Goal: Transaction & Acquisition: Purchase product/service

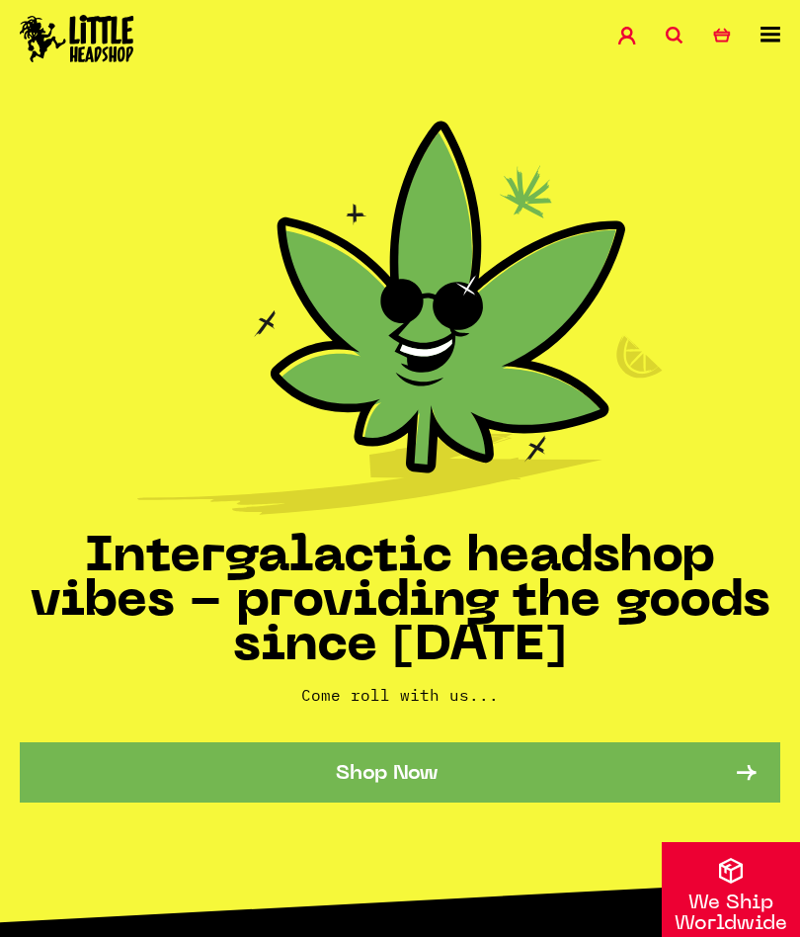
click at [511, 774] on link "Shop Now" at bounding box center [400, 772] width 761 height 60
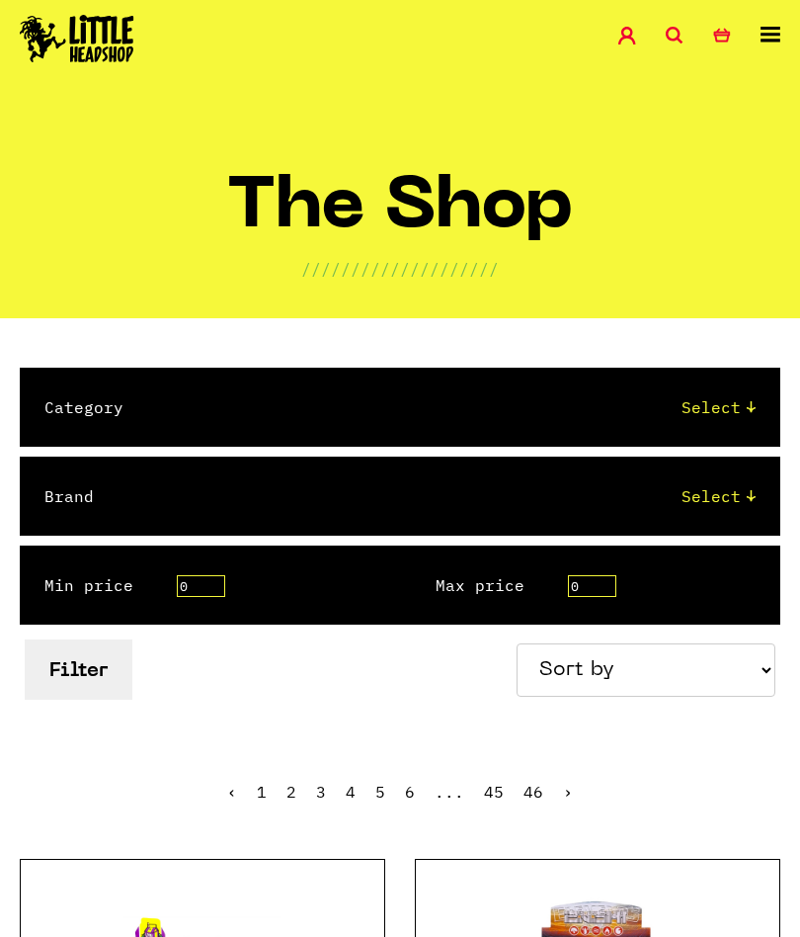
click at [747, 406] on select "Select 2 Piece 3 Piece 4 Piece 420/710 LIFE Acrylic Bongs Ashtrays Backwoods Ba…" at bounding box center [459, 407] width 593 height 24
select select "24"
click at [754, 494] on select "Select Amsterdam Glass Backwoods [PERSON_NAME] Black Leaf Blue Moon Hemp Boost …" at bounding box center [444, 496] width 622 height 24
click at [92, 676] on button "Filter" at bounding box center [79, 669] width 108 height 60
click at [747, 498] on select "Select Amsterdam Glass Backwoods [PERSON_NAME] Black Leaf Blue Moon Hemp Boost …" at bounding box center [444, 496] width 622 height 24
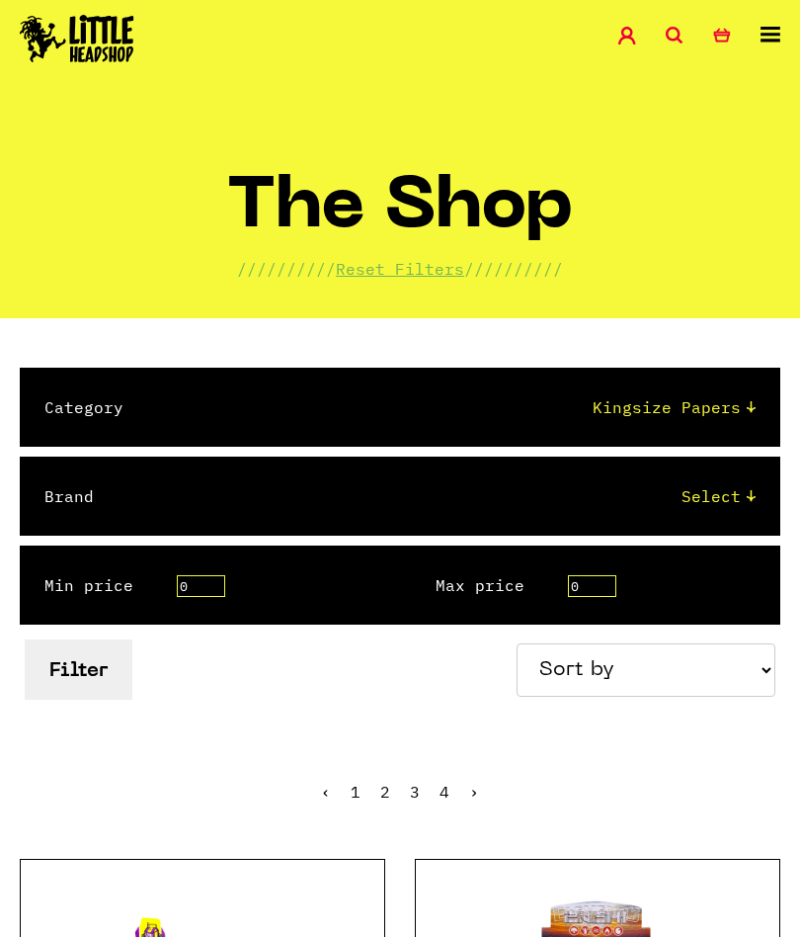
select select "3"
click at [109, 676] on button "Filter" at bounding box center [79, 669] width 108 height 60
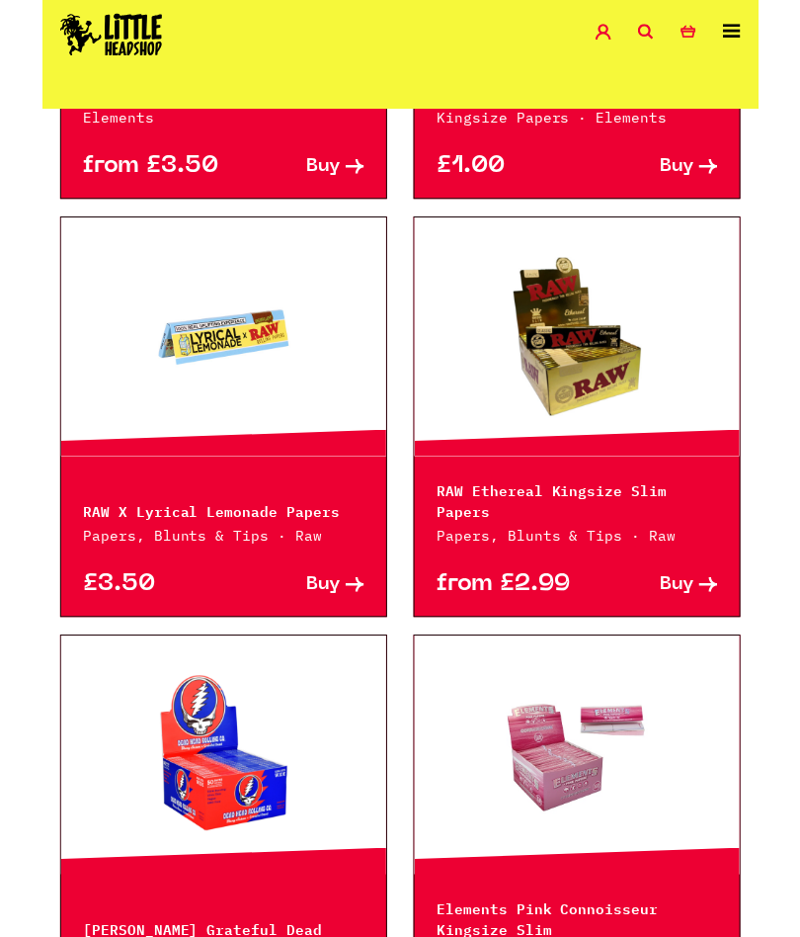
scroll to position [1597, 0]
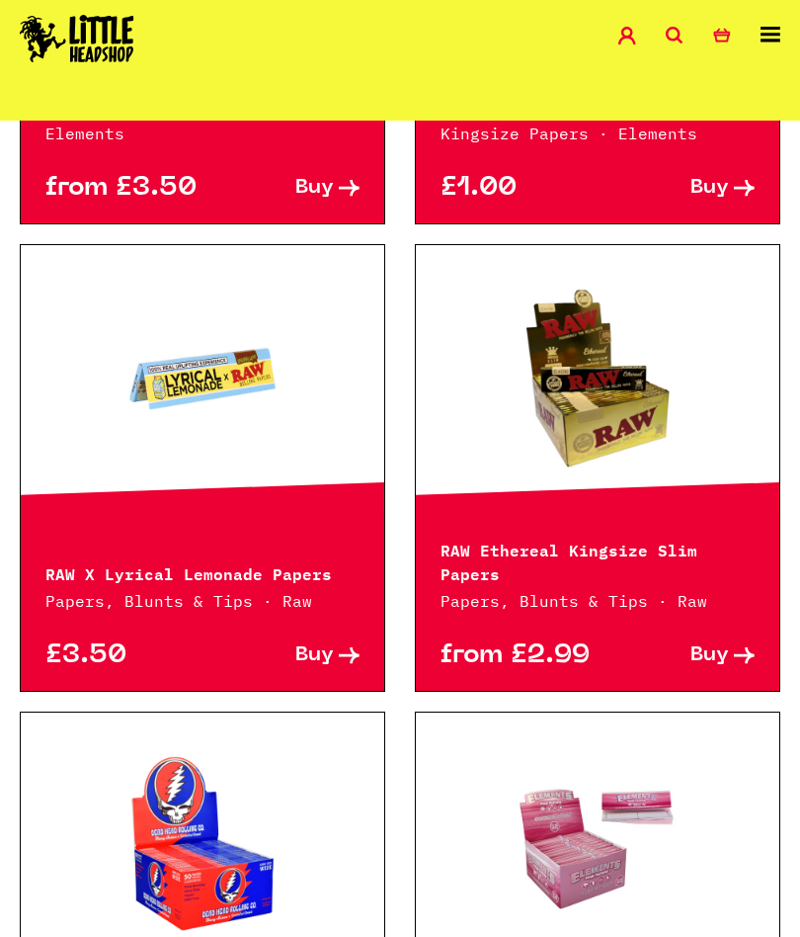
click at [186, 328] on link at bounding box center [203, 379] width 364 height 198
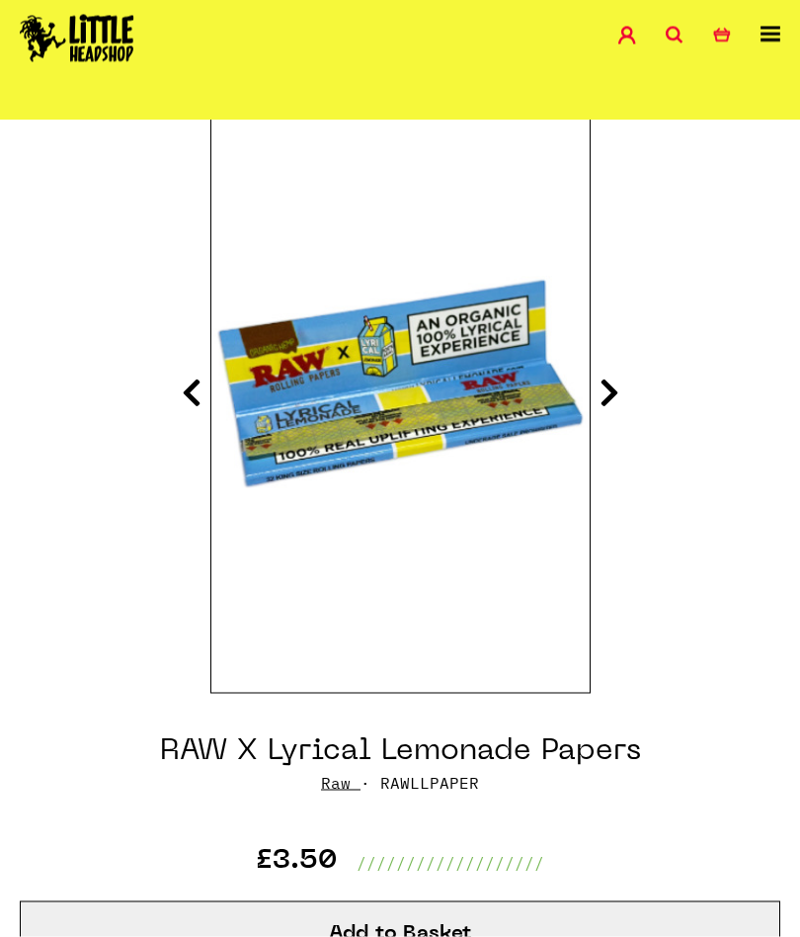
scroll to position [198, 0]
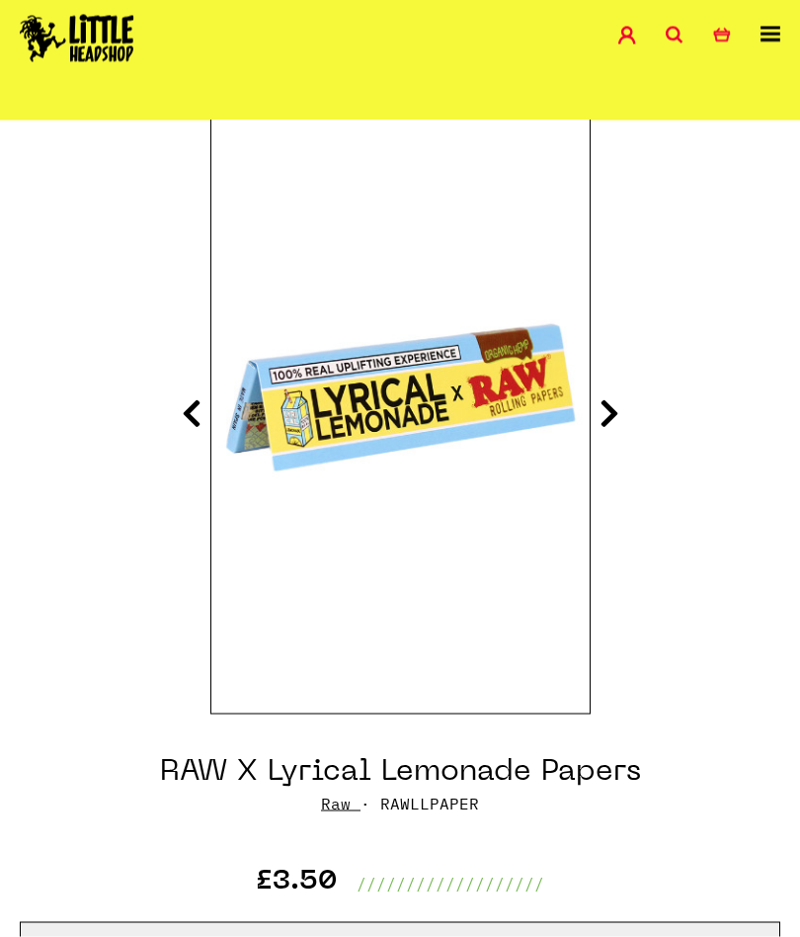
click at [618, 414] on icon at bounding box center [610, 413] width 20 height 32
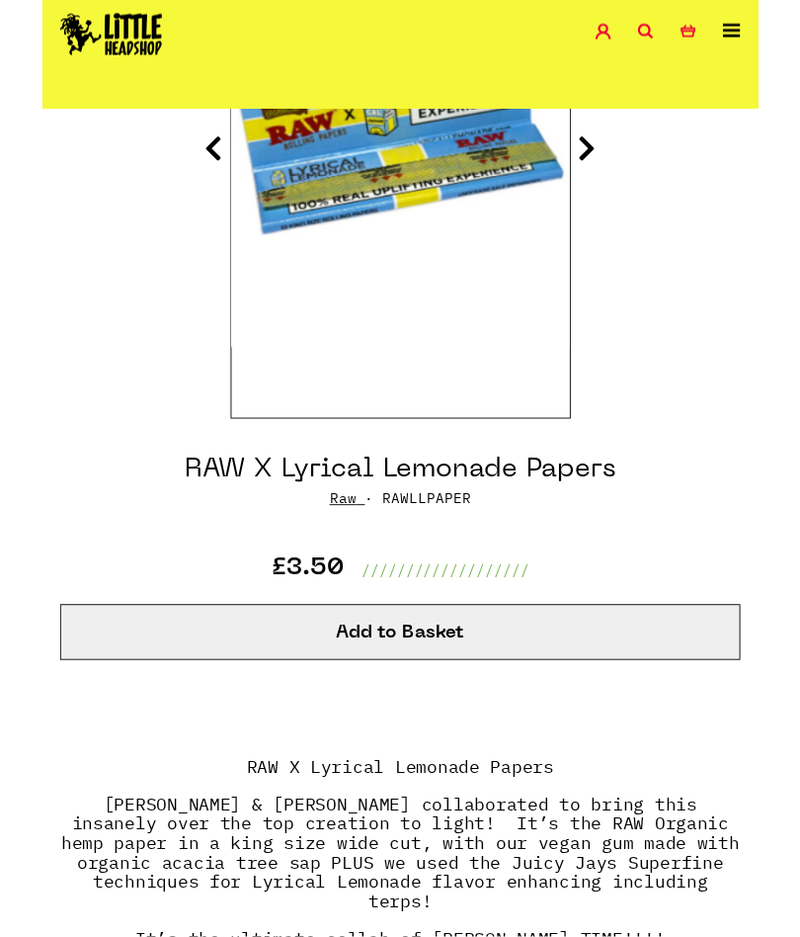
scroll to position [462, 0]
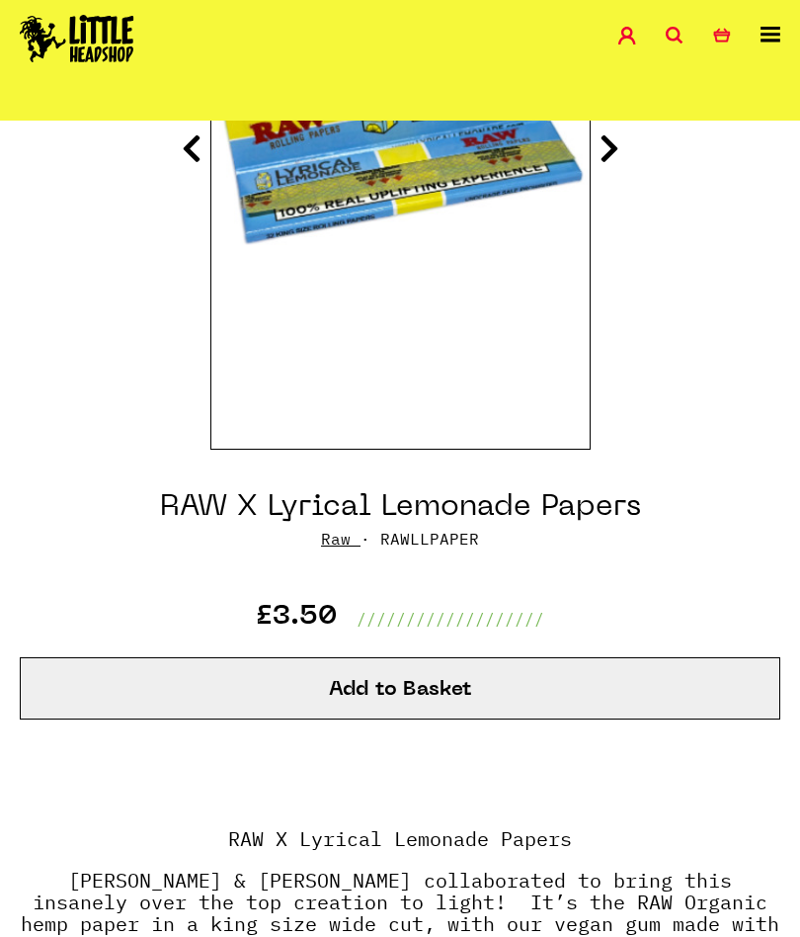
click at [534, 676] on button "Add to Basket" at bounding box center [400, 688] width 761 height 62
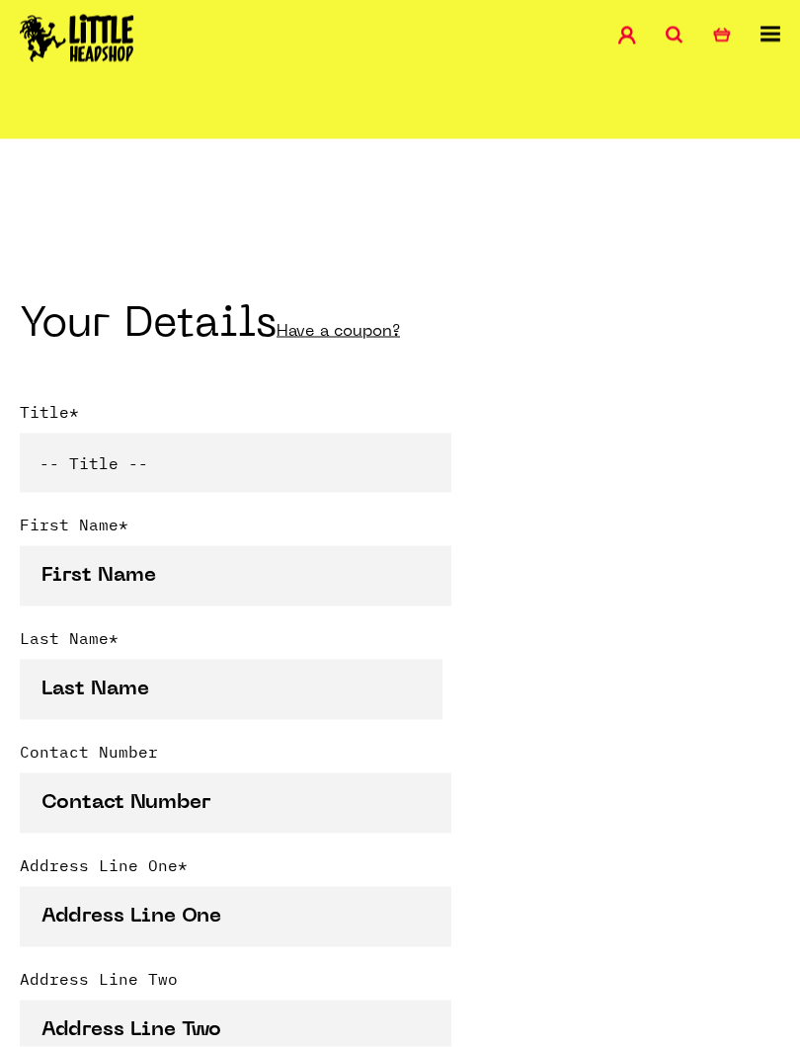
scroll to position [280, 0]
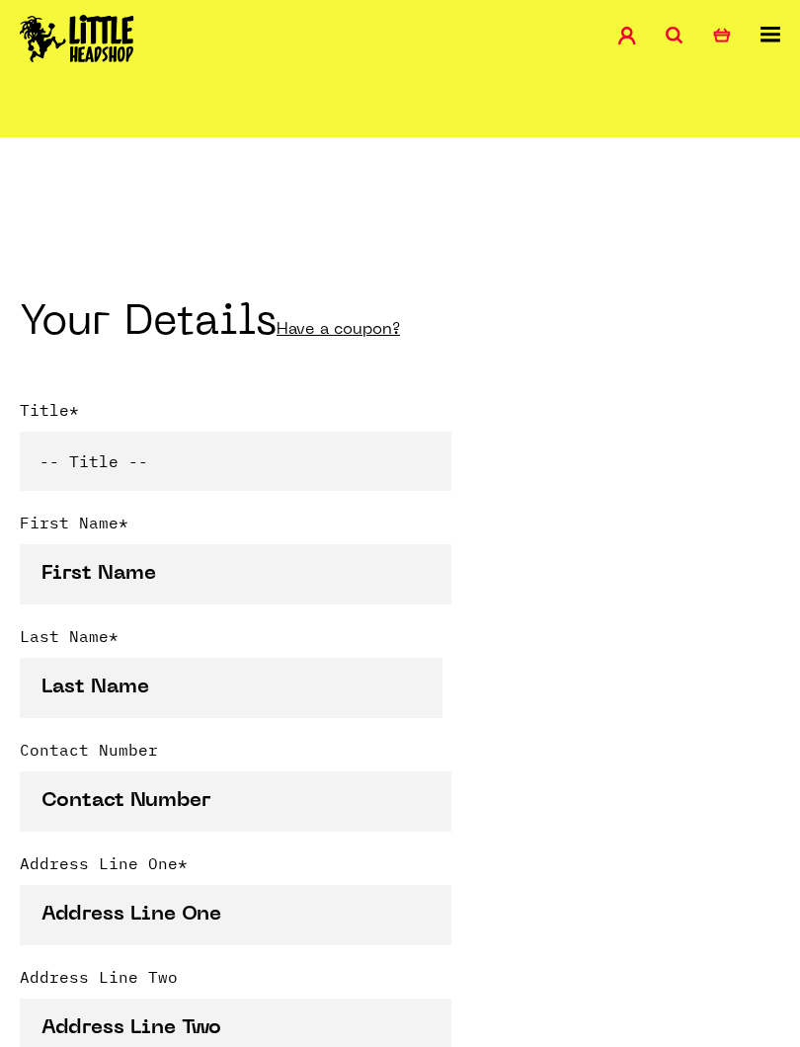
click at [341, 458] on select "-- Title -- Mr Mrs Ms Miss Dr Prof" at bounding box center [236, 461] width 432 height 59
select select "mr"
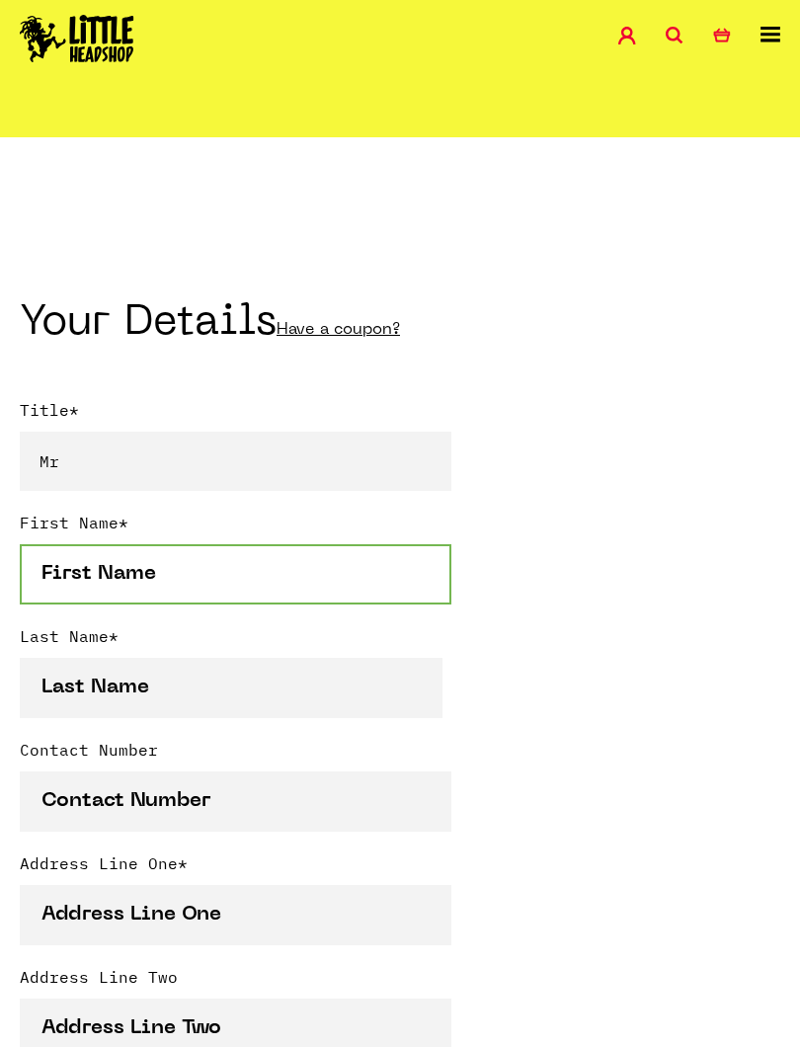
click at [368, 577] on input "First Name *" at bounding box center [236, 574] width 432 height 60
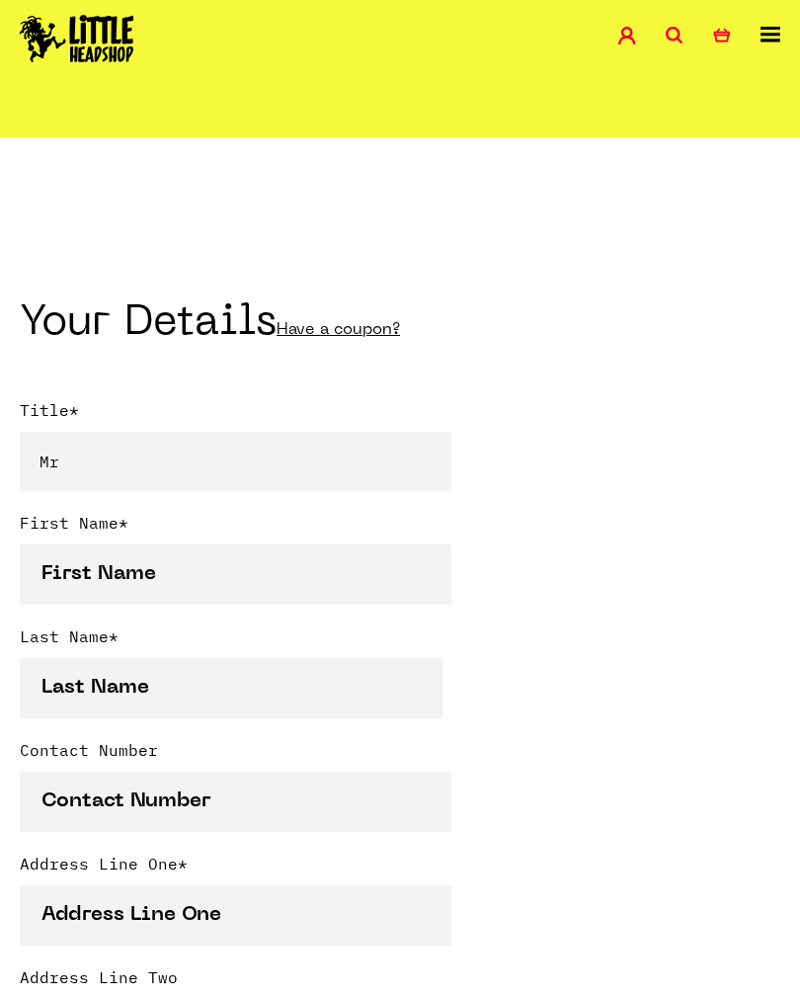
type input "Paul"
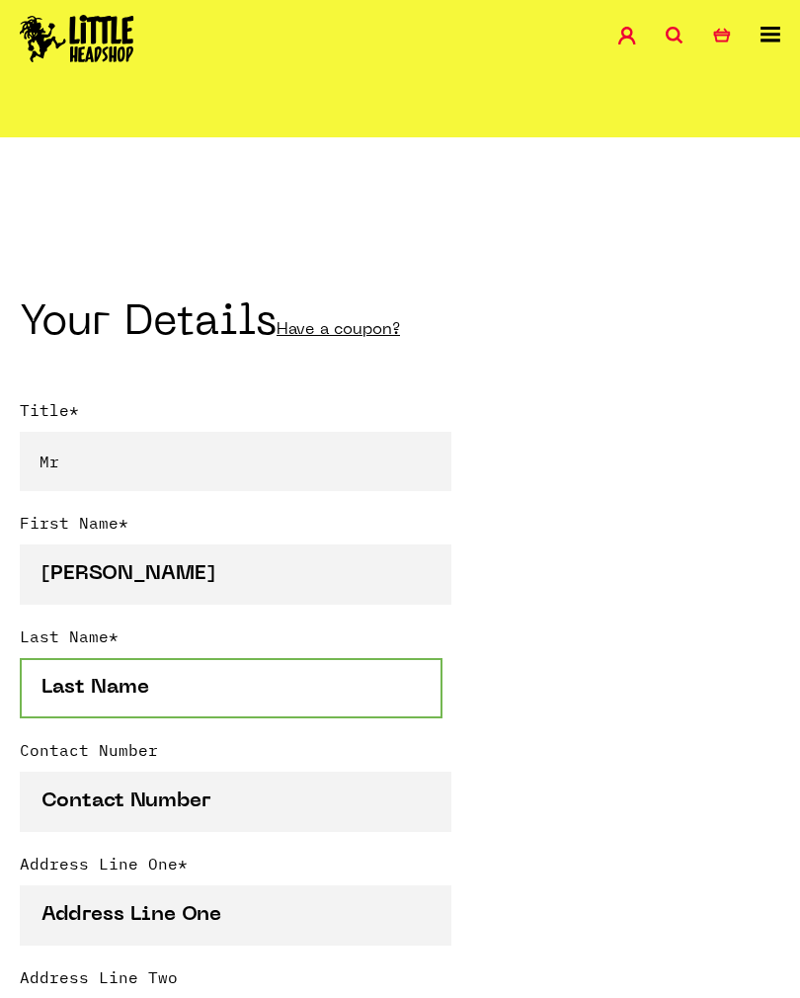
type input "Lockhart"
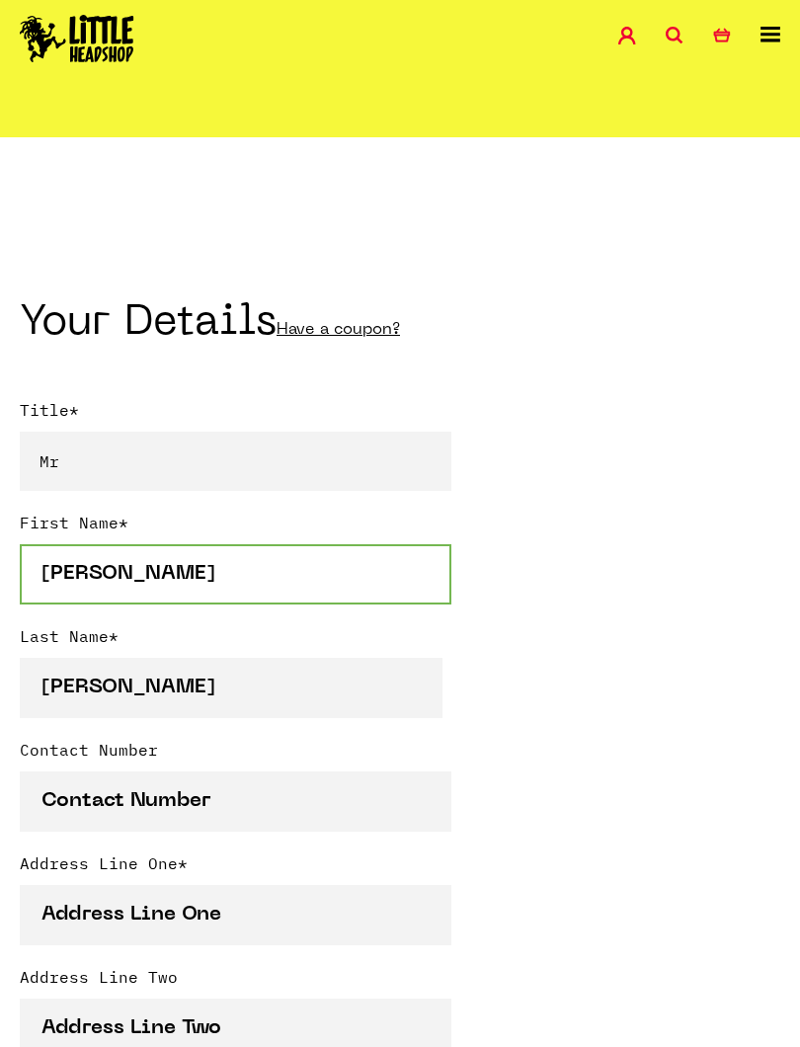
type input "07956826960"
type input "39 Credon Road"
type input "London"
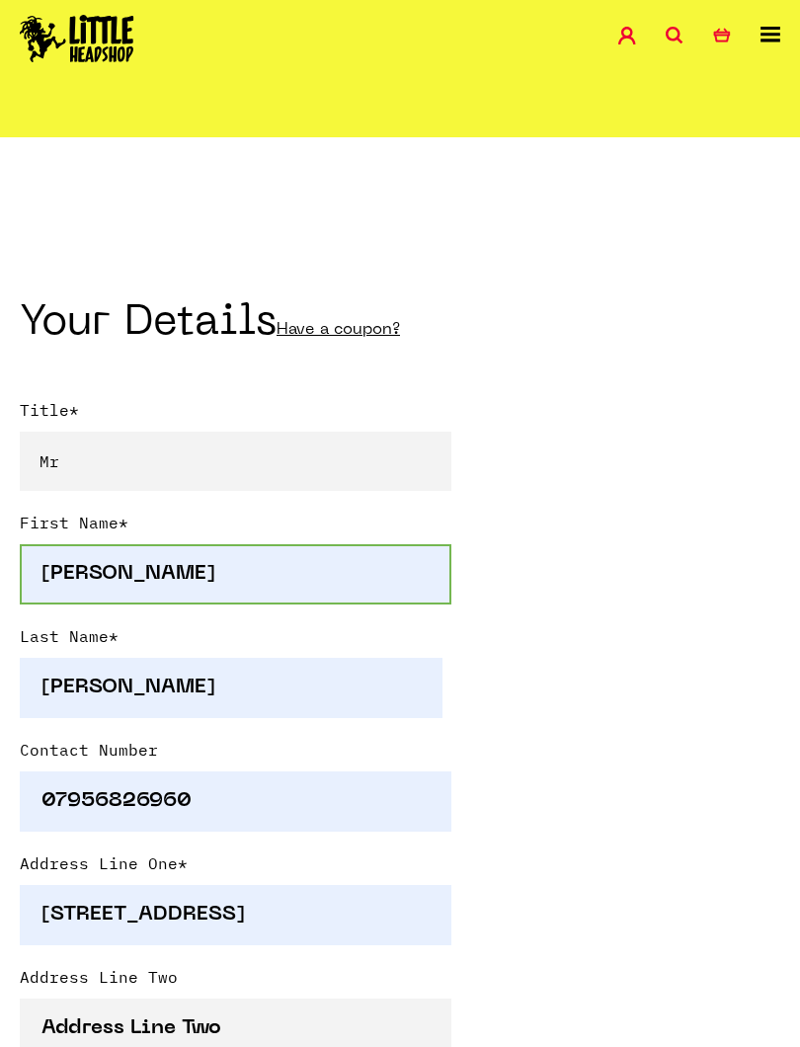
type input "London"
type input "Greater London"
select select "826"
type input "E13 9bs"
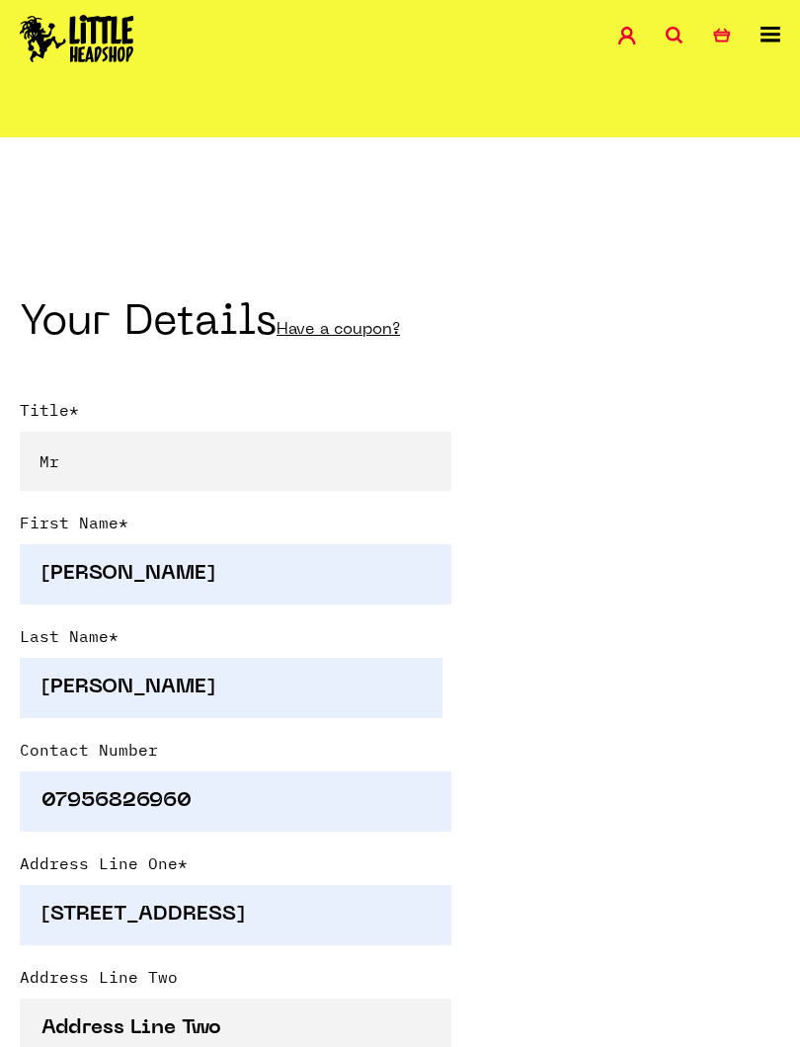
type input "funkyp86@hotmail.com"
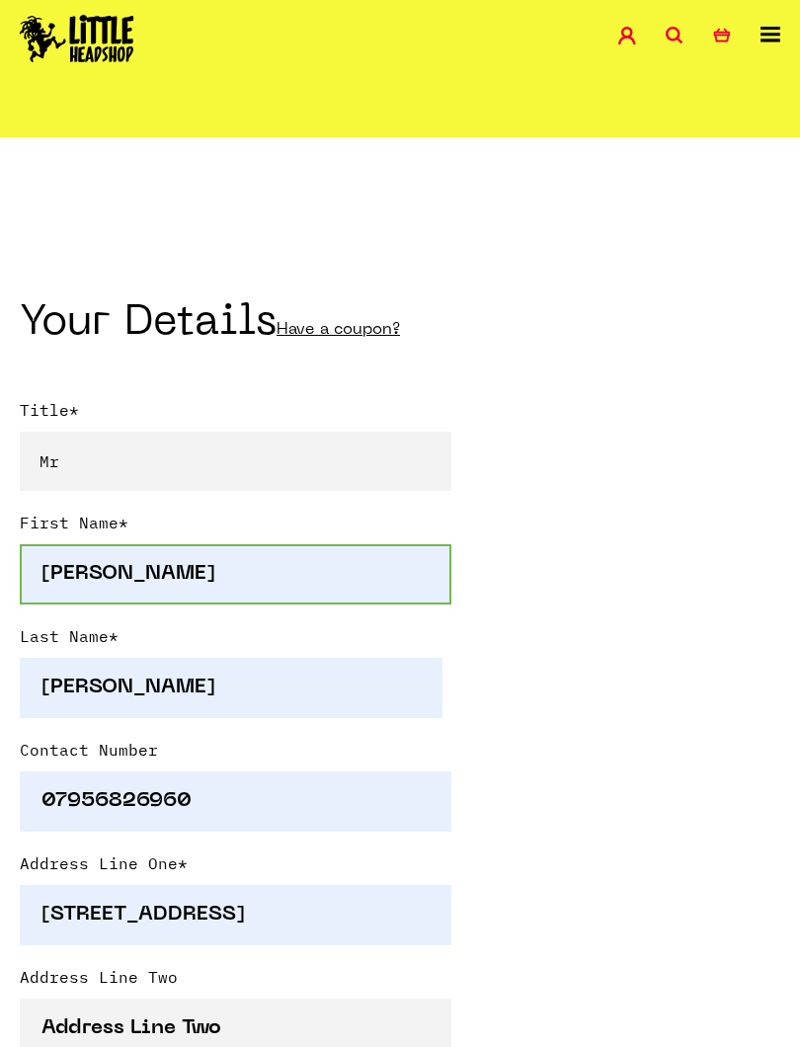
type input "funkyp86@hotmail.com"
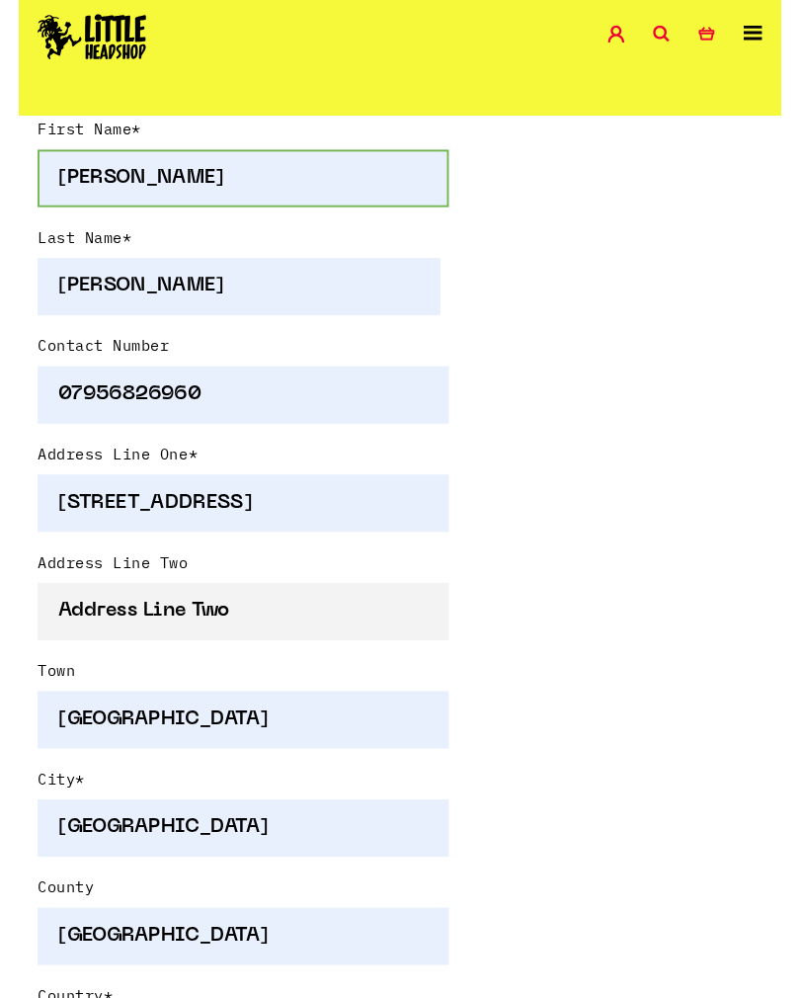
scroll to position [673, 0]
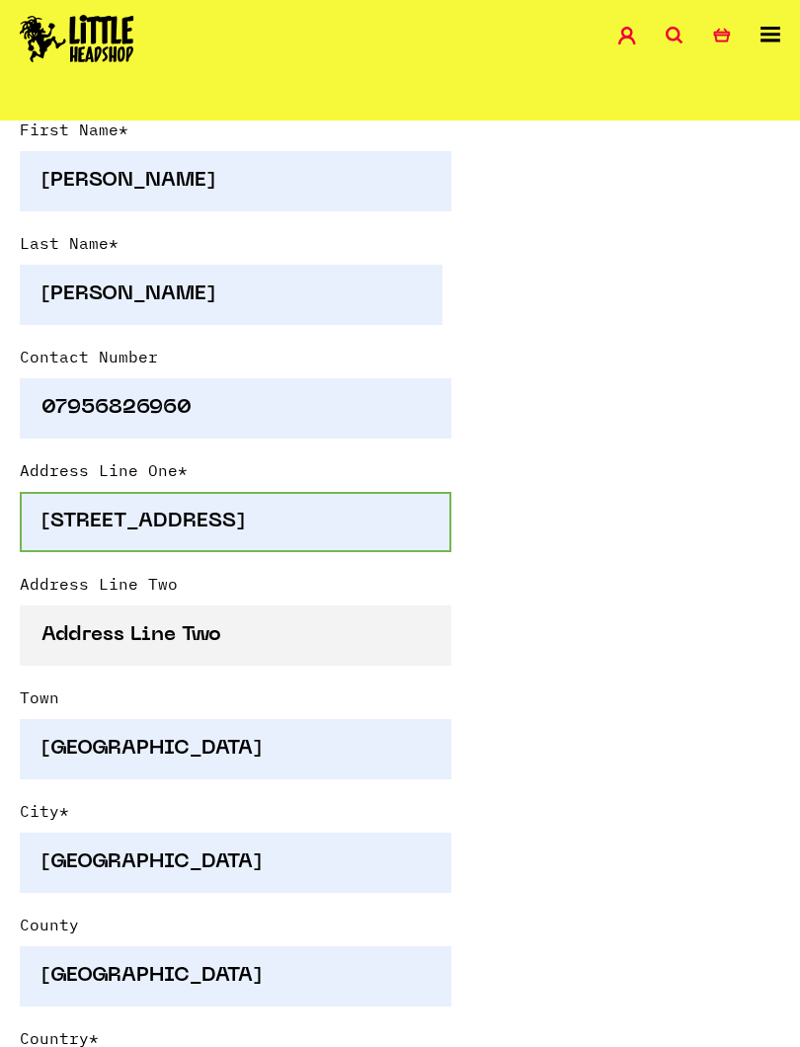
click at [386, 518] on input "39 Credon Road" at bounding box center [236, 522] width 432 height 60
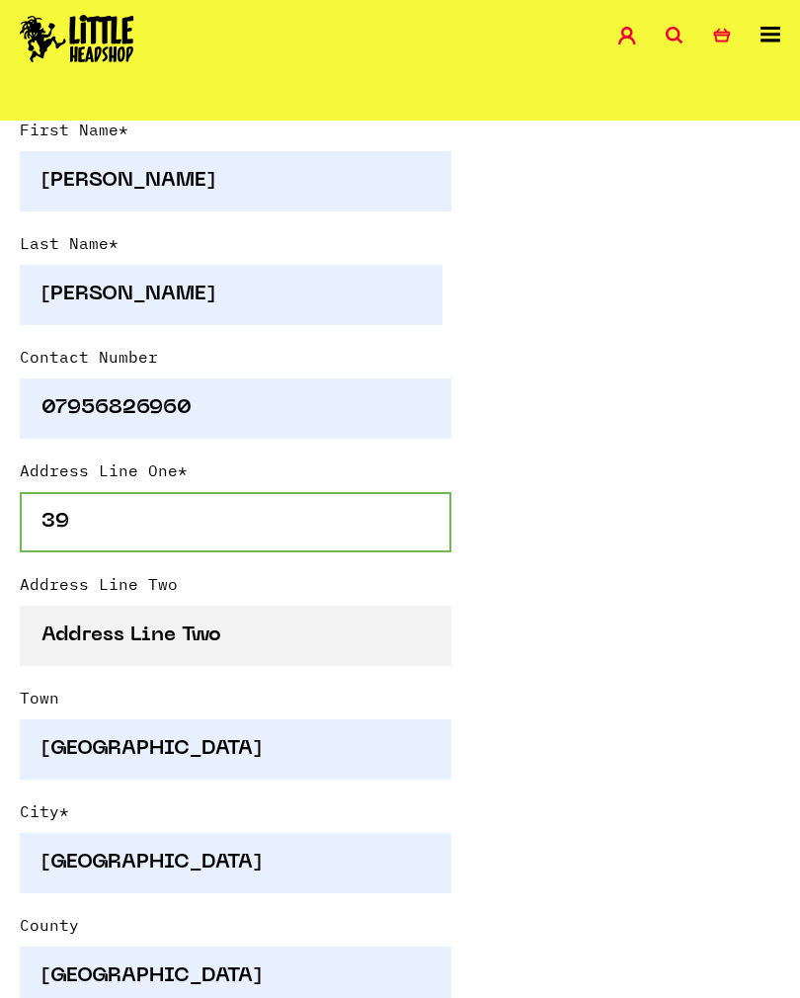
type input "3"
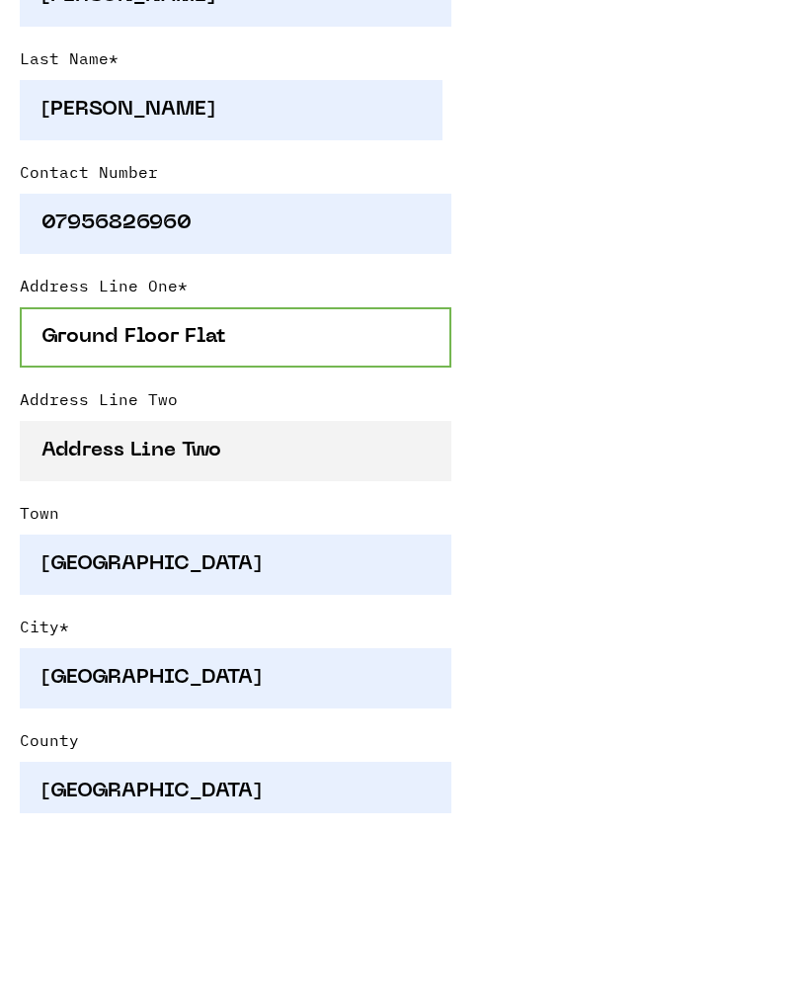
type input "Ground Floor Flat"
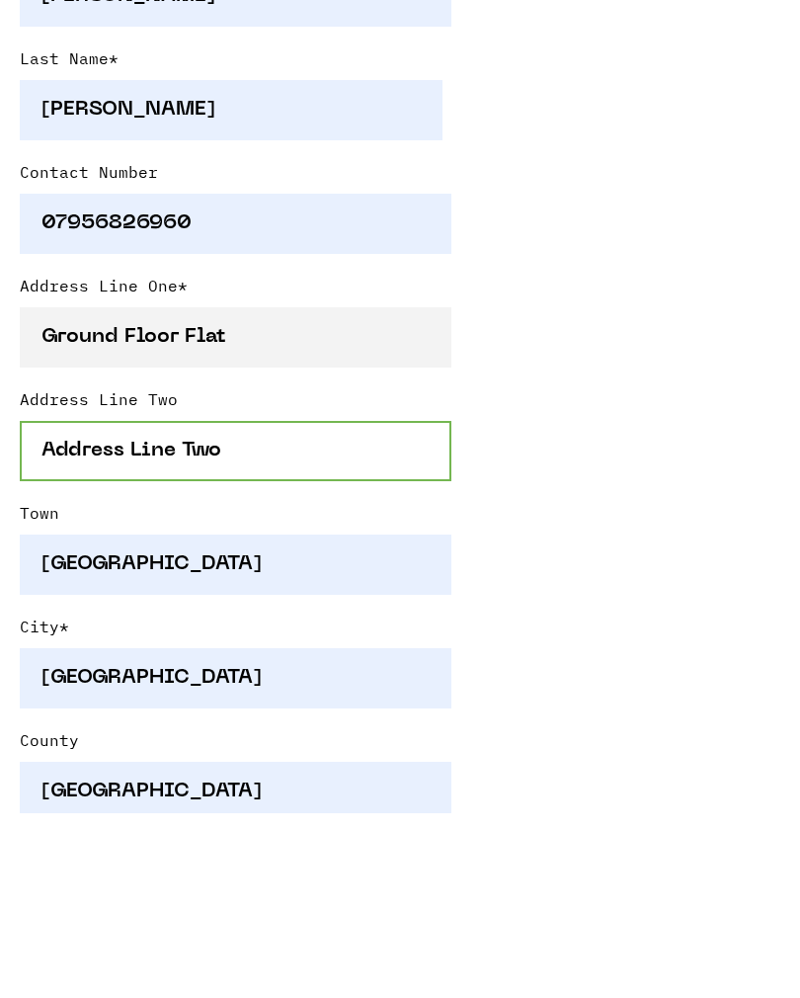
click at [72, 606] on input "Address Line Two" at bounding box center [236, 636] width 432 height 60
type input "129 Norman Road"
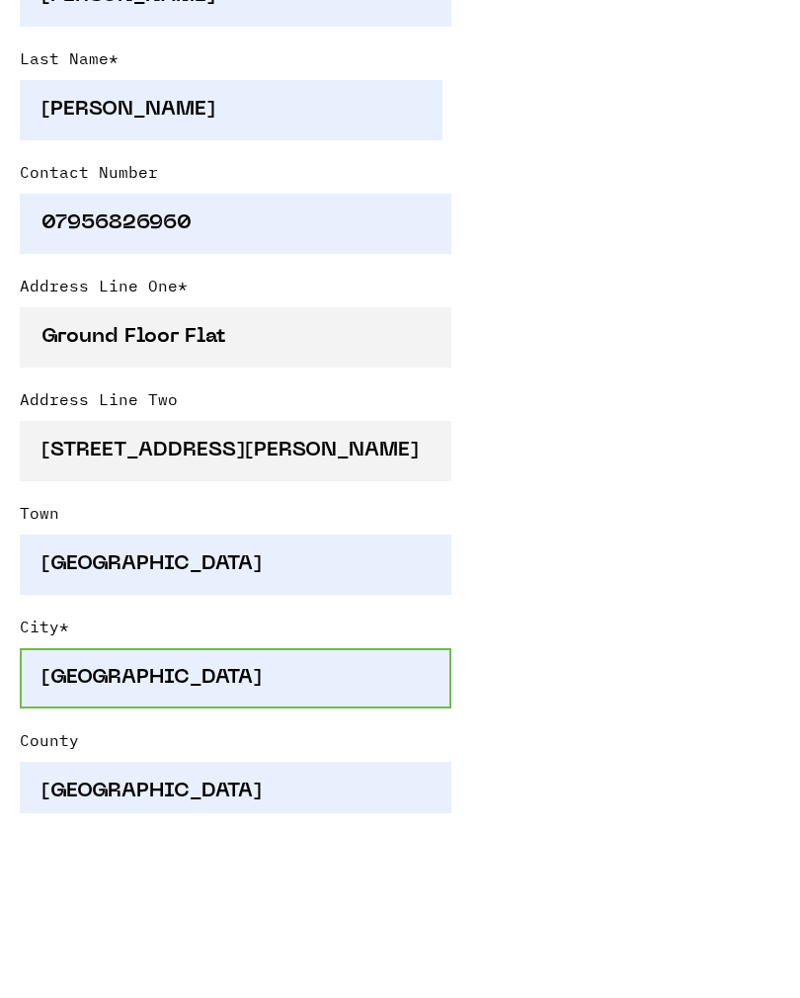
click at [321, 833] on input "London" at bounding box center [236, 863] width 432 height 60
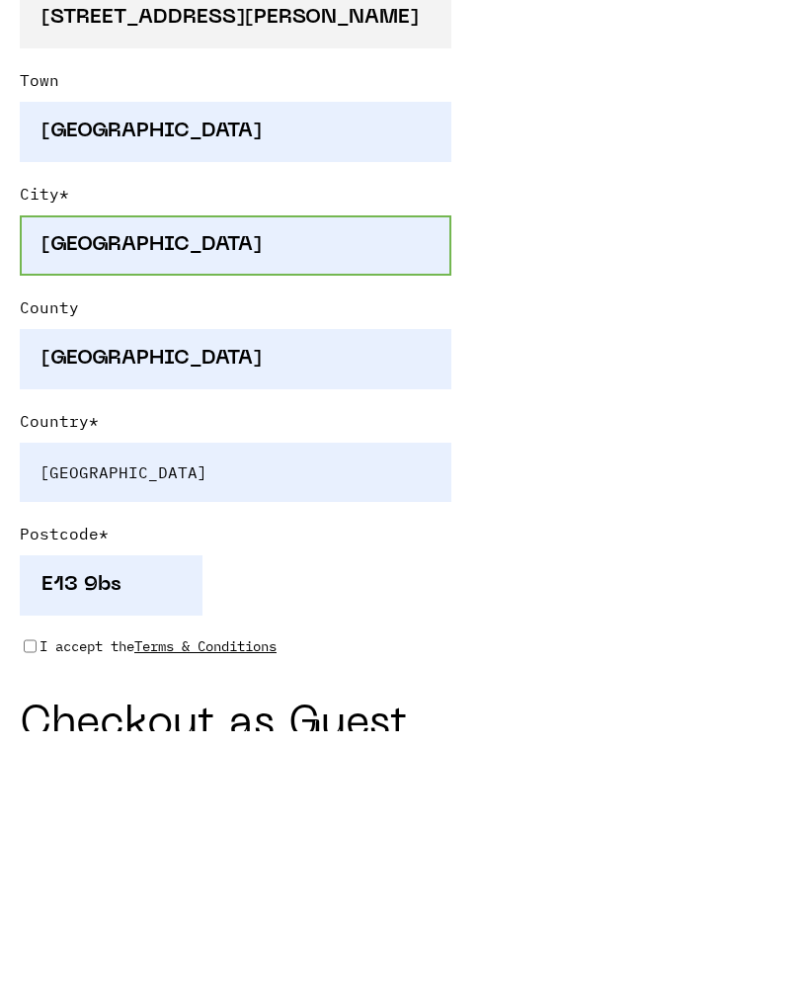
scroll to position [1031, 0]
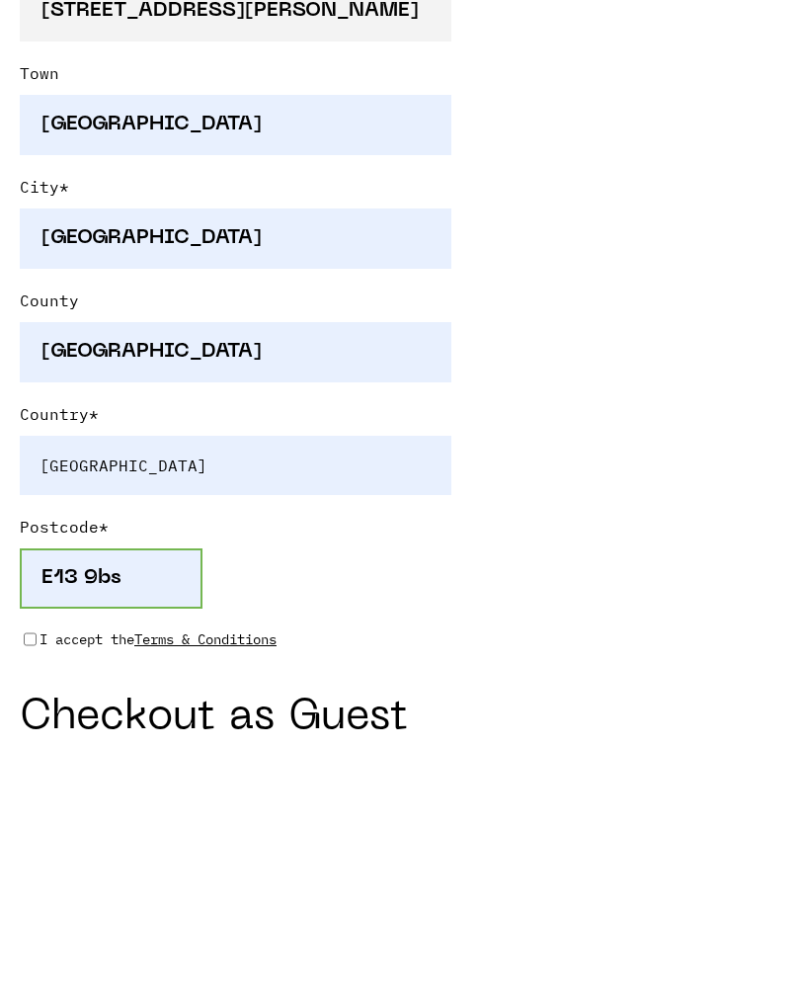
click at [184, 815] on input "E13 9bs" at bounding box center [111, 845] width 183 height 60
type input "E11 4RJ"
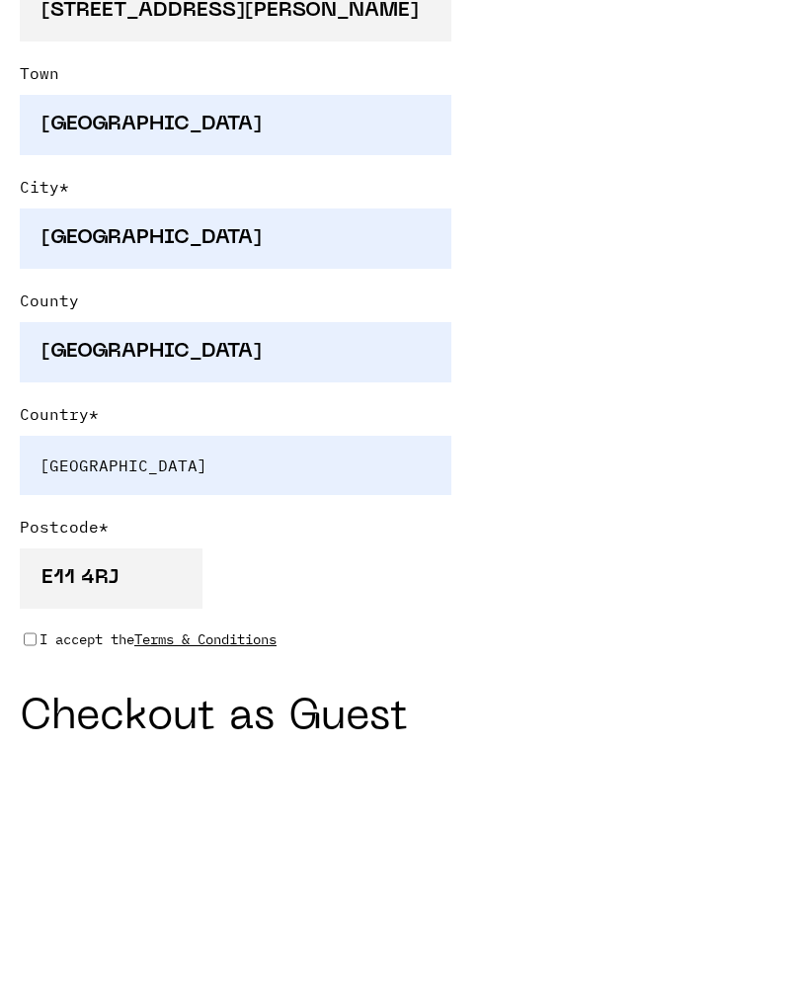
click at [22, 895] on div "I accept the Terms & Conditions" at bounding box center [236, 906] width 432 height 22
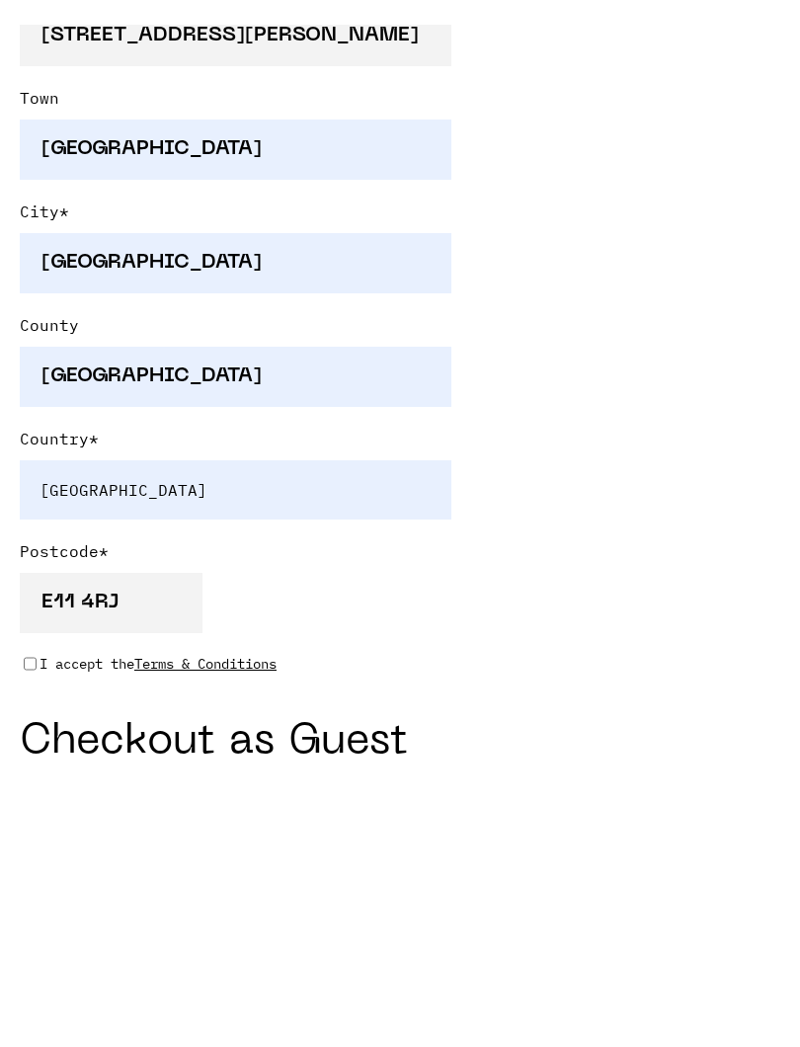
scroll to position [1298, 0]
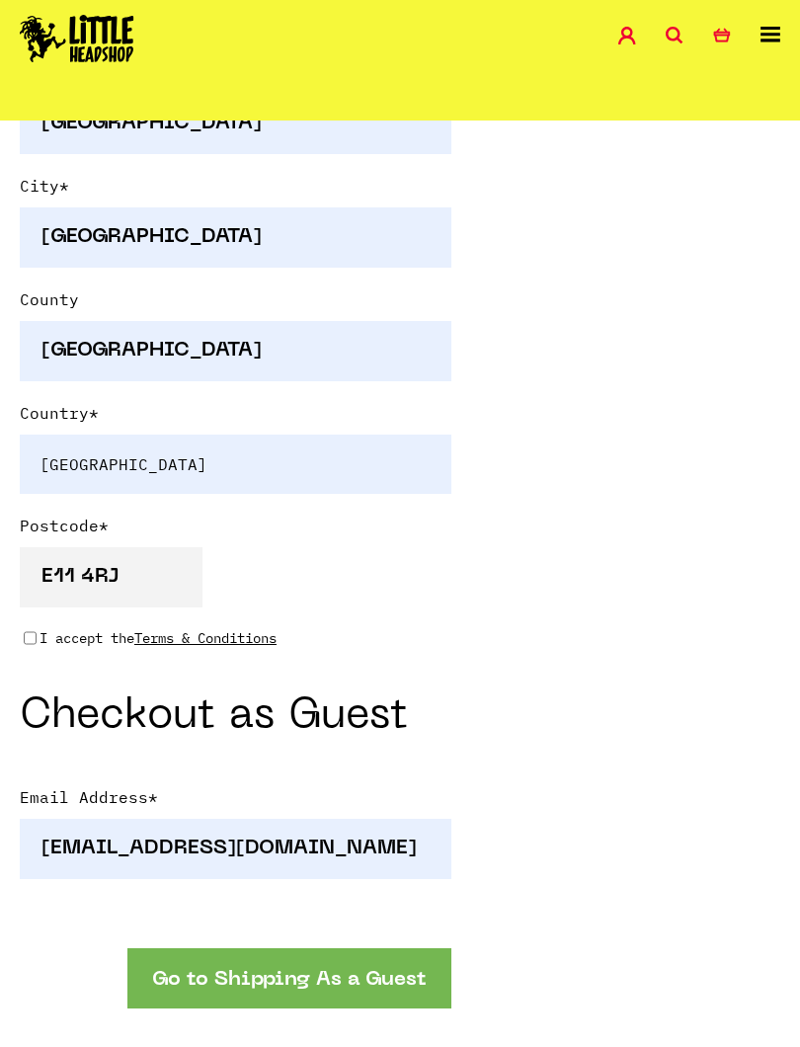
click at [27, 643] on input "I accept the Terms & Conditions" at bounding box center [30, 638] width 13 height 16
checkbox input "true"
click at [347, 936] on button "Go to Shipping As a Guest" at bounding box center [289, 979] width 324 height 60
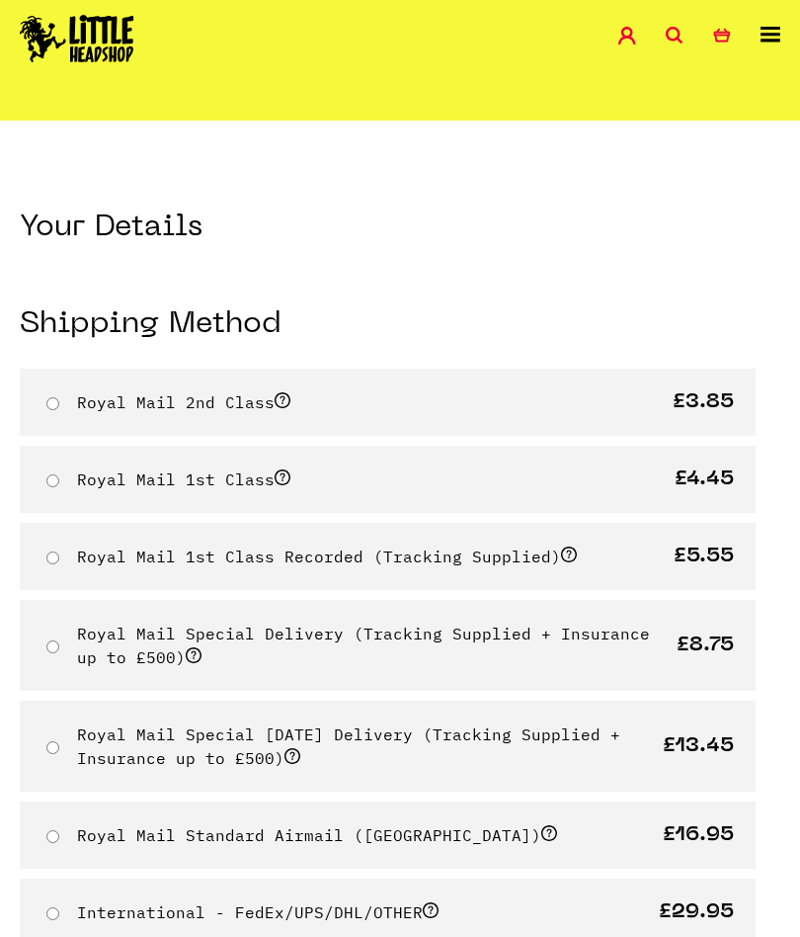
click at [54, 402] on input "Royal Mail 2nd Class" at bounding box center [52, 403] width 13 height 13
radio input "true"
click at [47, 407] on input "Royal Mail 2nd Class" at bounding box center [52, 403] width 13 height 13
click at [58, 503] on div "Royal Mail 1st Class £4.45" at bounding box center [388, 479] width 736 height 67
click at [46, 474] on input "Royal Mail 1st Class" at bounding box center [52, 480] width 13 height 13
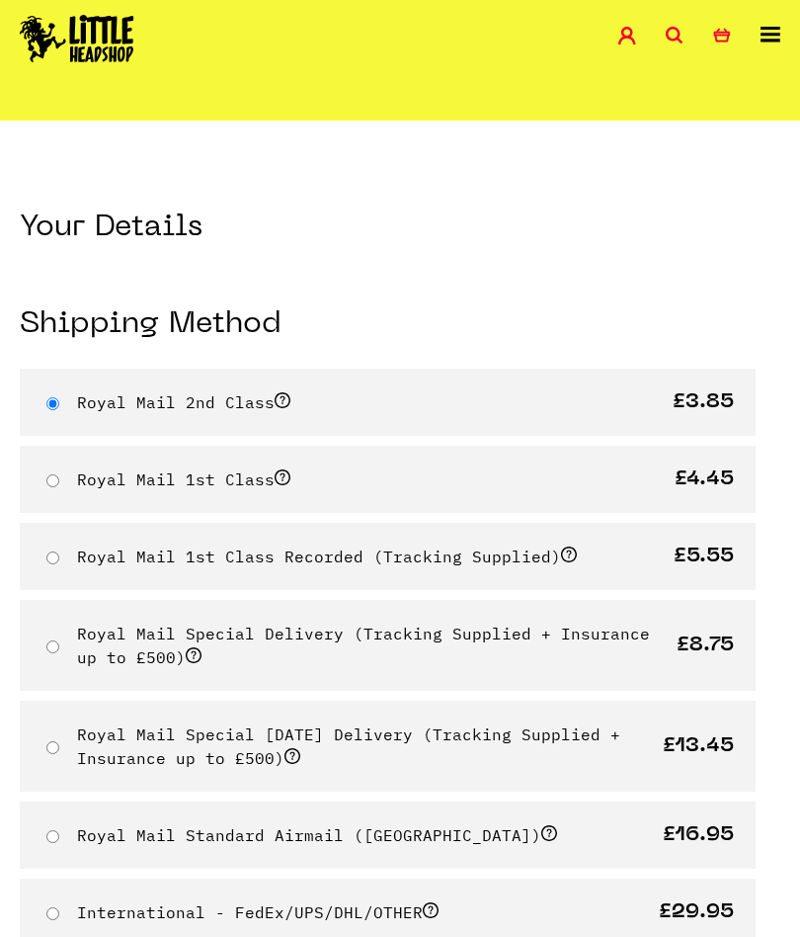
radio input "true"
click at [683, 27] on icon at bounding box center [675, 36] width 18 height 18
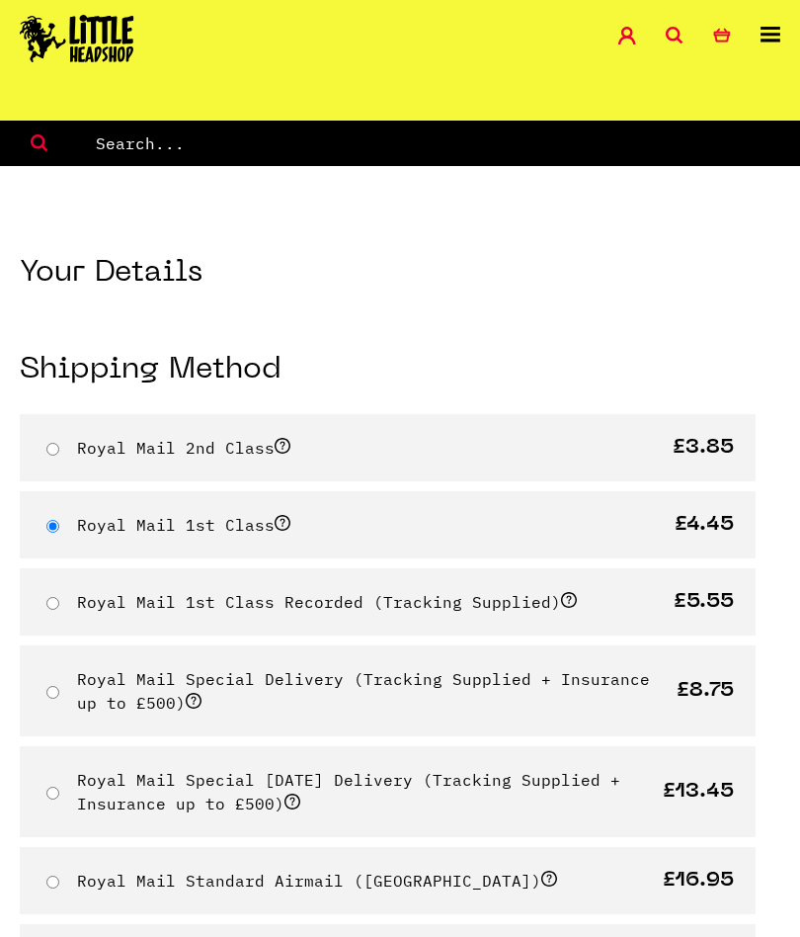
click at [154, 132] on input "text" at bounding box center [447, 143] width 707 height 26
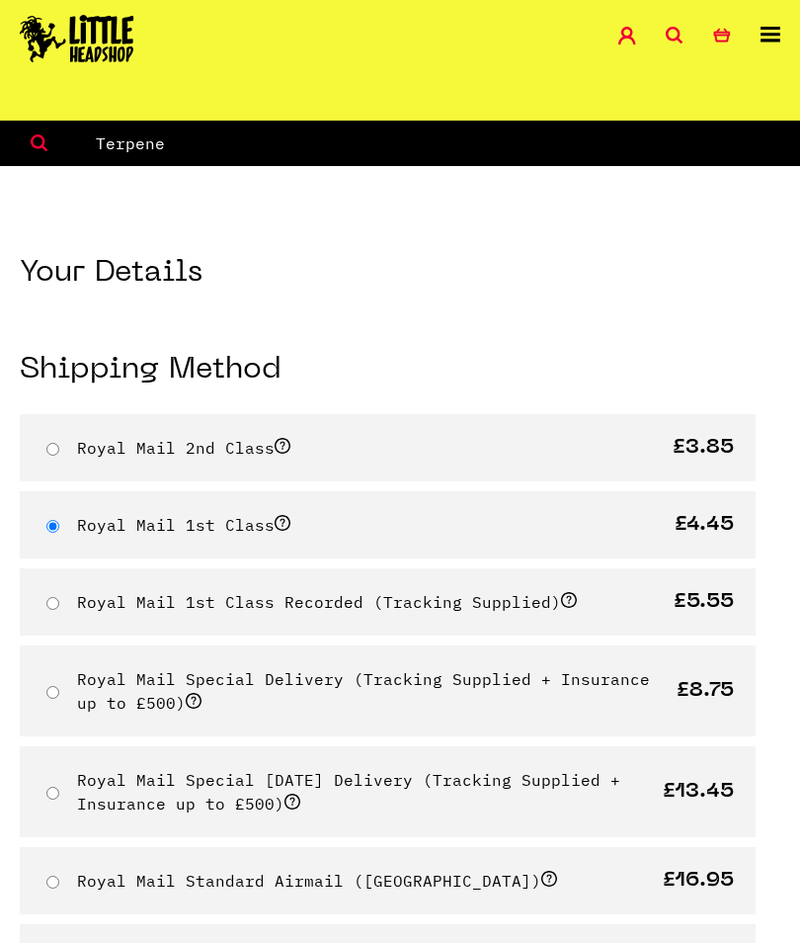
type input "Terpene"
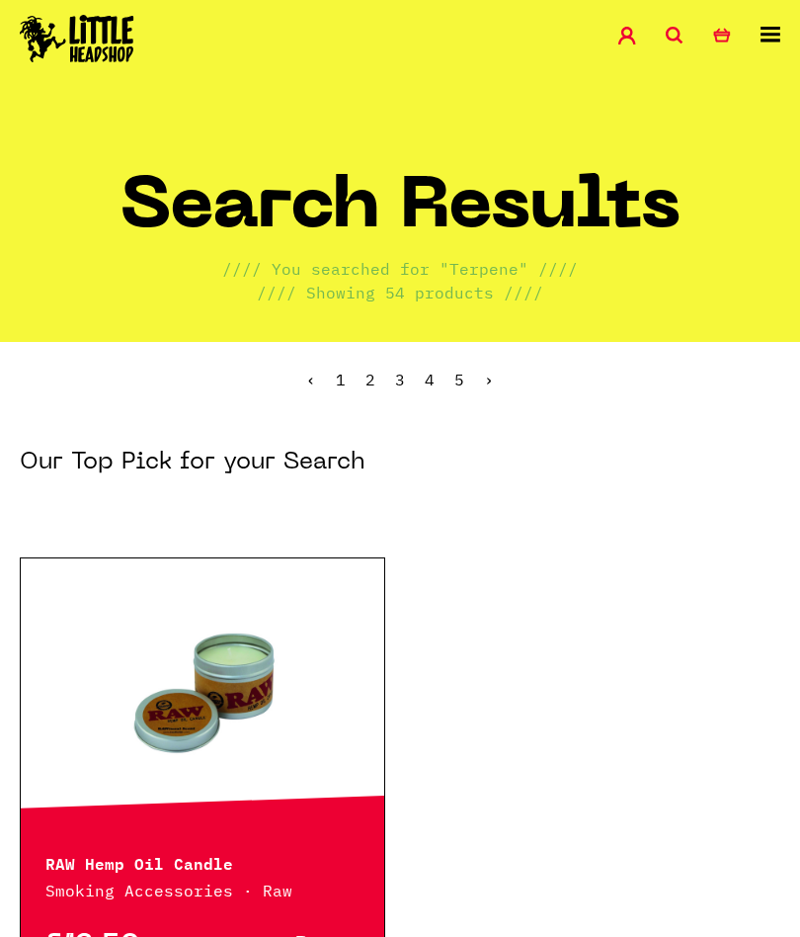
click at [367, 386] on link "2" at bounding box center [371, 380] width 10 height 20
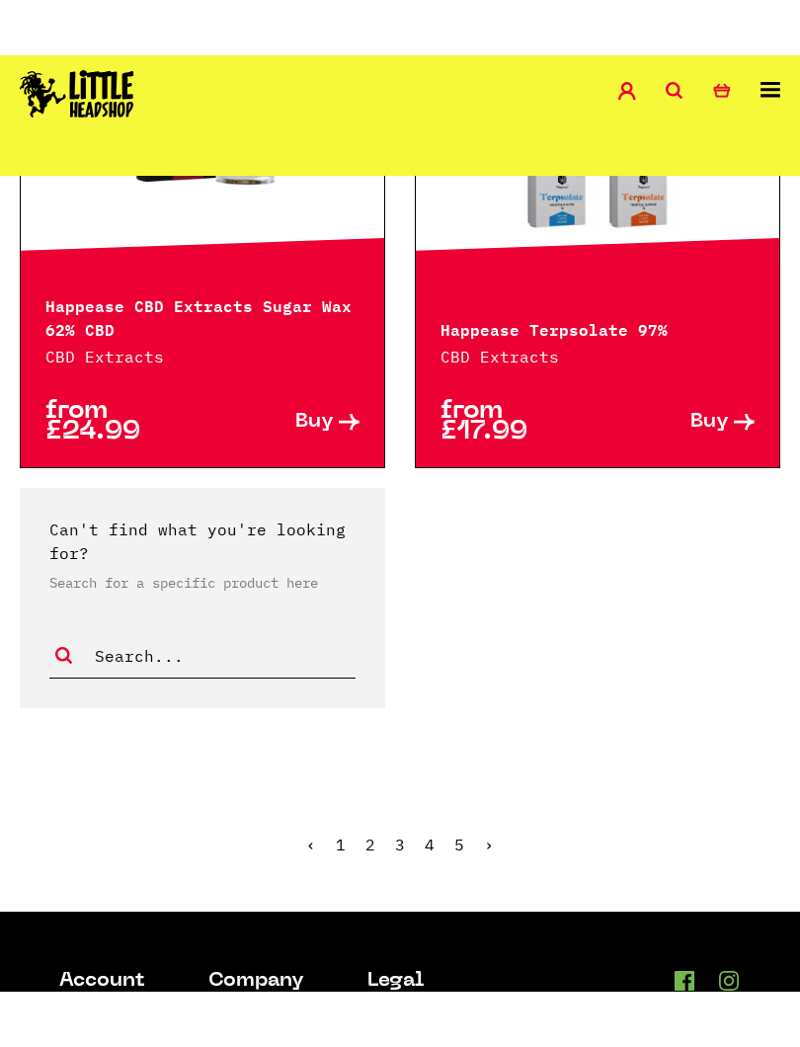
scroll to position [3131, 0]
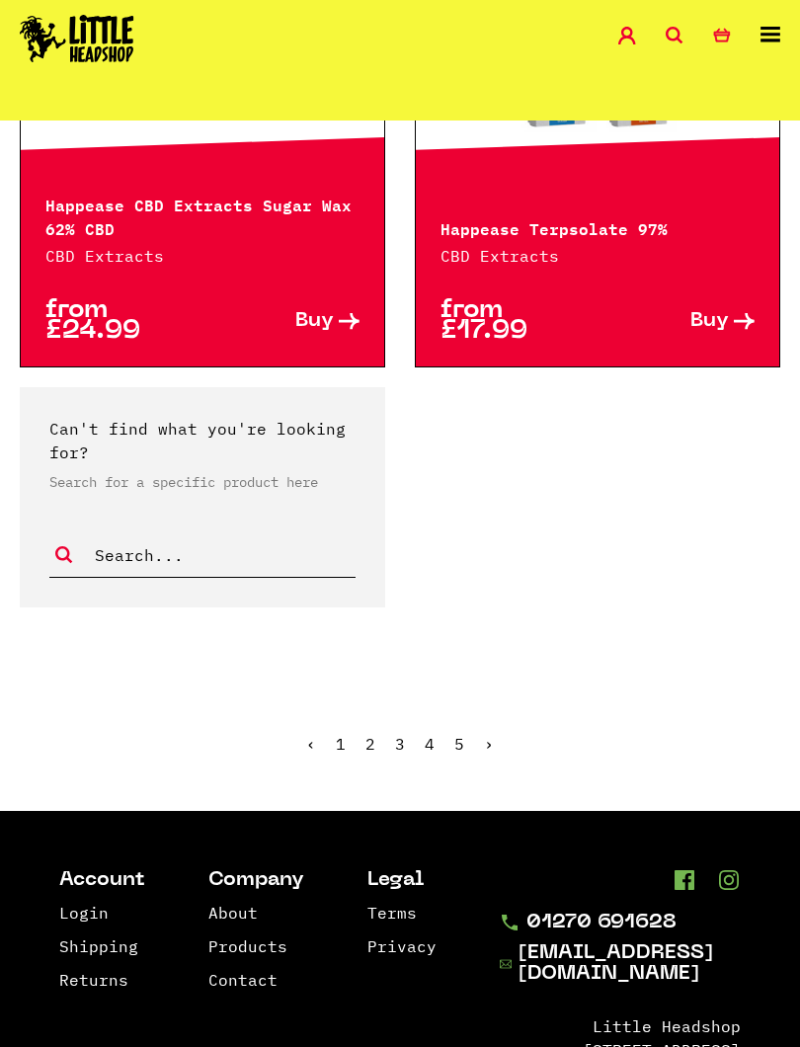
click at [396, 734] on link "3" at bounding box center [400, 744] width 10 height 20
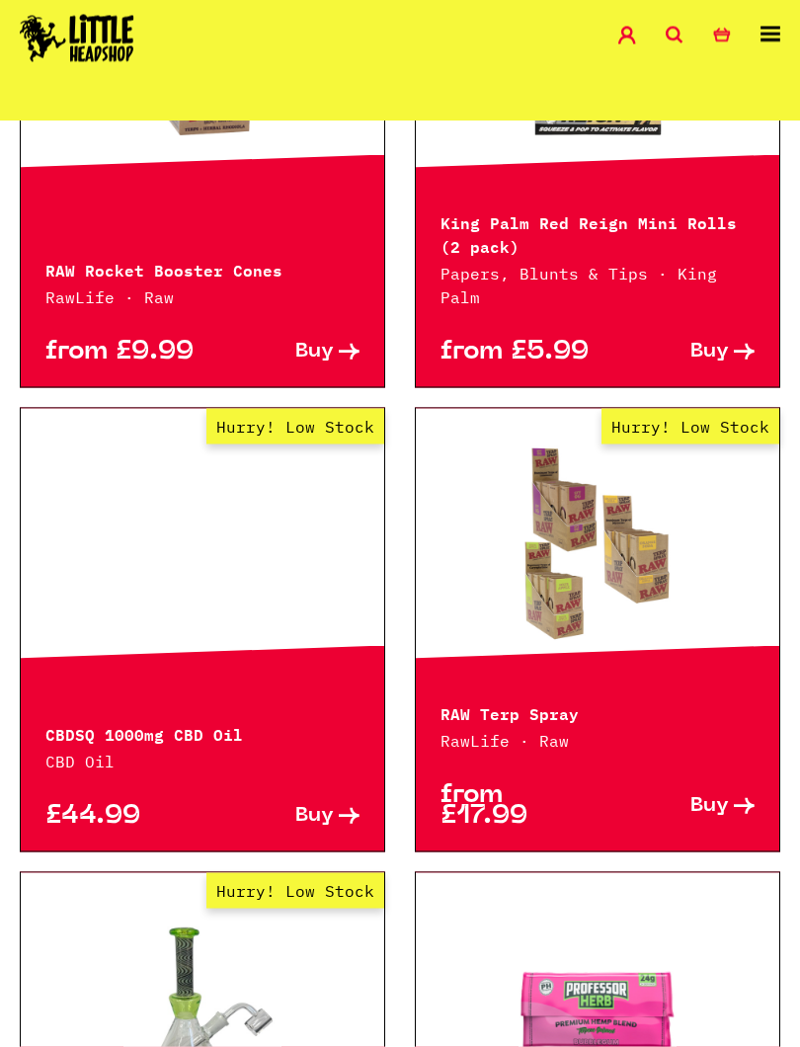
scroll to position [2115, 0]
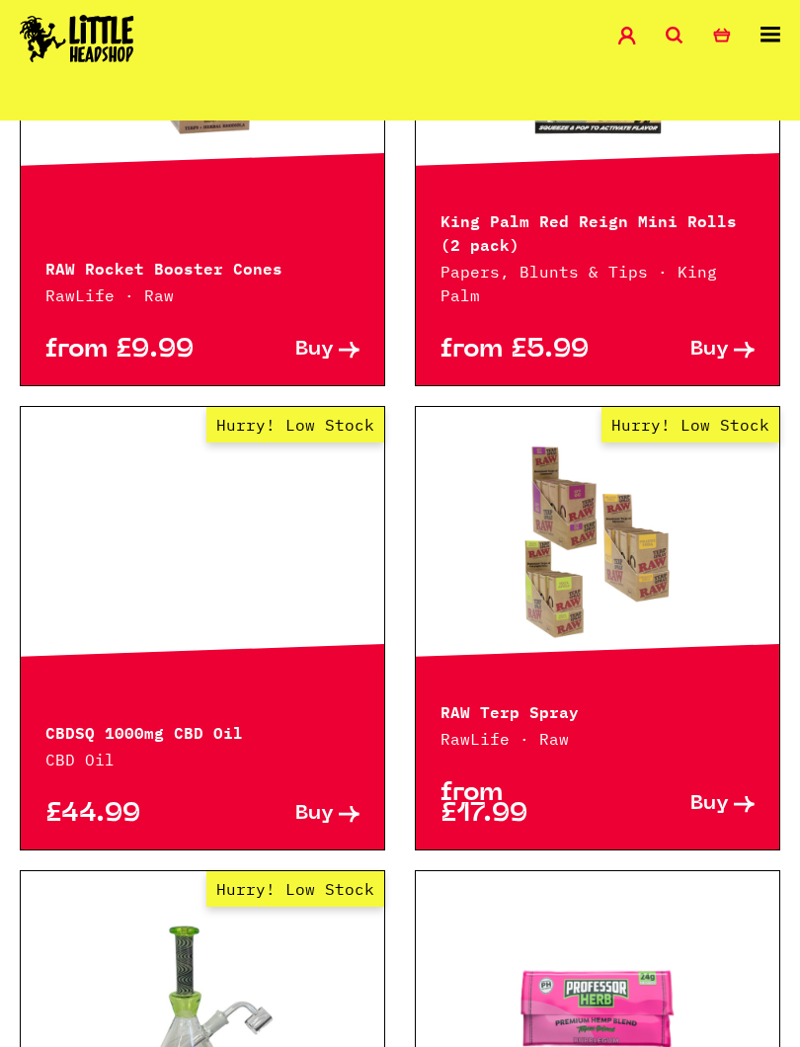
click at [726, 794] on span "Buy" at bounding box center [710, 804] width 39 height 21
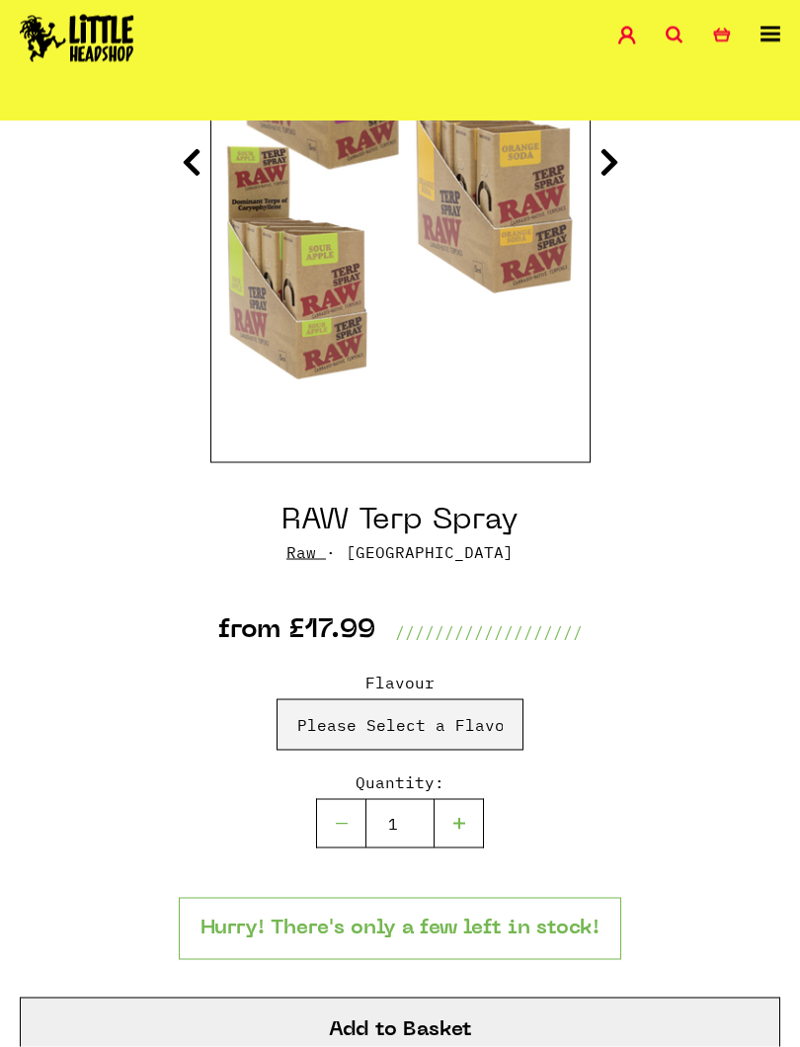
scroll to position [451, 0]
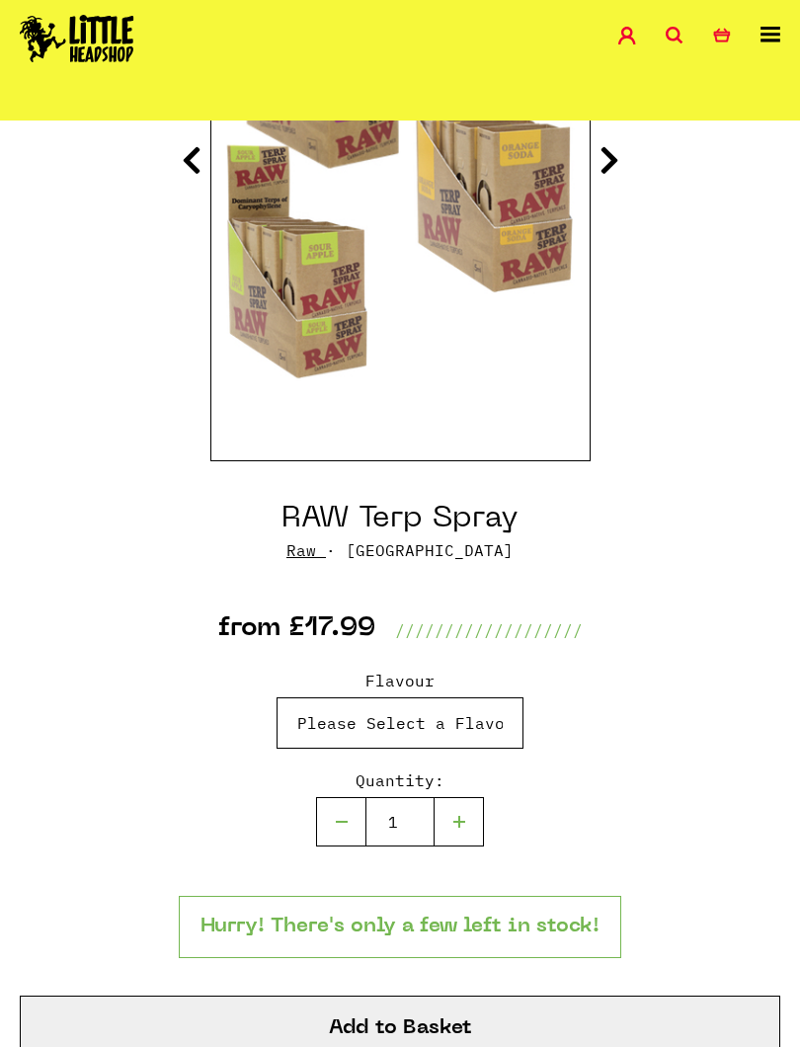
click at [488, 717] on select "Please Select a Flavour Sour Apple - £17.99 Orange Soda - £17.99 SFV OG - £17.9…" at bounding box center [400, 723] width 247 height 51
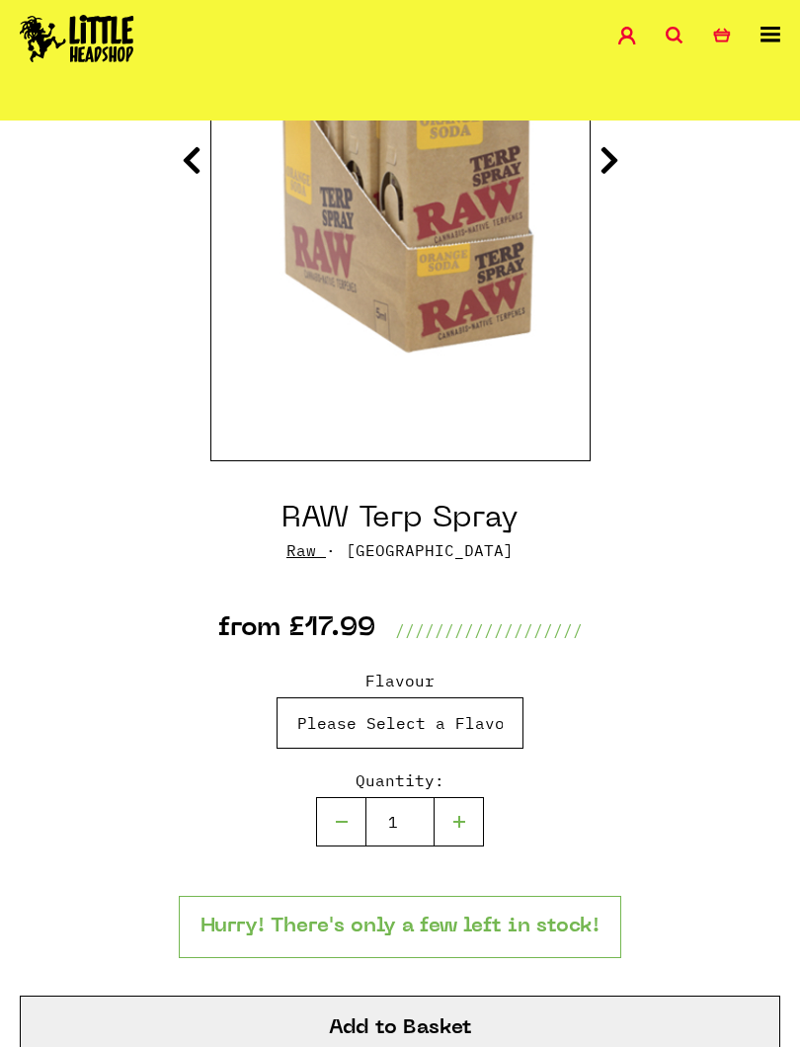
select select "1311"
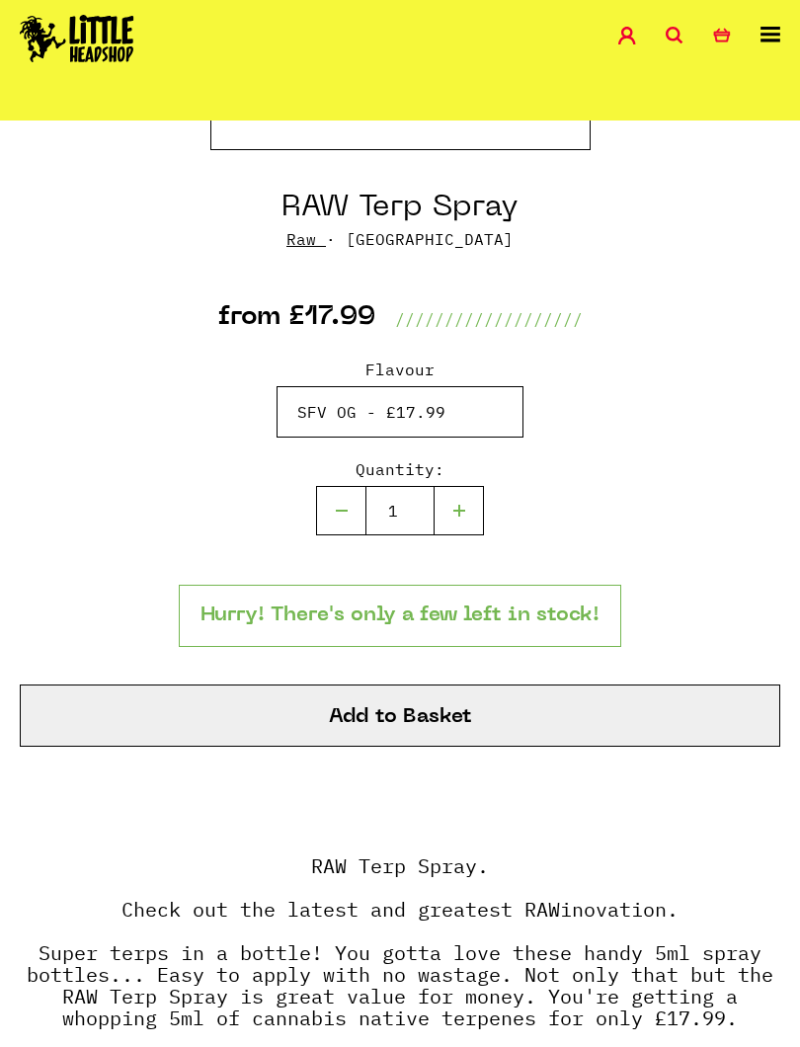
scroll to position [785, 0]
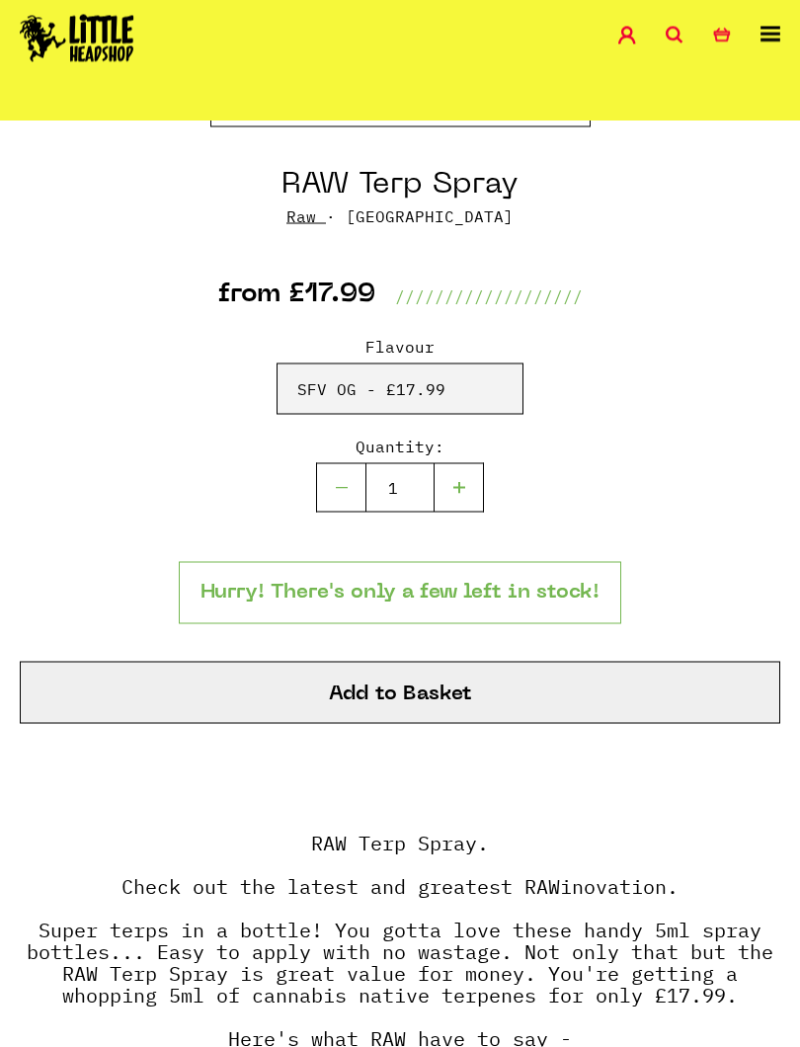
click at [520, 690] on button "Add to Basket" at bounding box center [400, 693] width 761 height 62
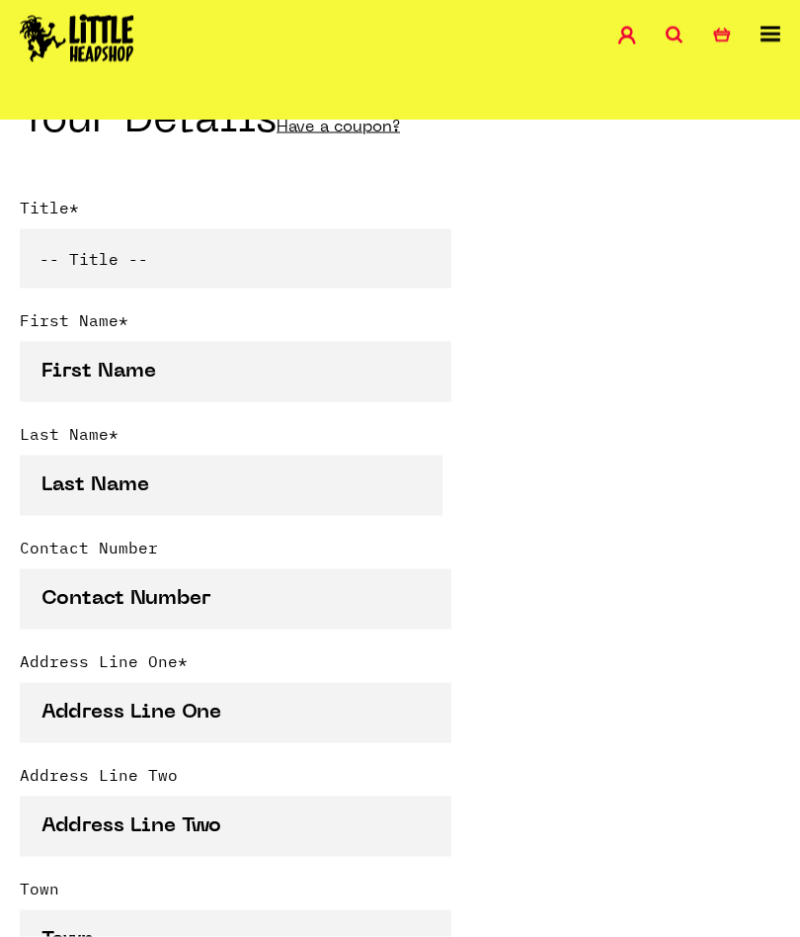
scroll to position [483, 0]
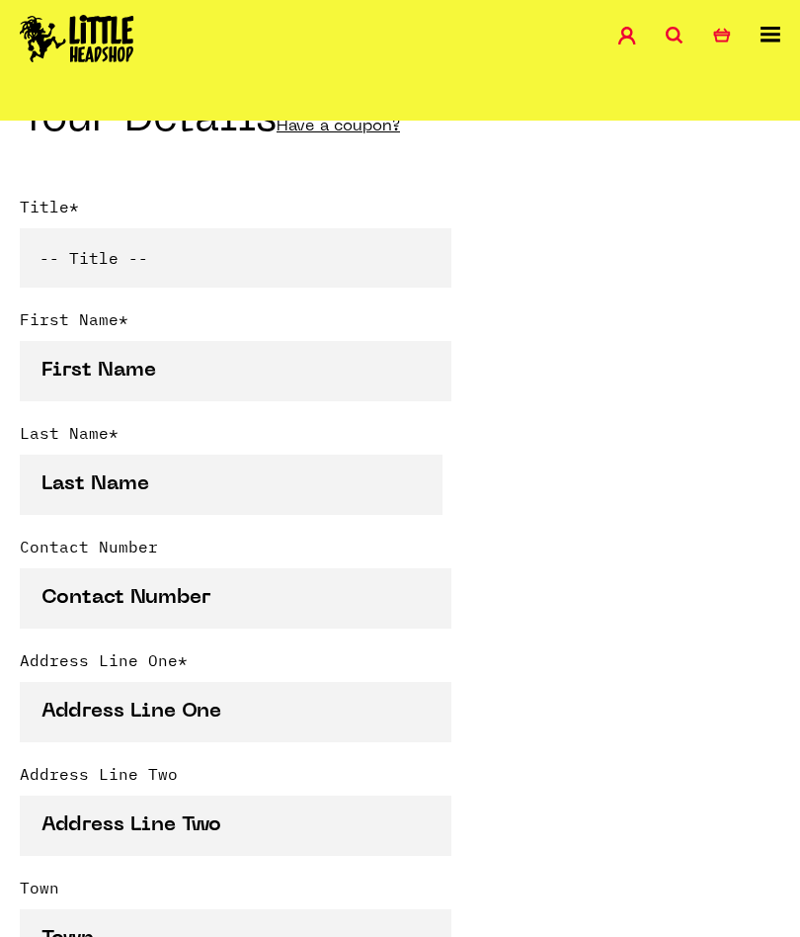
click at [737, 31] on link "2 Basket" at bounding box center [736, 38] width 47 height 23
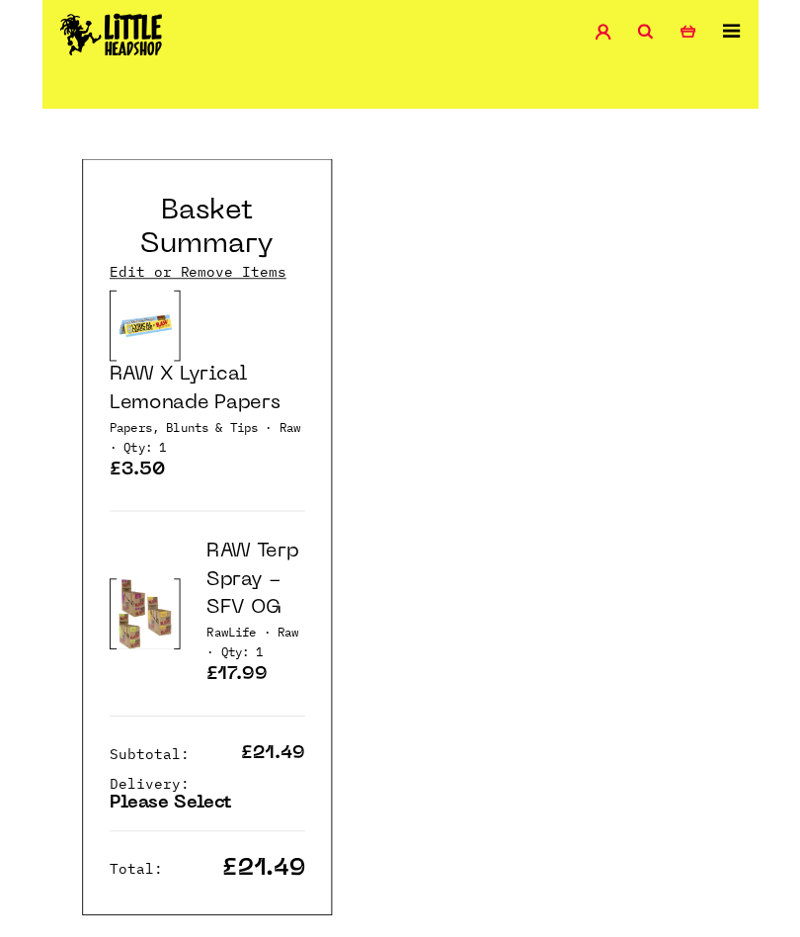
scroll to position [2838, 0]
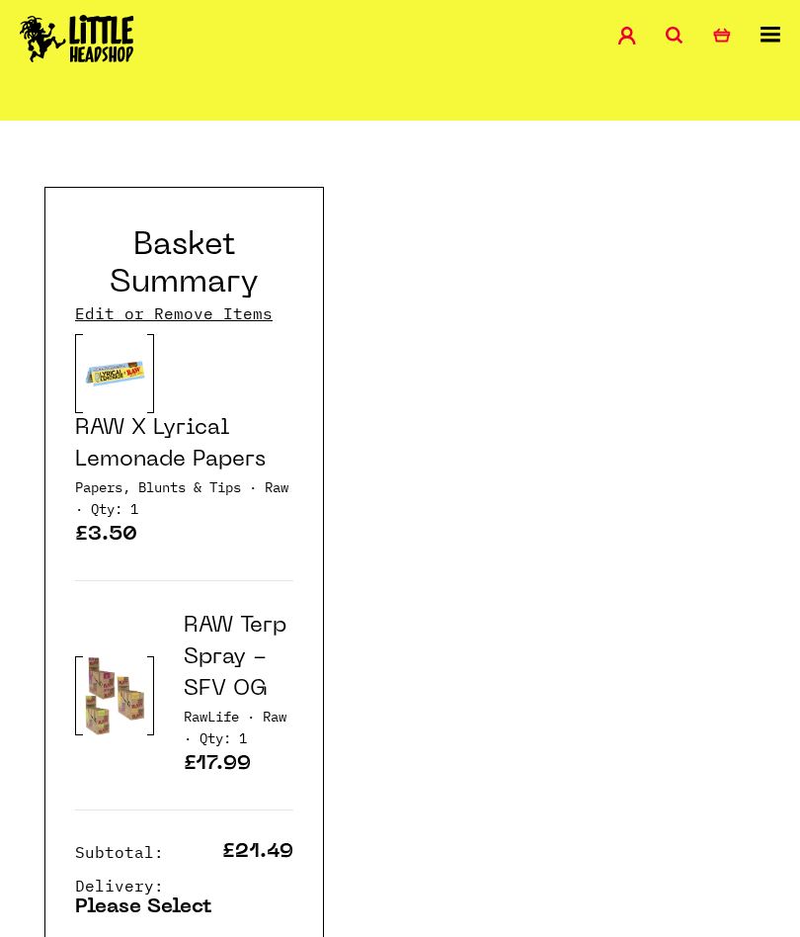
click at [138, 513] on span "Qty: 1" at bounding box center [114, 509] width 47 height 18
click at [202, 452] on link "RAW X Lyrical Lemonade Papers" at bounding box center [170, 444] width 191 height 52
click at [182, 313] on link "Edit or Remove Items" at bounding box center [174, 313] width 198 height 22
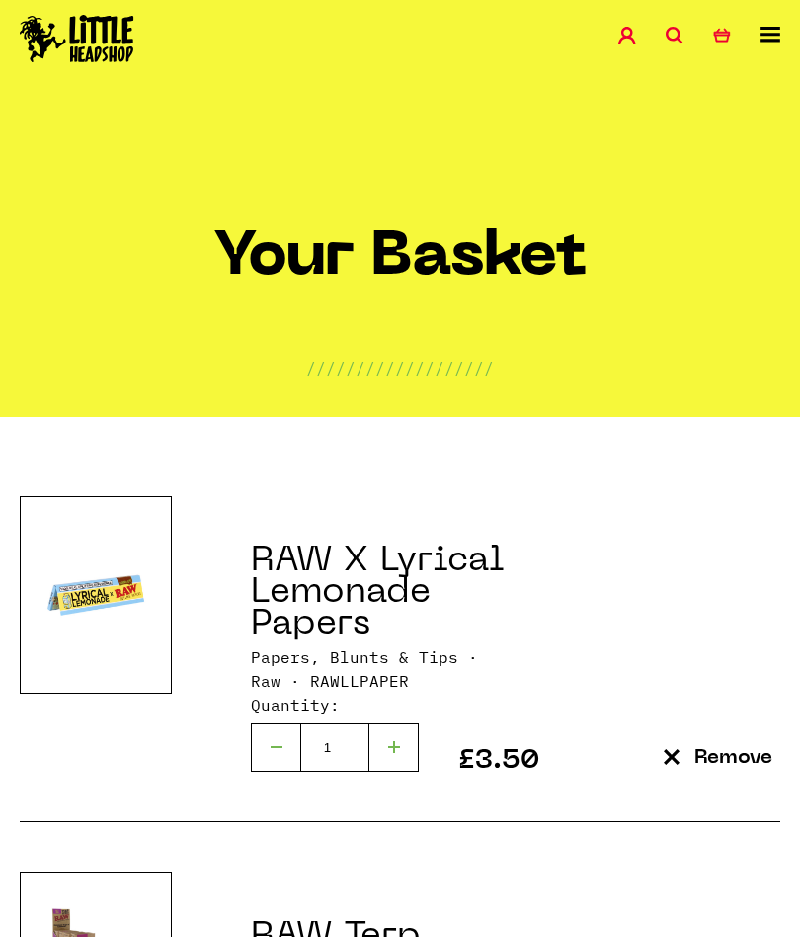
click at [403, 752] on div at bounding box center [394, 746] width 49 height 49
type input "2"
click at [678, 29] on icon at bounding box center [675, 36] width 18 height 18
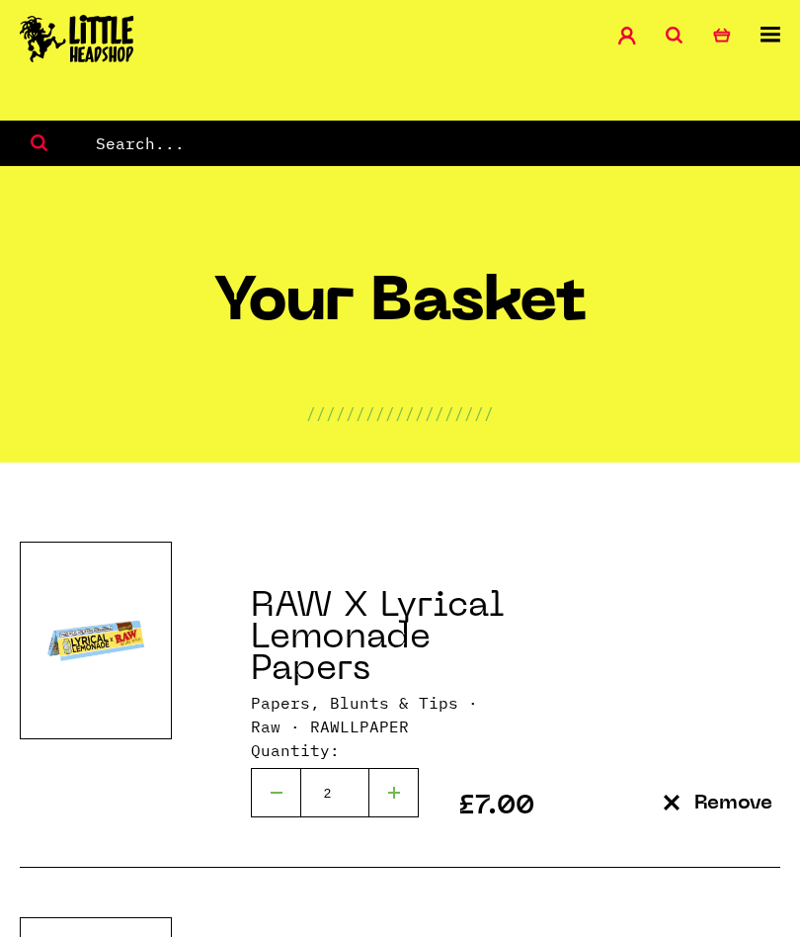
click at [562, 138] on input "text" at bounding box center [447, 143] width 707 height 26
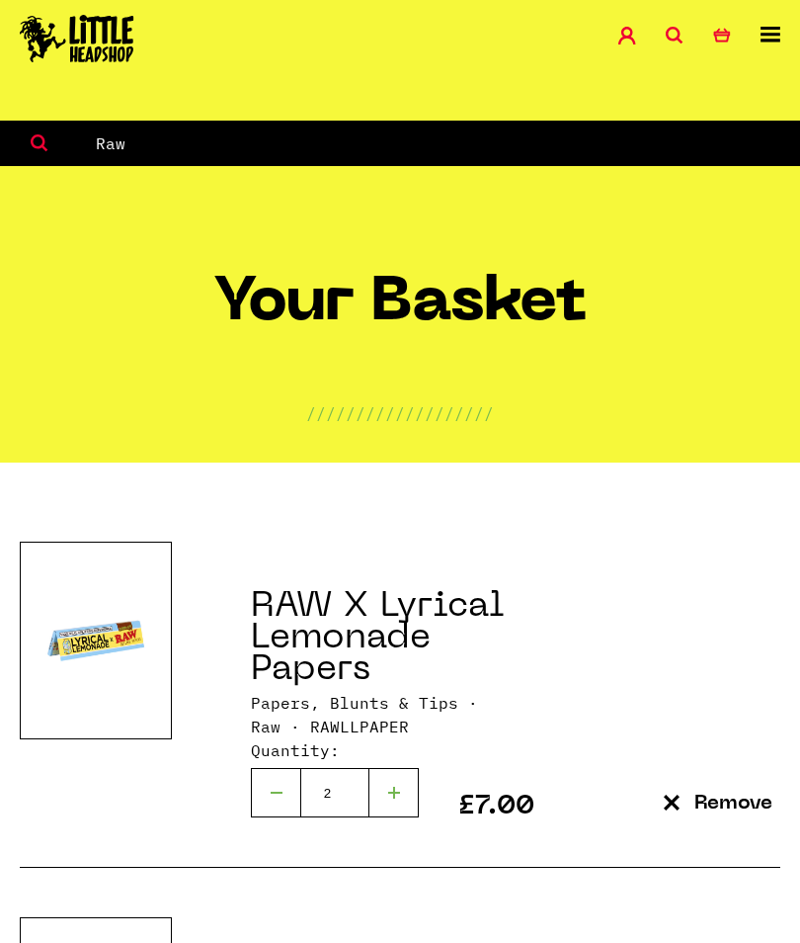
type input "Raw"
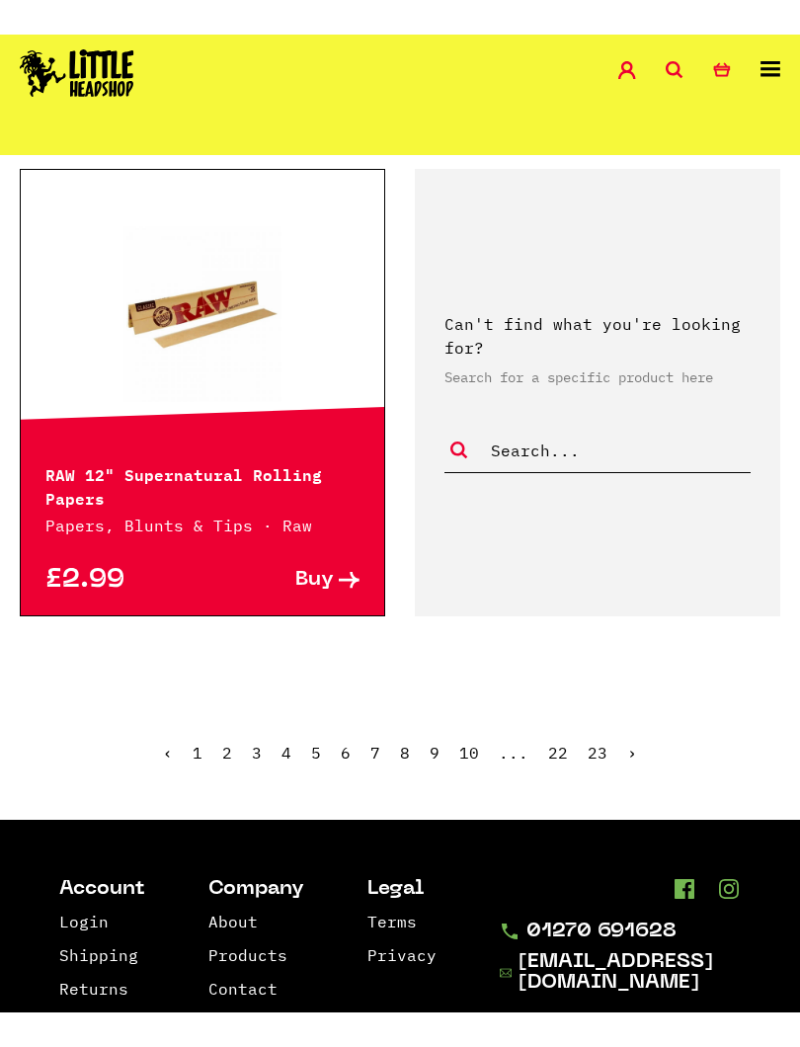
scroll to position [3418, 0]
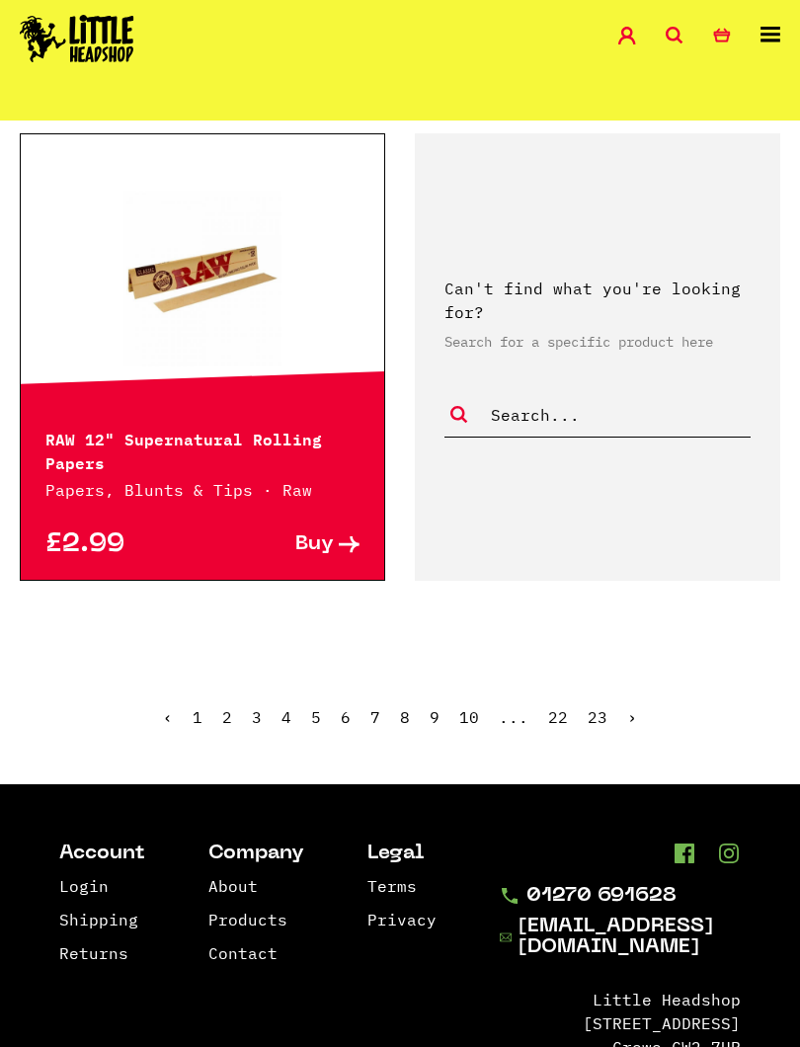
click at [630, 707] on link "›" at bounding box center [632, 717] width 10 height 20
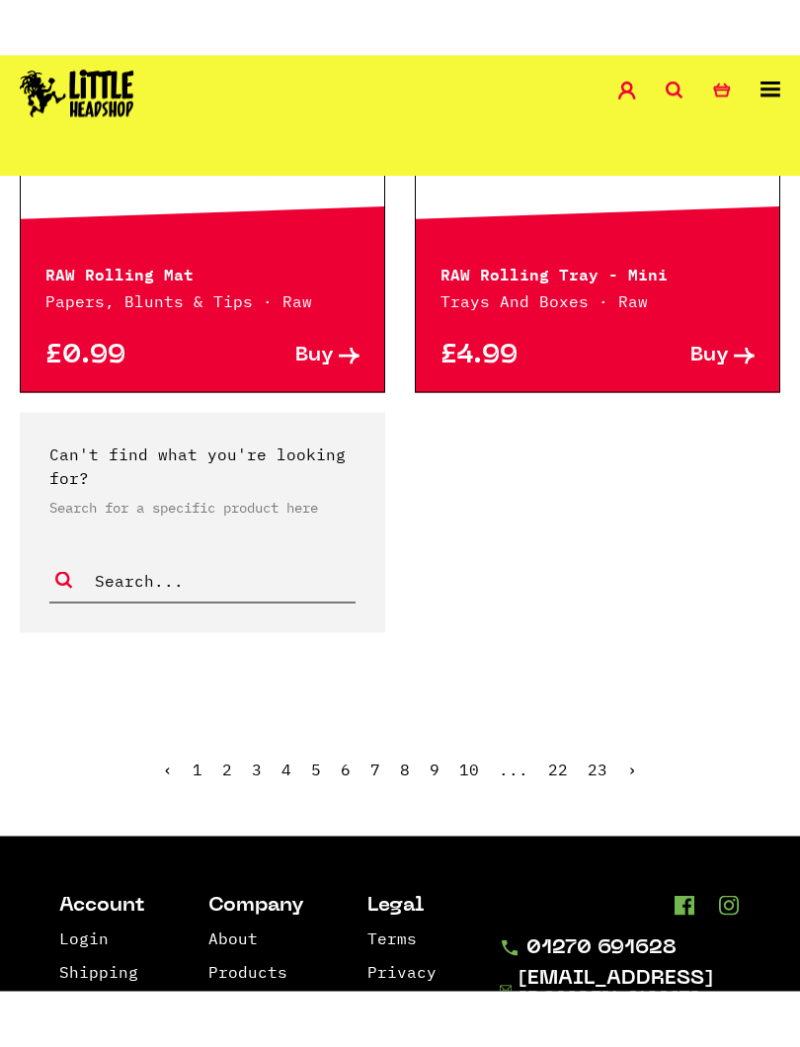
scroll to position [2910, 0]
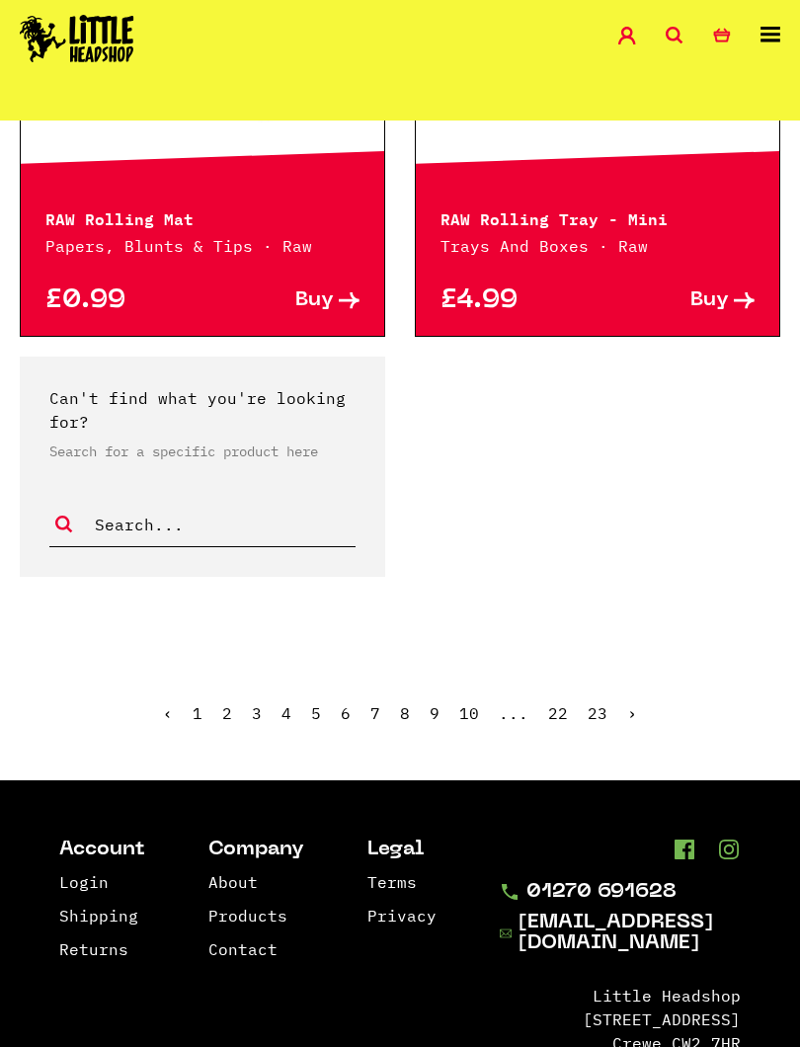
click at [632, 704] on link "›" at bounding box center [632, 714] width 10 height 20
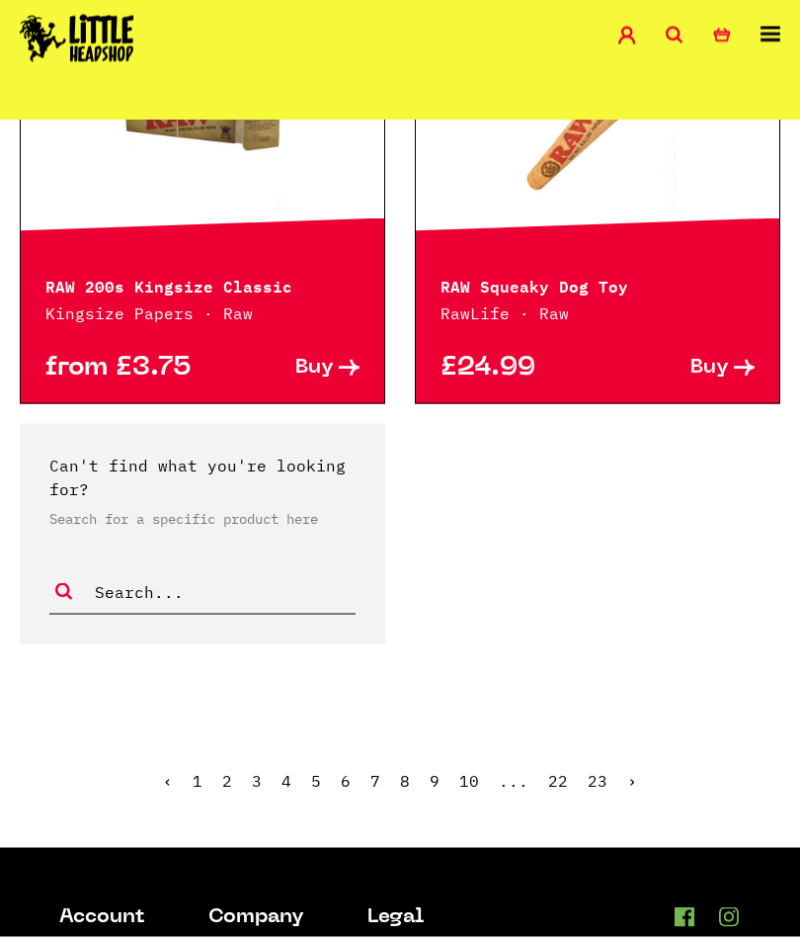
scroll to position [2844, 0]
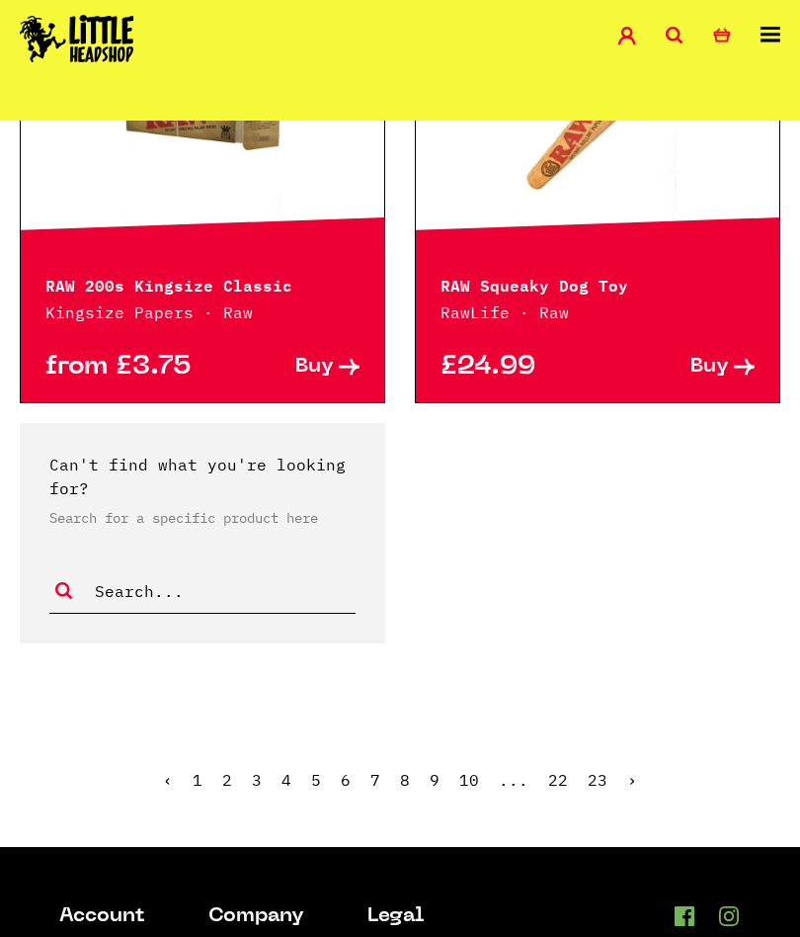
click at [633, 770] on link "›" at bounding box center [632, 780] width 10 height 20
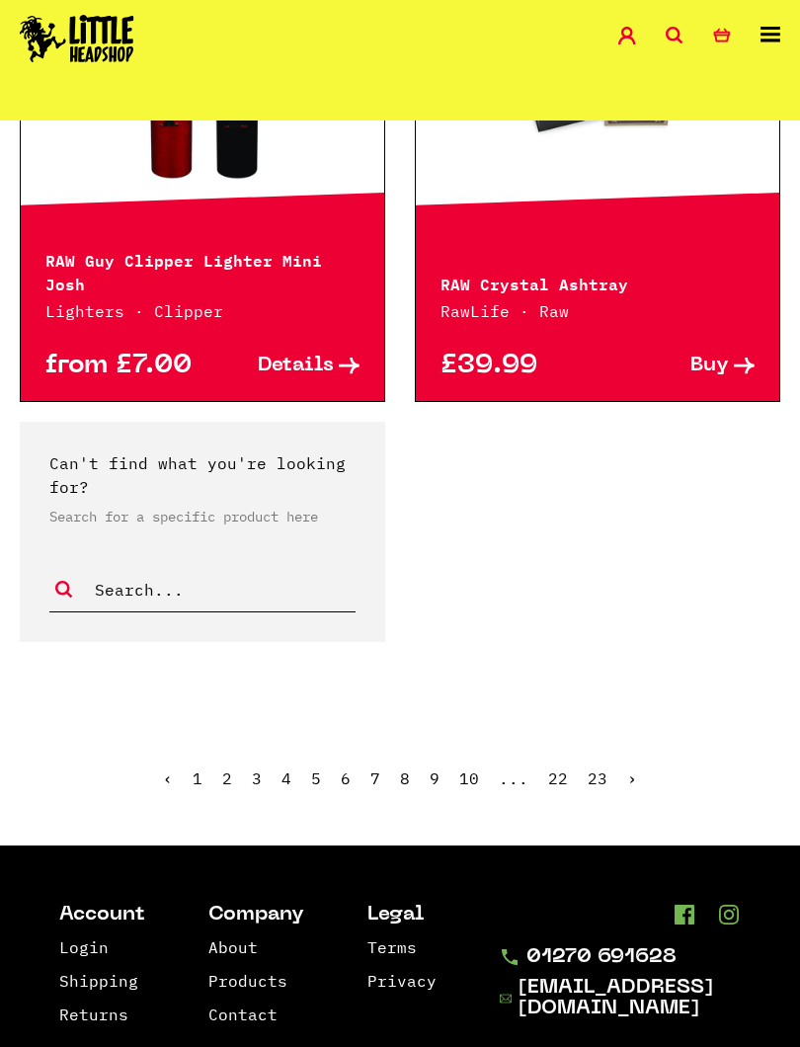
scroll to position [2855, 0]
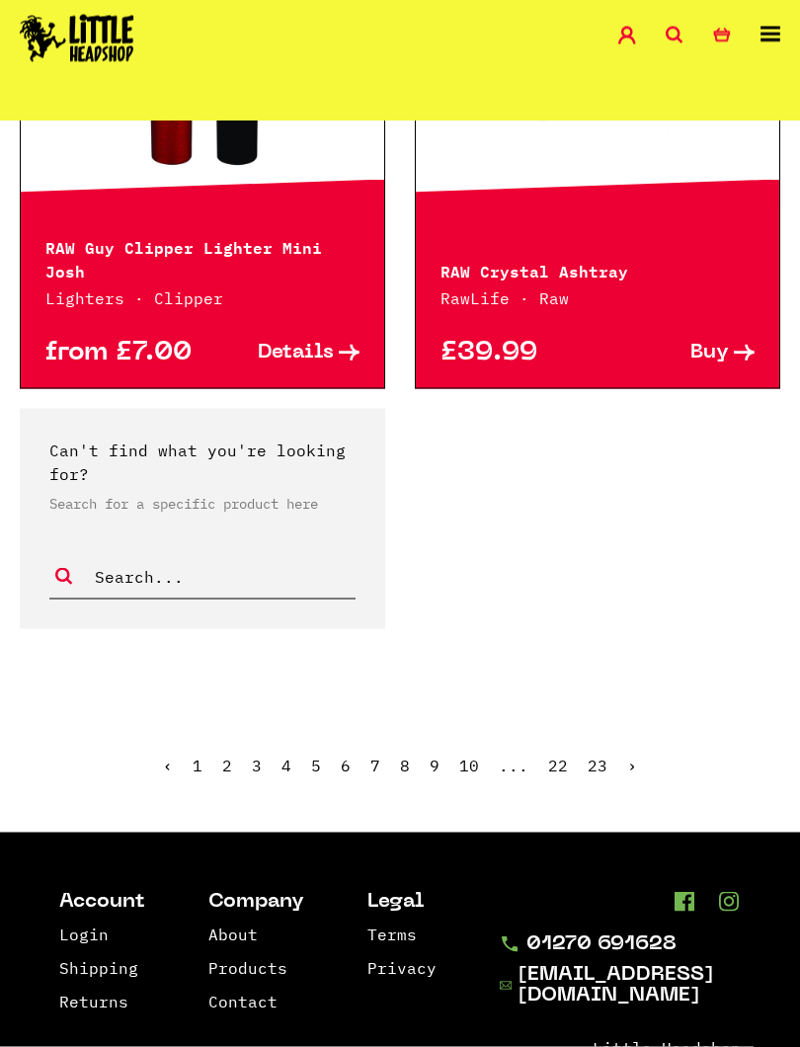
click at [632, 756] on link "›" at bounding box center [632, 766] width 10 height 20
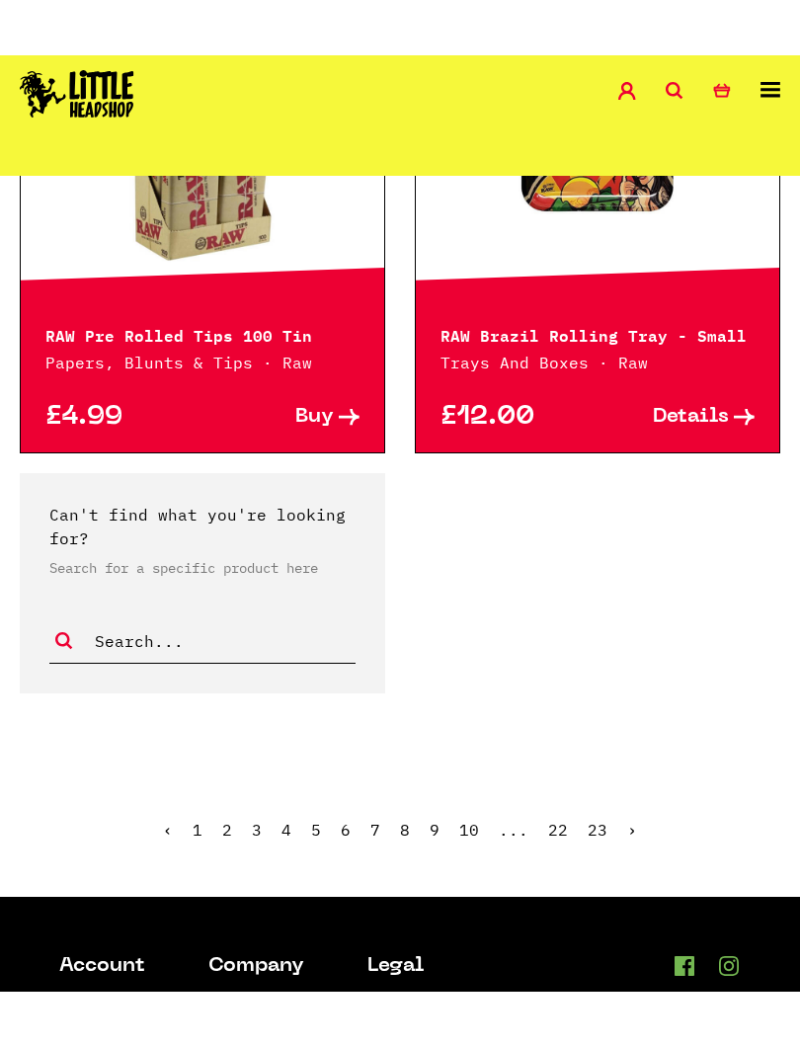
scroll to position [2860, 0]
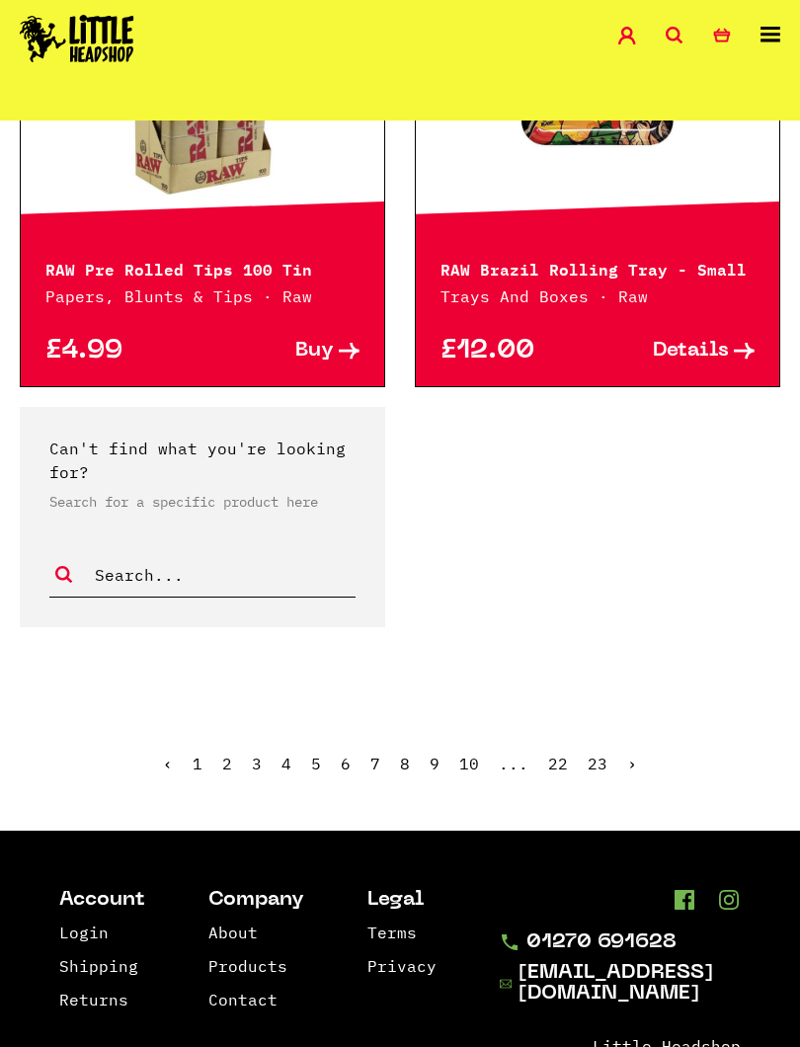
click at [633, 754] on link "›" at bounding box center [632, 764] width 10 height 20
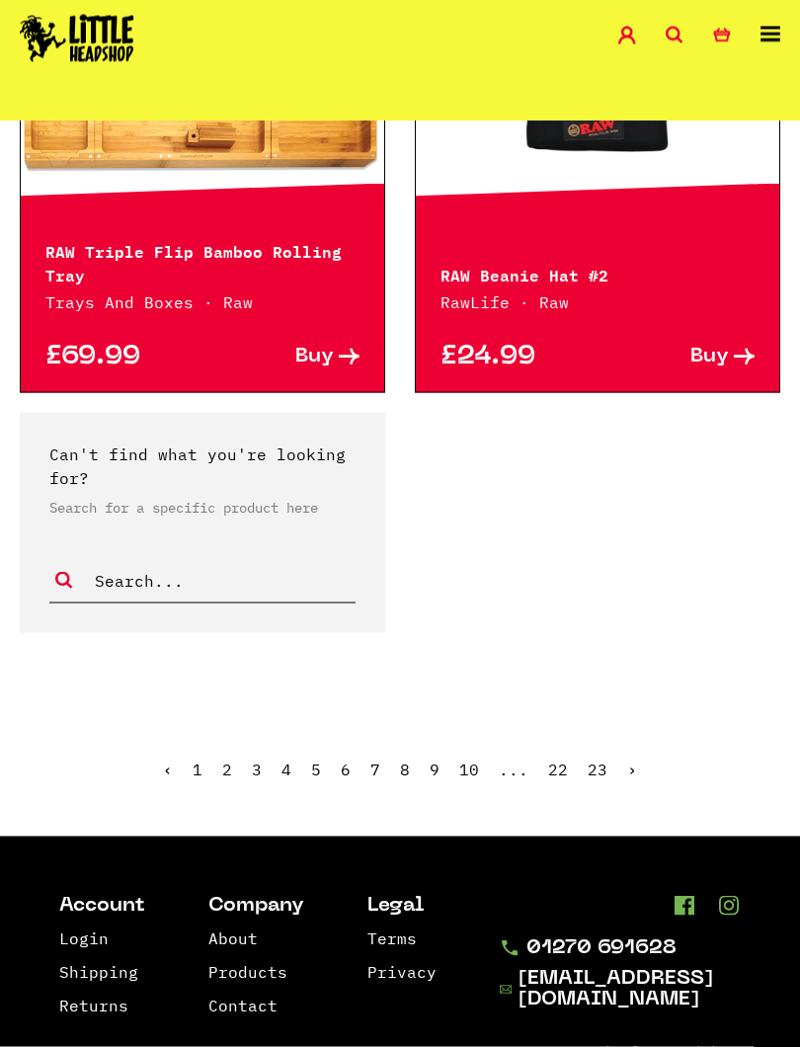
scroll to position [2942, 0]
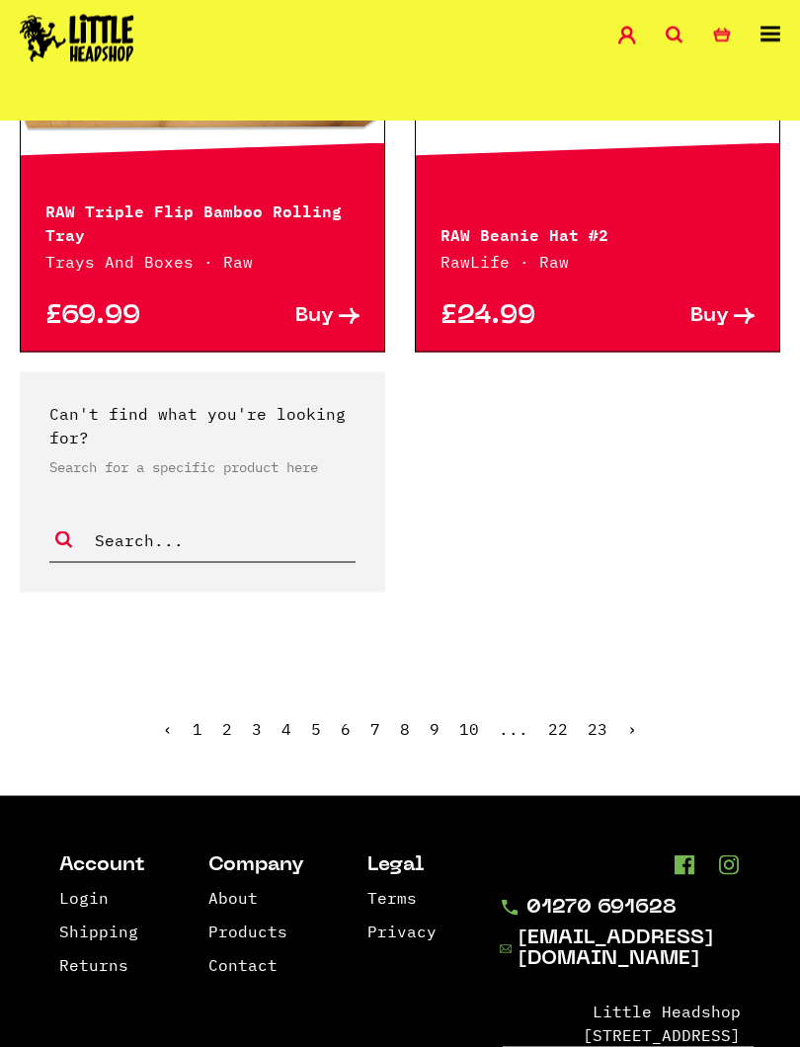
click at [631, 731] on link "›" at bounding box center [632, 729] width 10 height 20
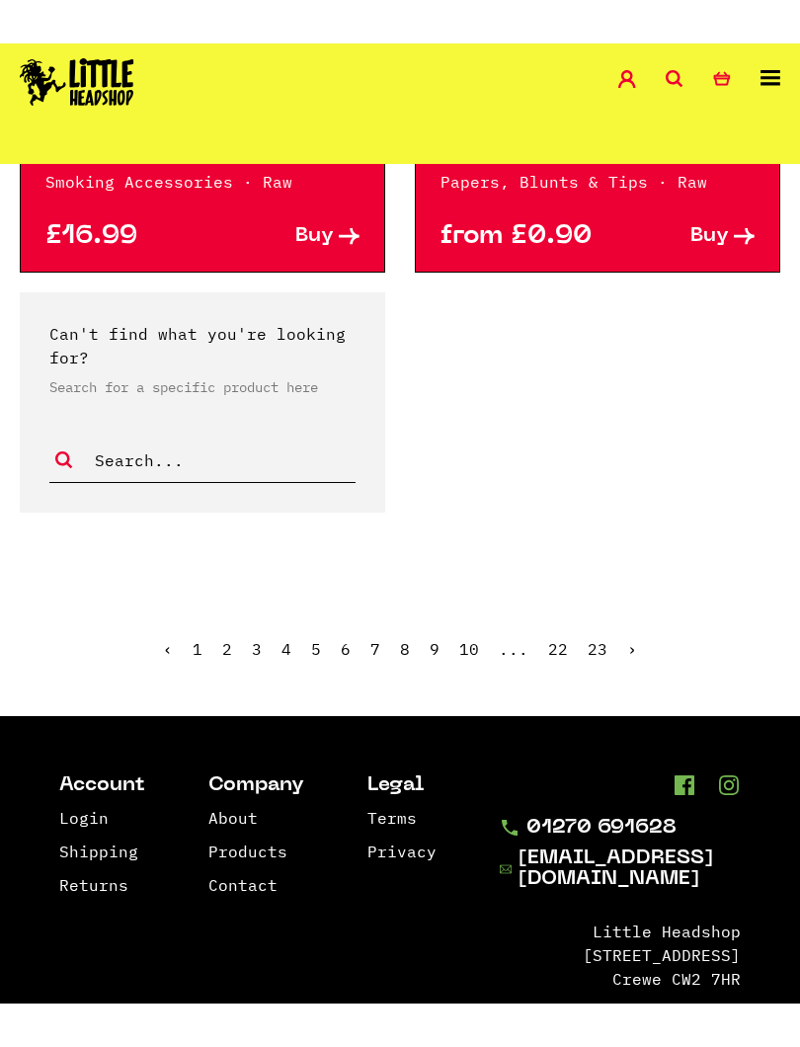
scroll to position [3043, 0]
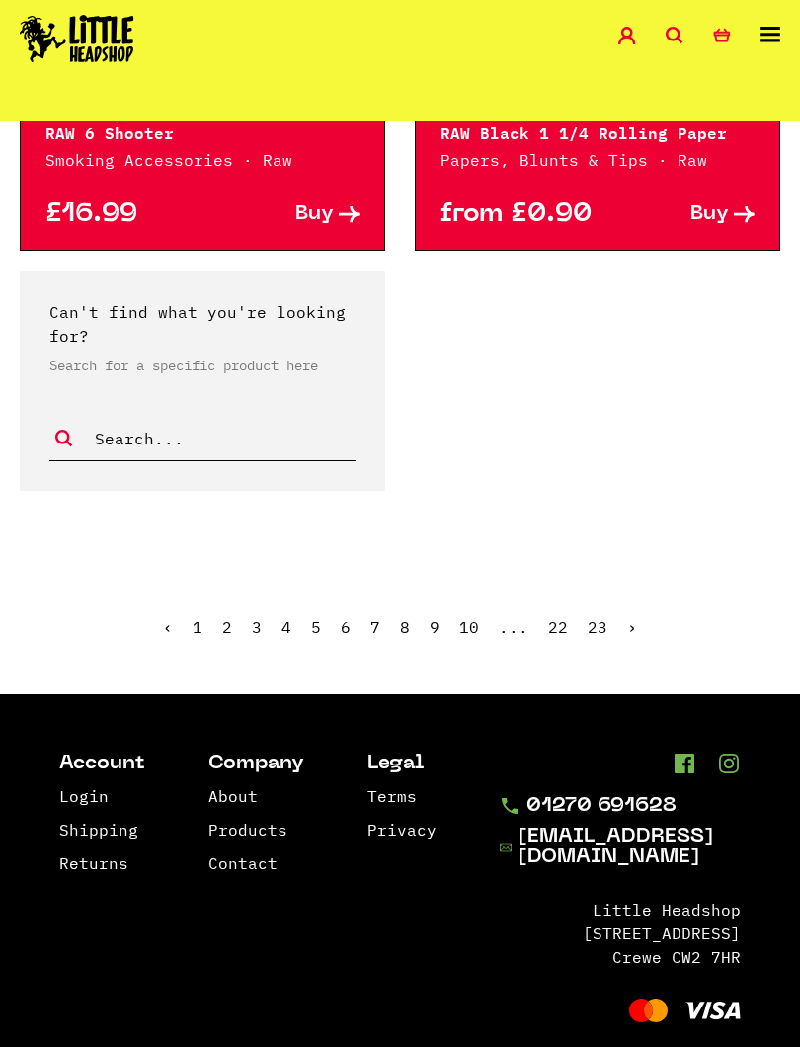
click at [632, 618] on link "›" at bounding box center [632, 628] width 10 height 20
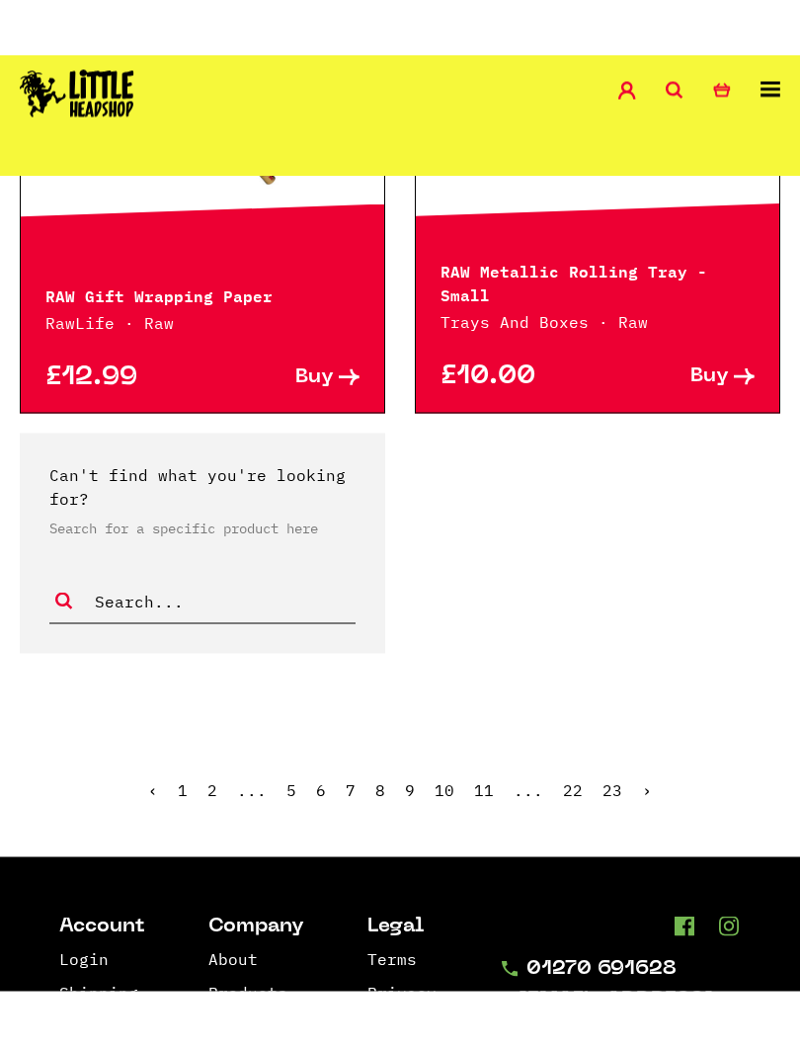
scroll to position [2945, 0]
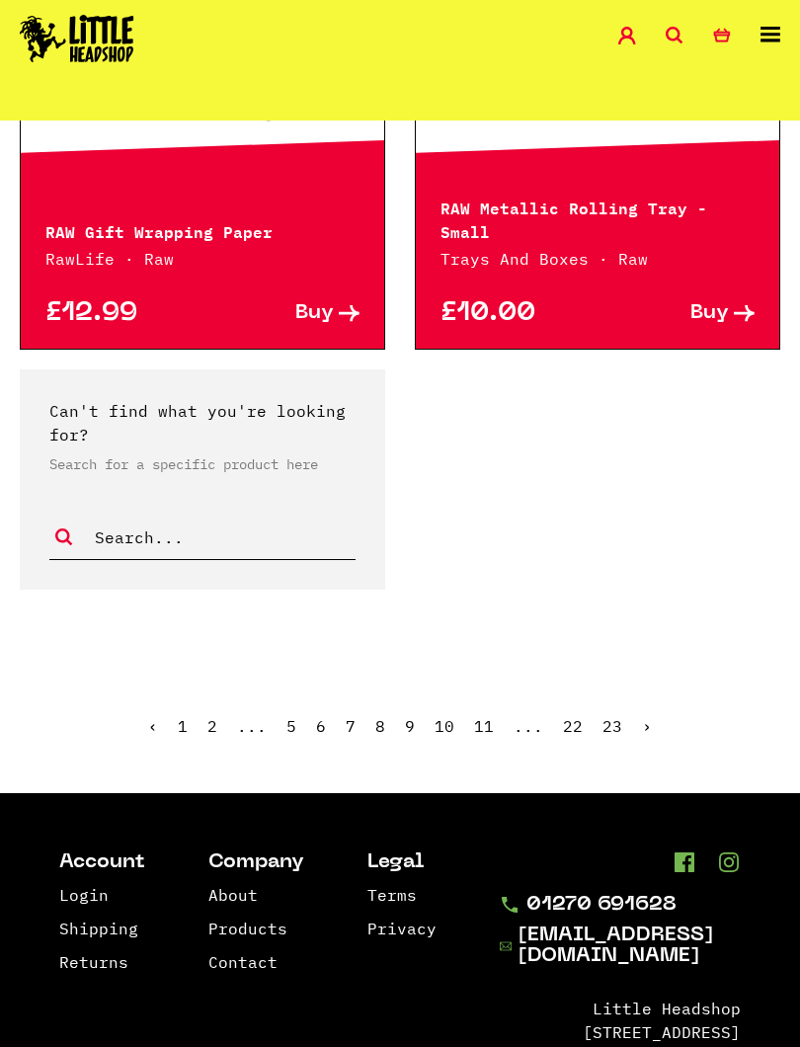
click at [645, 716] on link "›" at bounding box center [647, 726] width 10 height 20
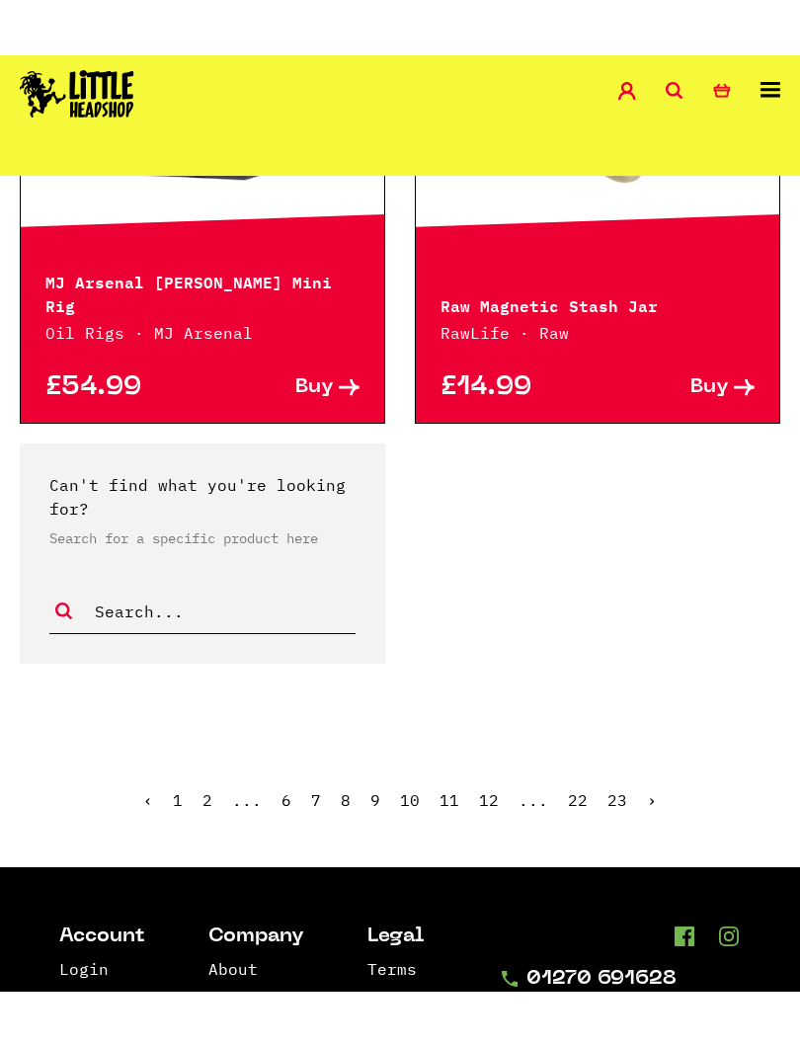
scroll to position [2921, 0]
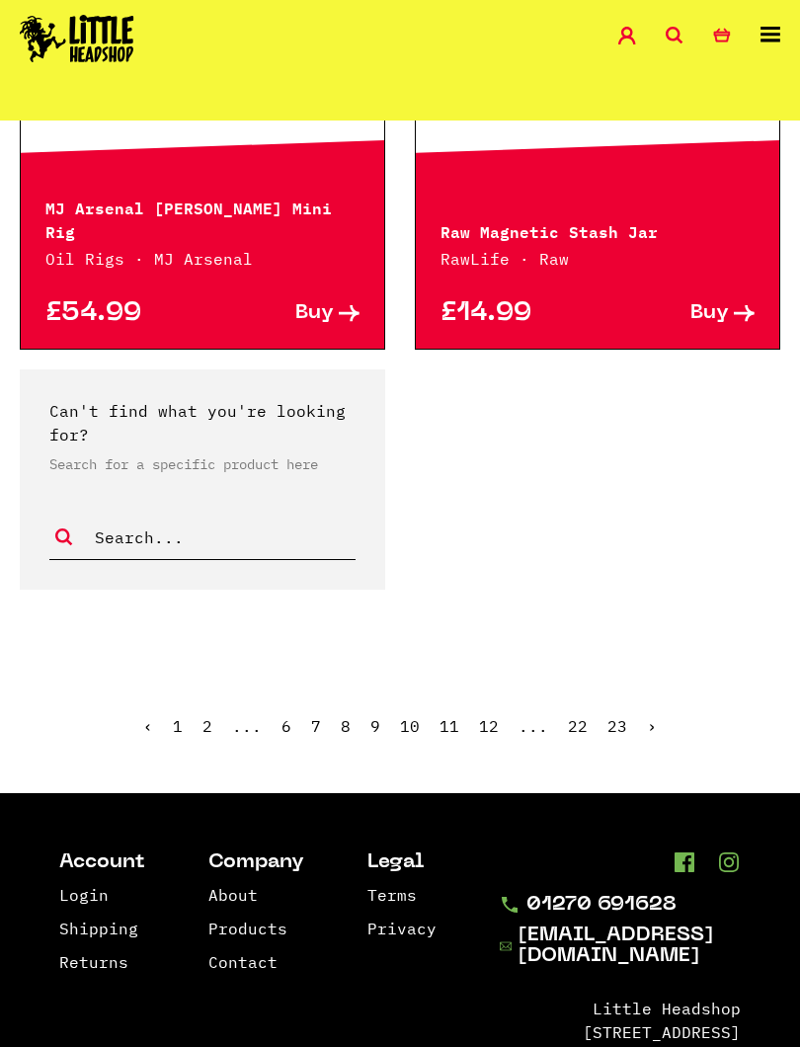
click at [650, 716] on link "›" at bounding box center [652, 726] width 10 height 20
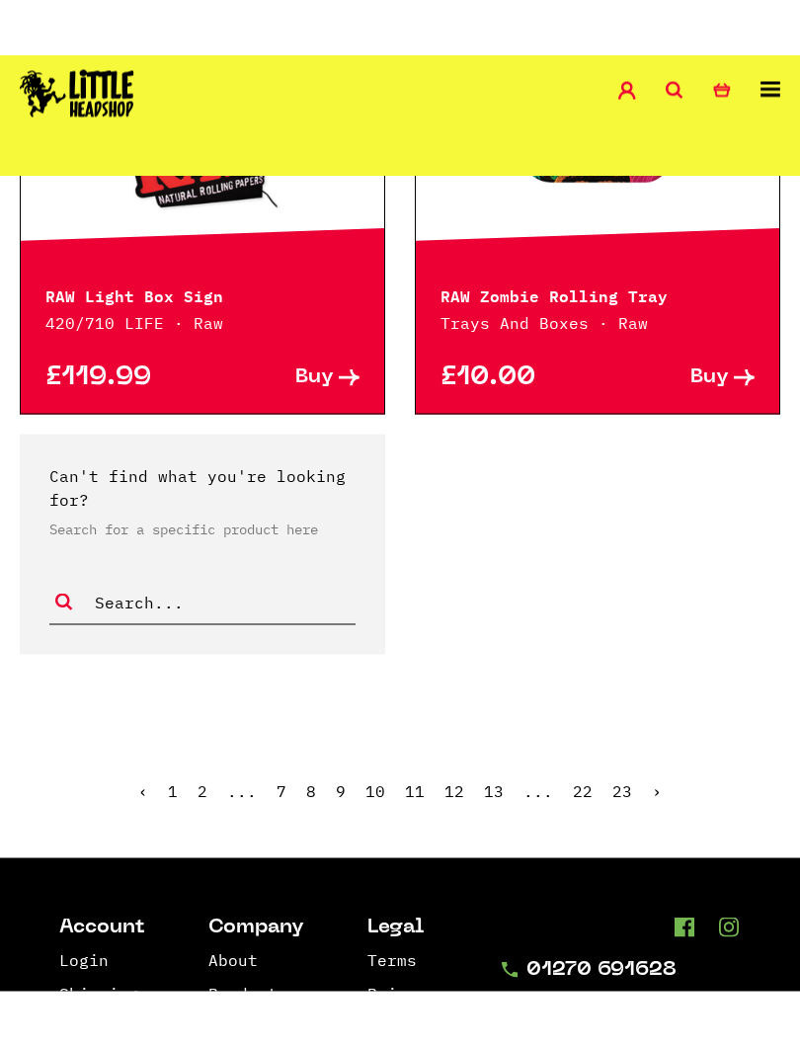
scroll to position [2936, 0]
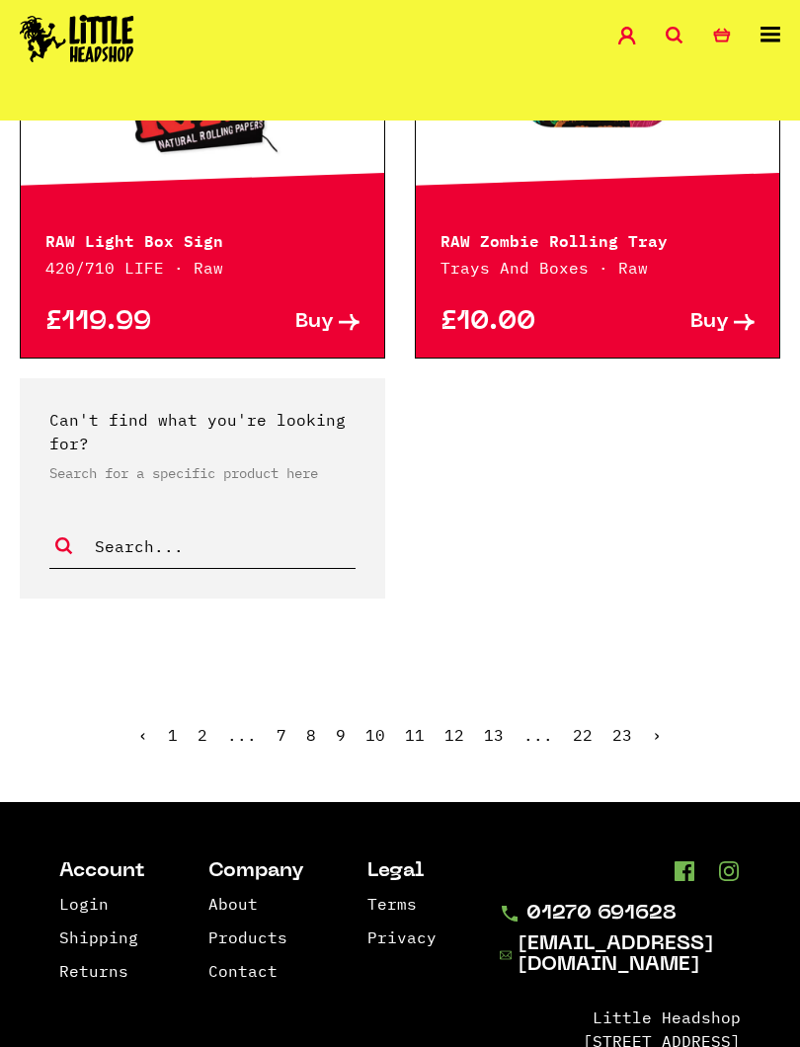
click at [657, 725] on link "›" at bounding box center [657, 735] width 10 height 20
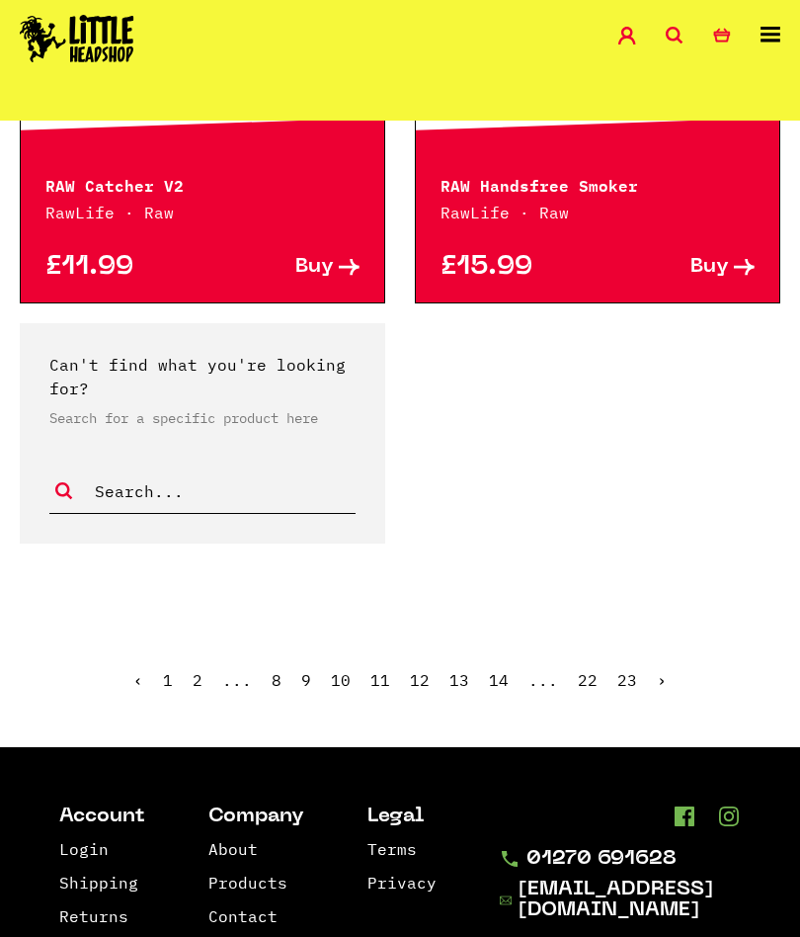
scroll to position [2964, 0]
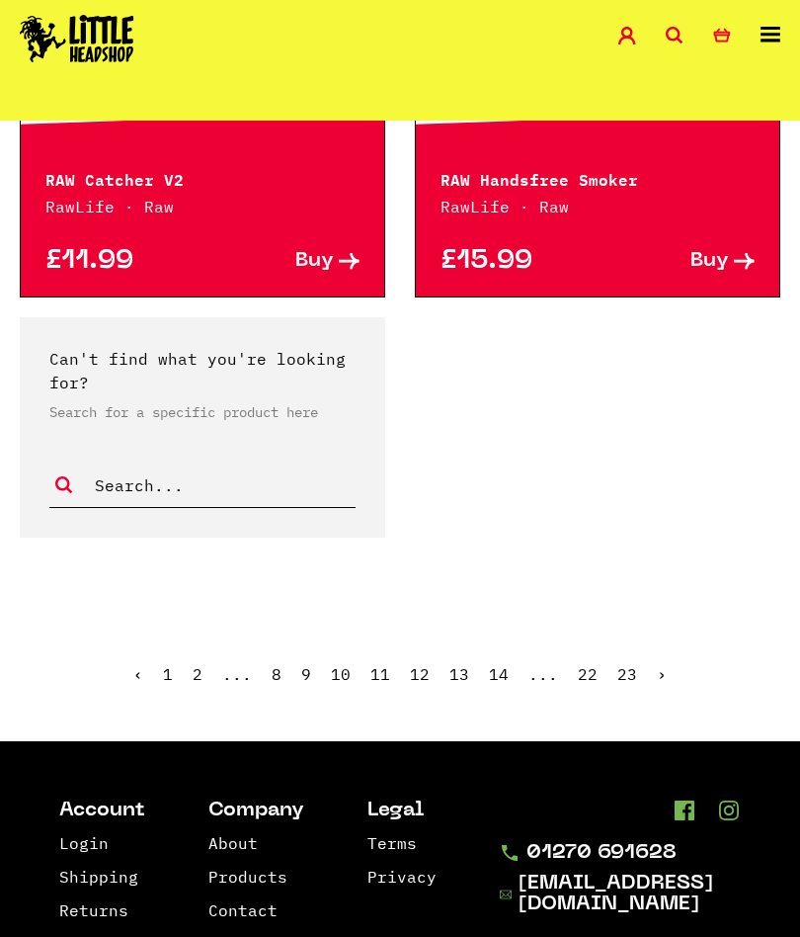
click at [659, 679] on link "›" at bounding box center [662, 674] width 10 height 20
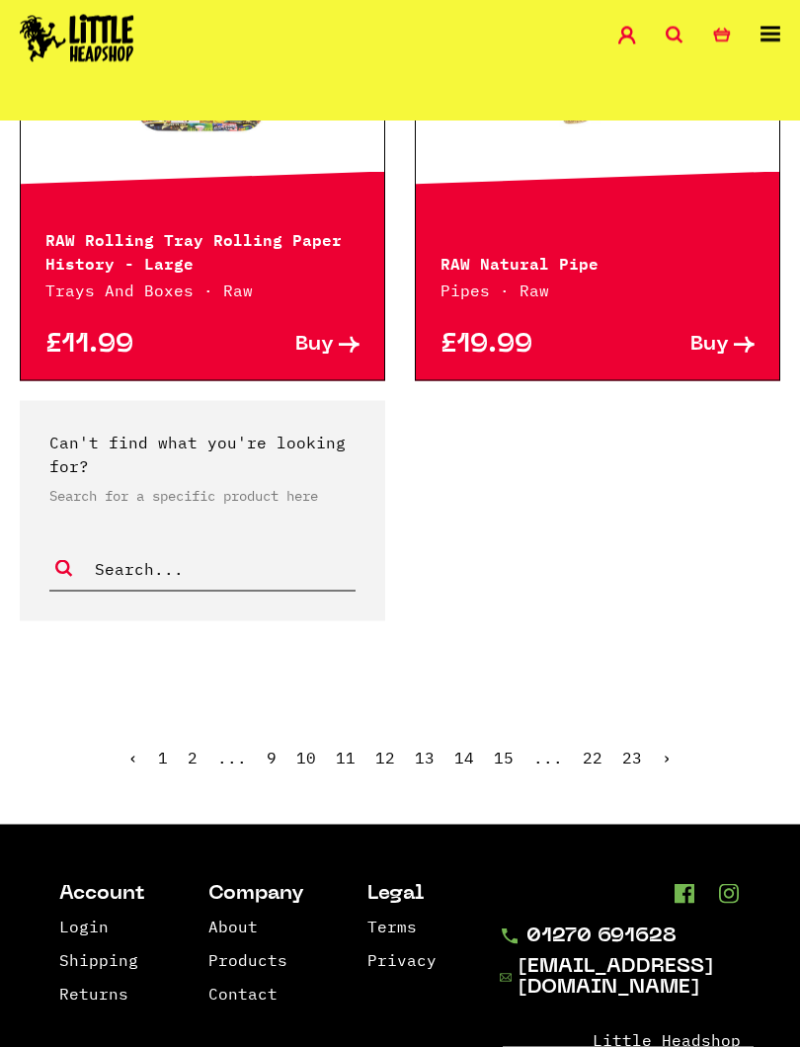
scroll to position [2905, 0]
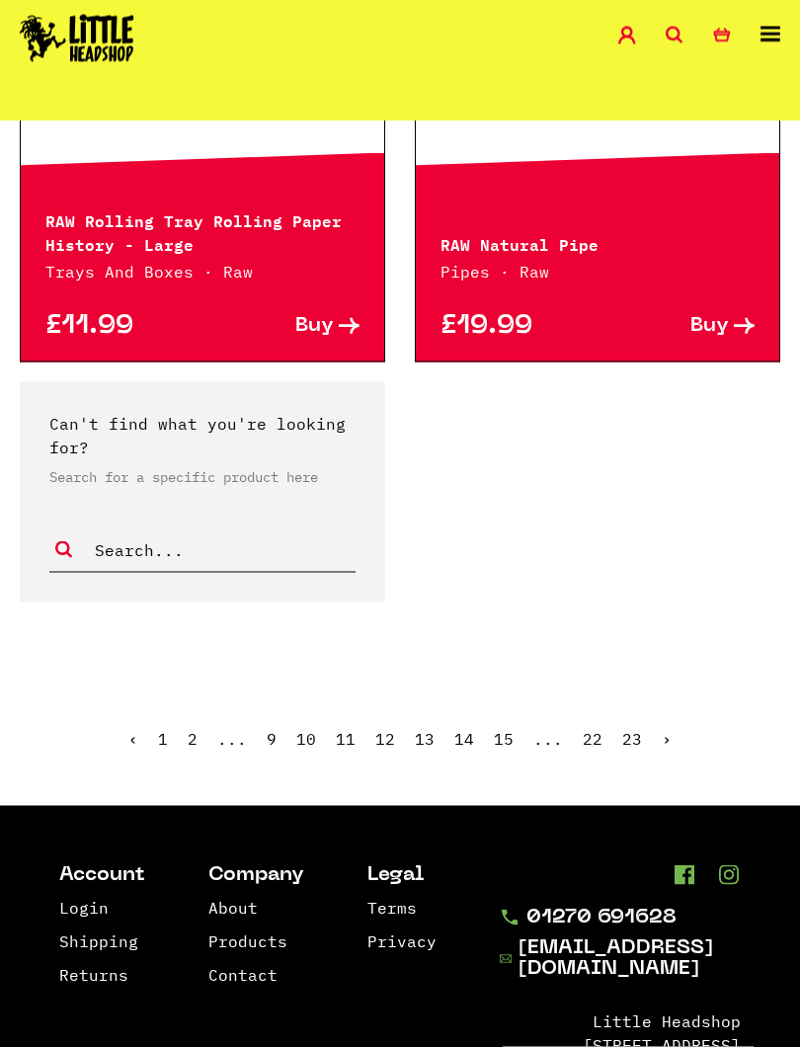
click at [665, 739] on link "›" at bounding box center [667, 739] width 10 height 20
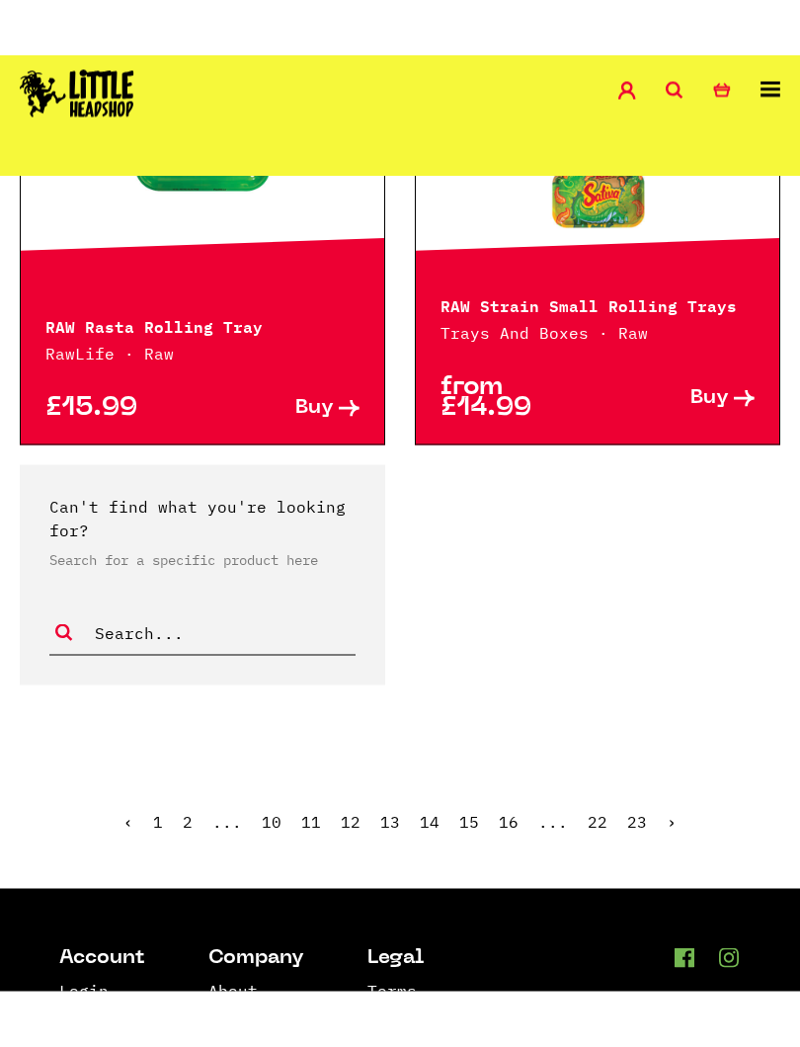
scroll to position [2920, 0]
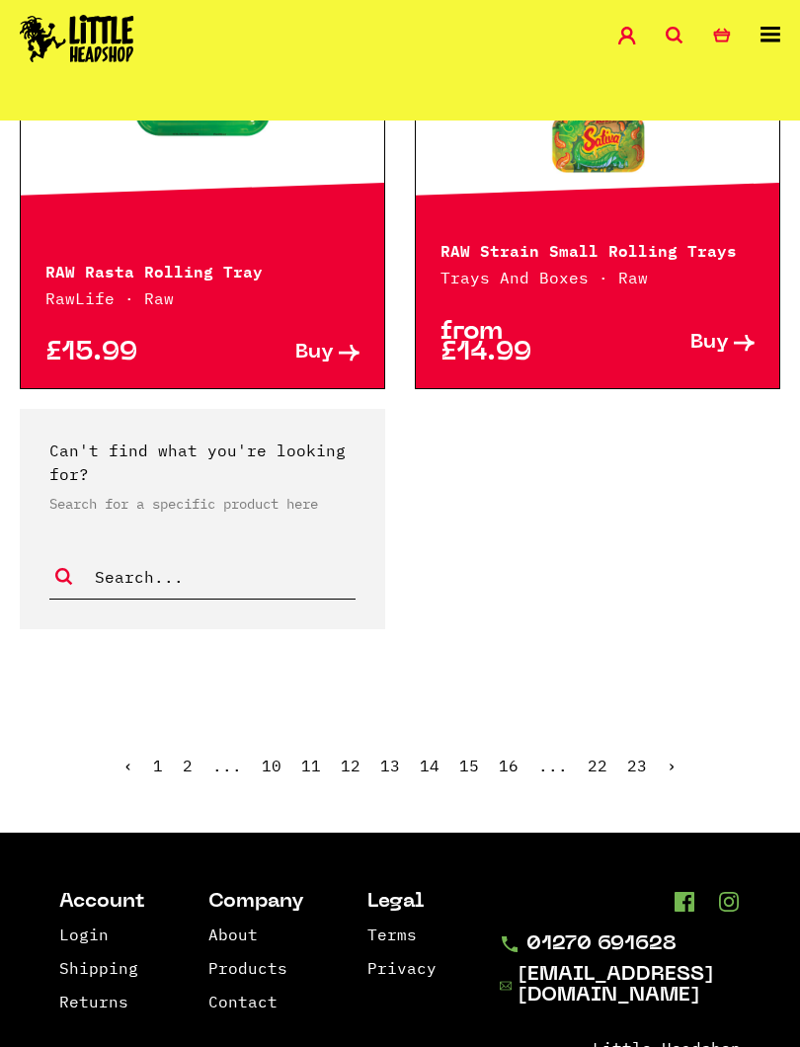
click at [681, 767] on ul "‹ 1 2 ... 10 11 12 13 14 15 16 ... 22 23 ›" at bounding box center [400, 780] width 800 height 85
click at [671, 768] on link "›" at bounding box center [672, 766] width 10 height 20
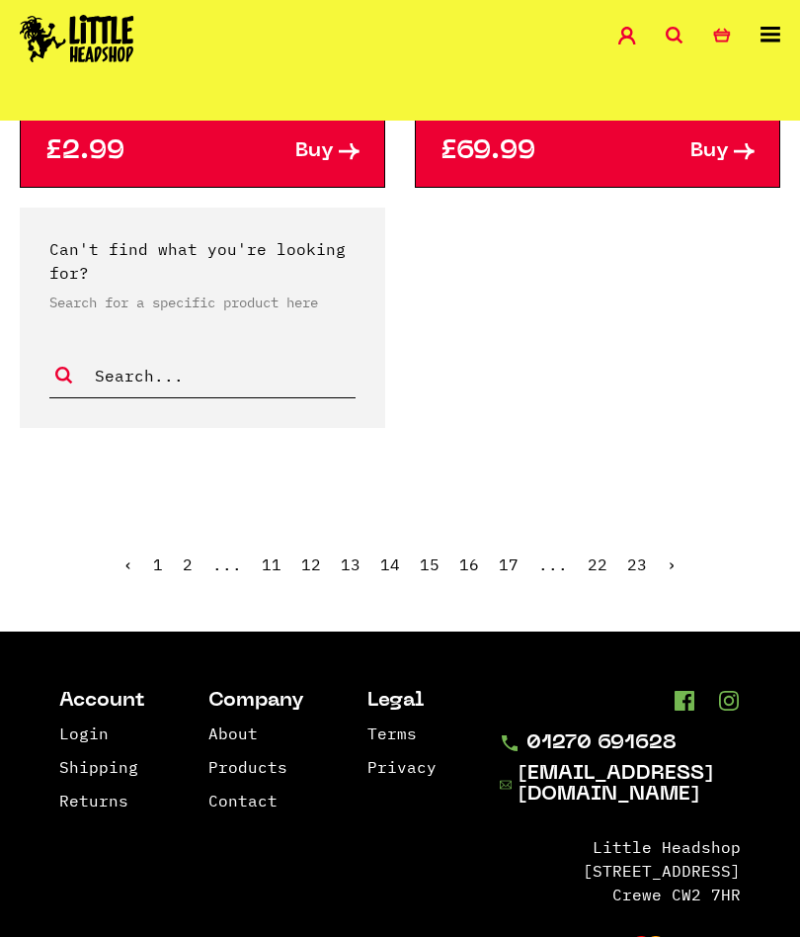
scroll to position [3175, 0]
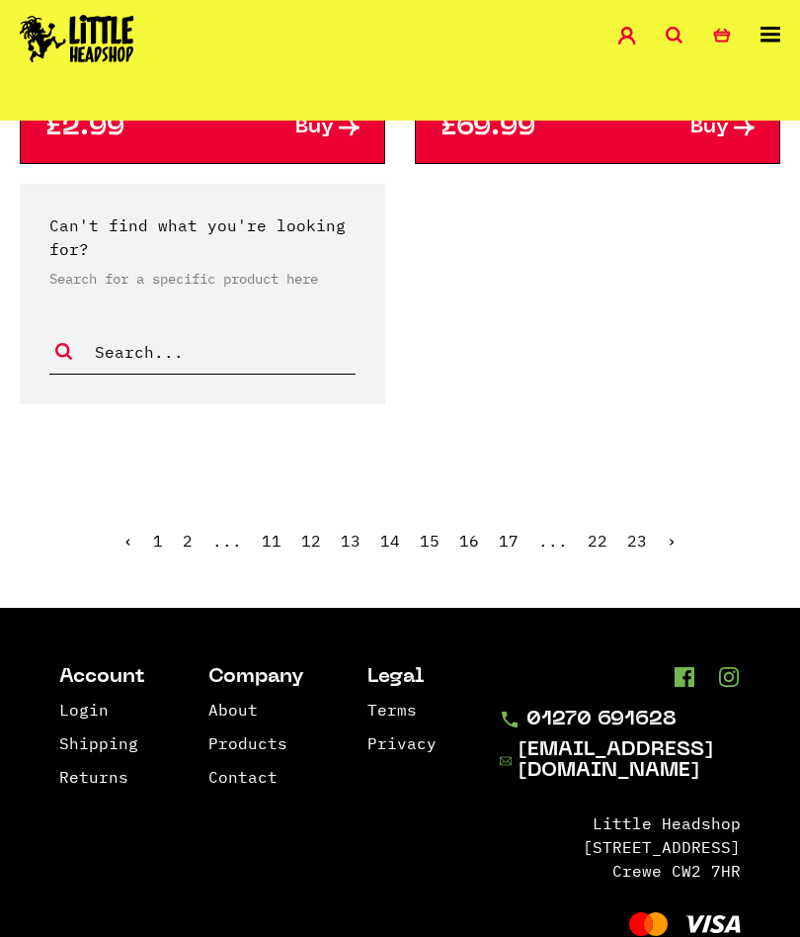
click at [670, 531] on link "›" at bounding box center [672, 541] width 10 height 20
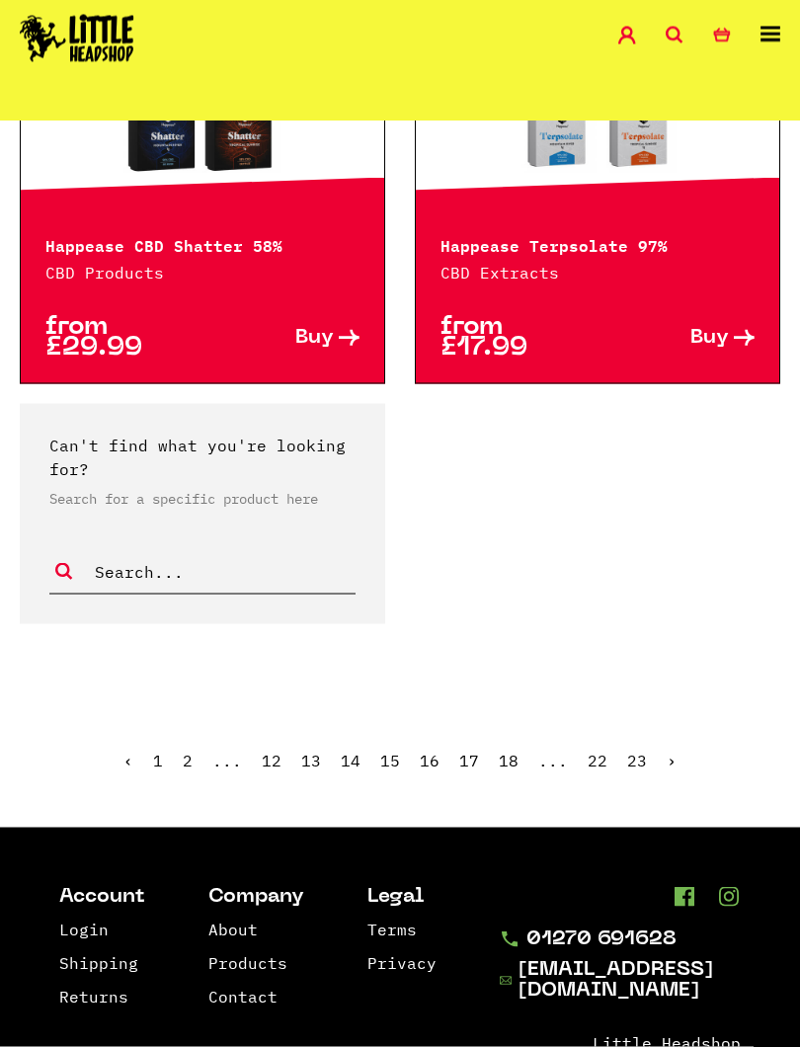
scroll to position [2930, 0]
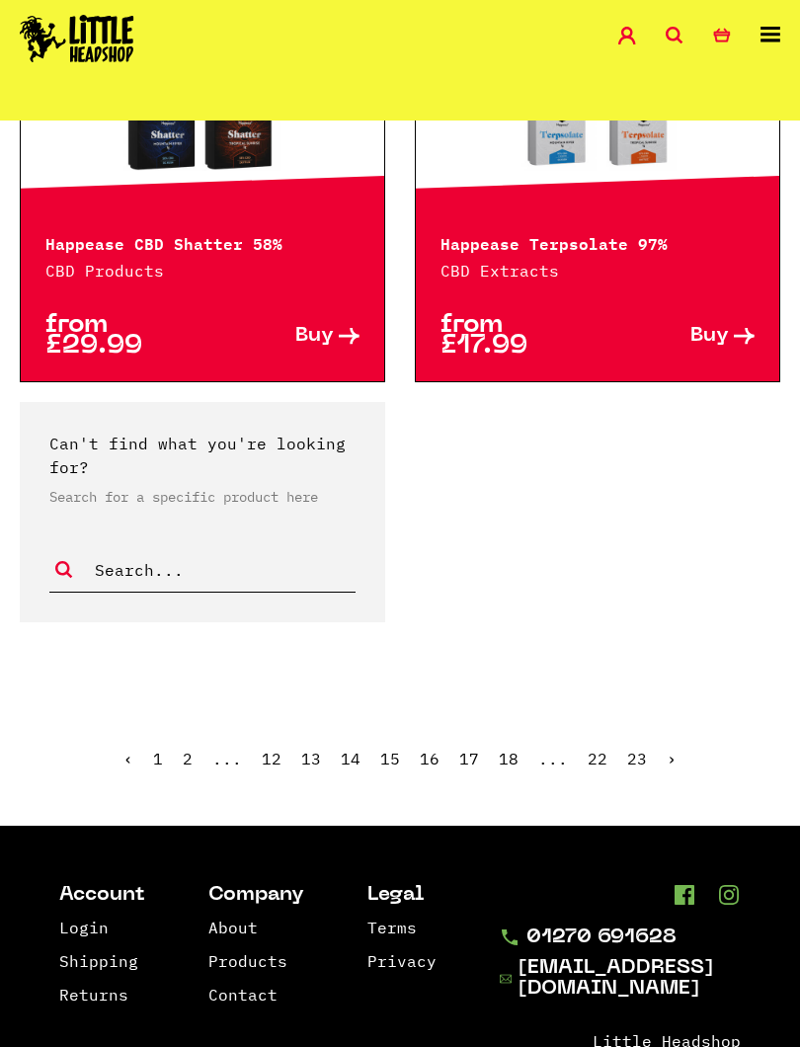
click at [667, 769] on link "›" at bounding box center [672, 759] width 10 height 20
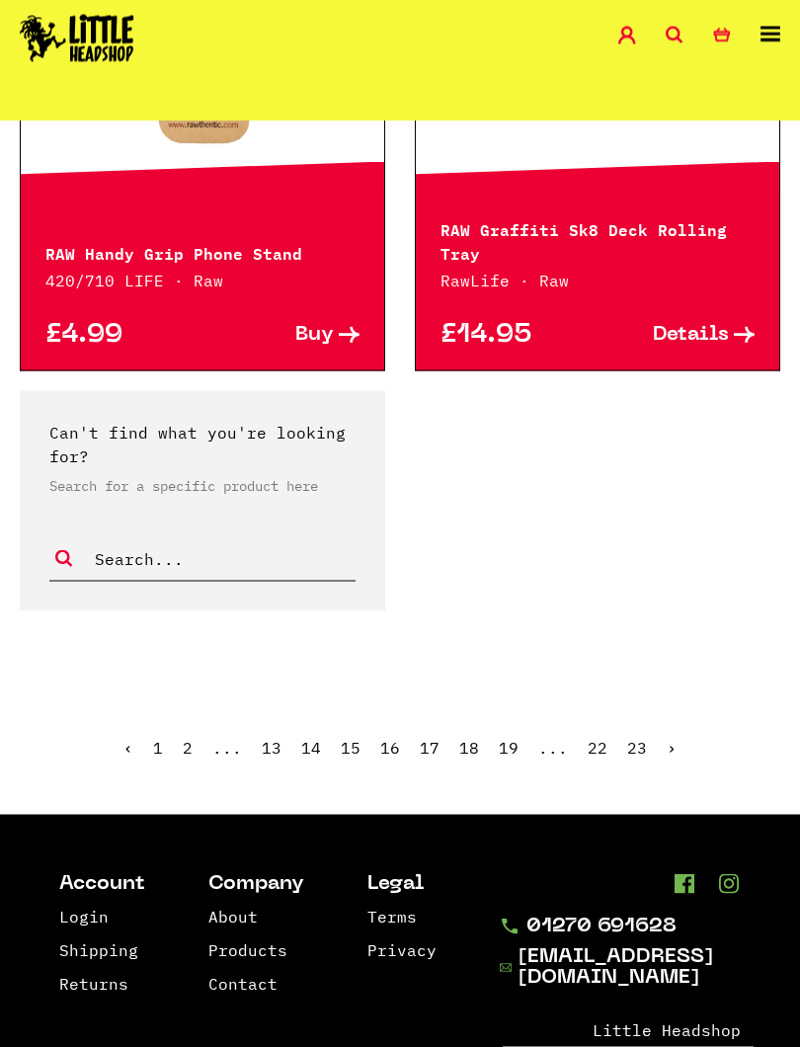
scroll to position [2942, 0]
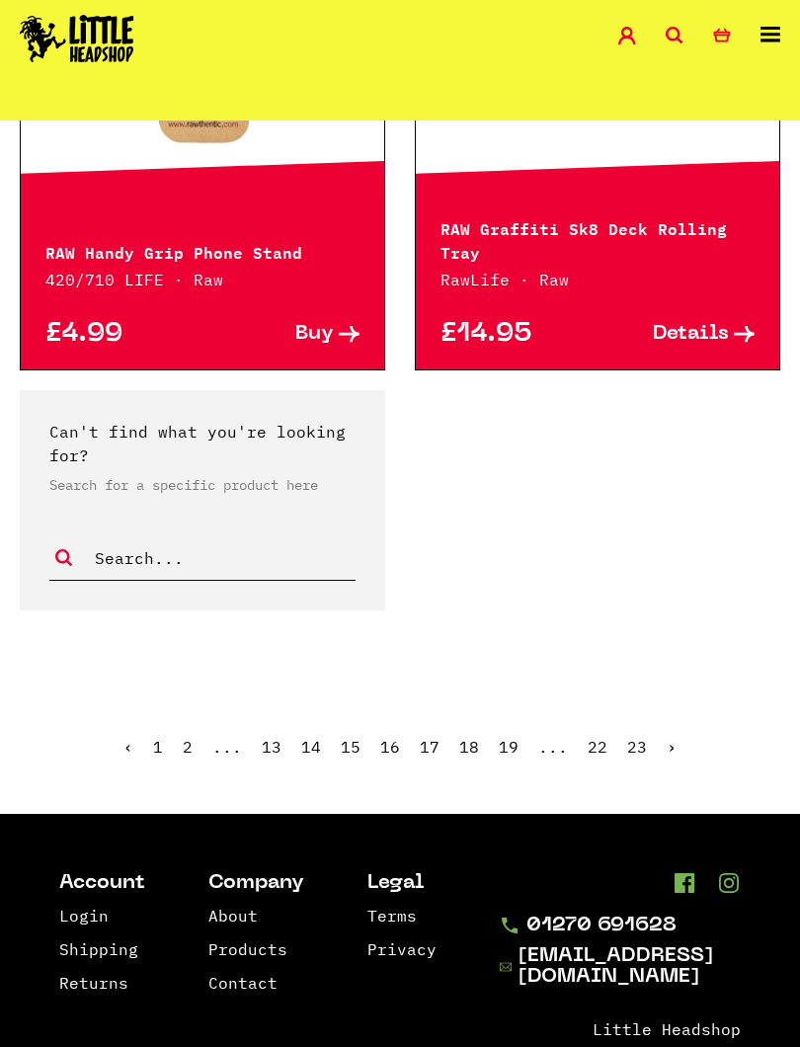
click at [667, 755] on link "›" at bounding box center [672, 747] width 10 height 20
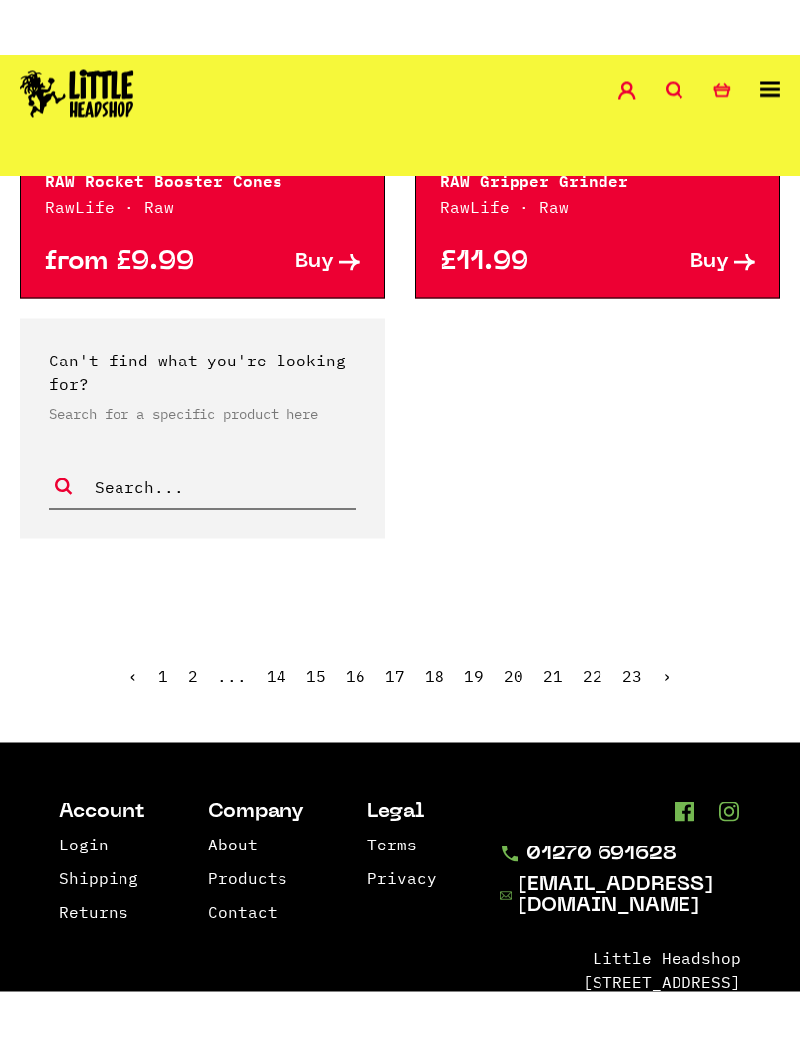
scroll to position [3045, 0]
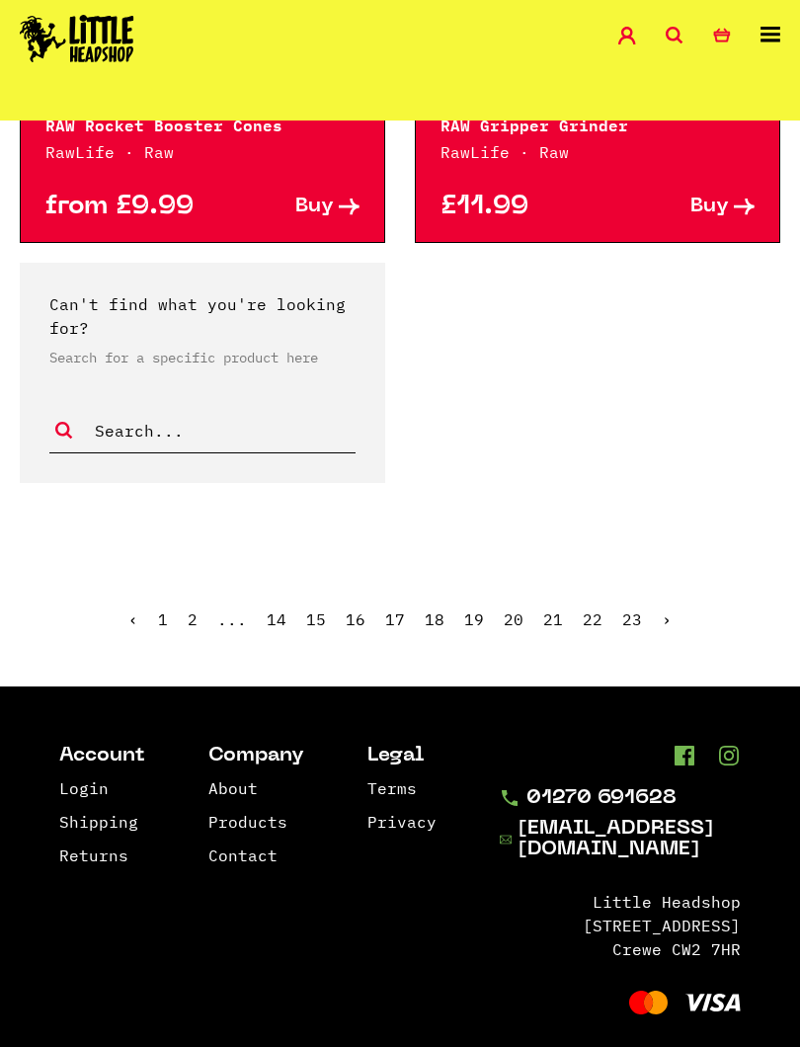
click at [666, 629] on link "›" at bounding box center [667, 620] width 10 height 20
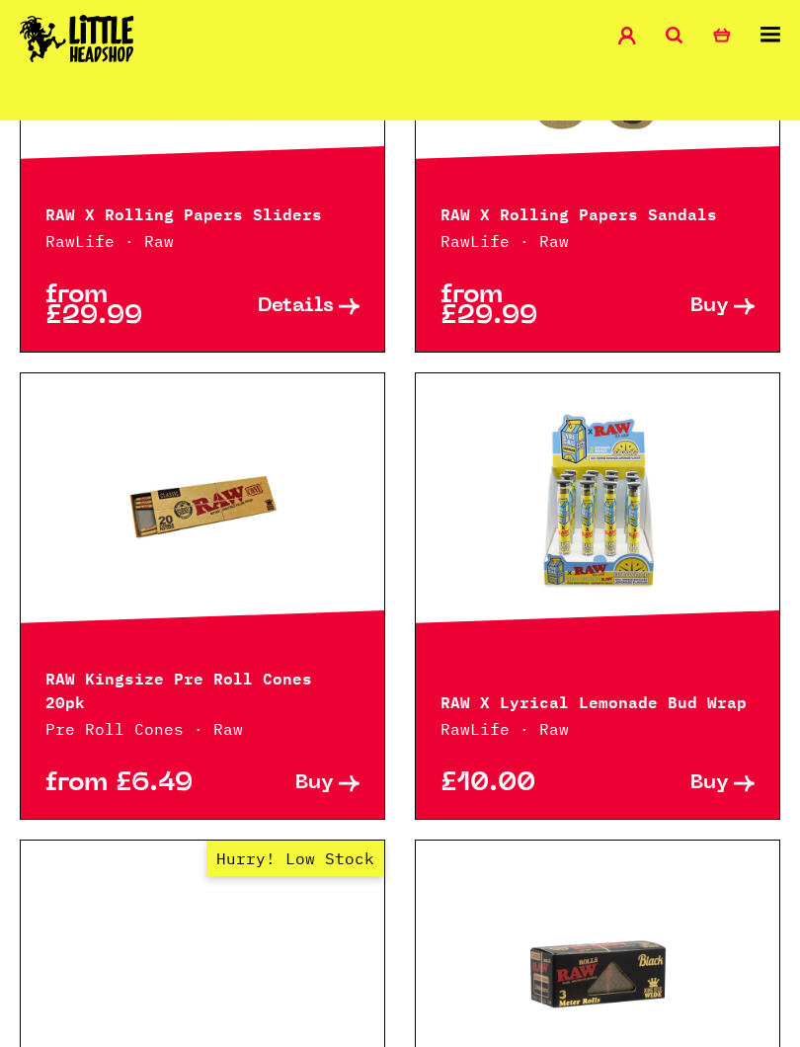
scroll to position [647, 0]
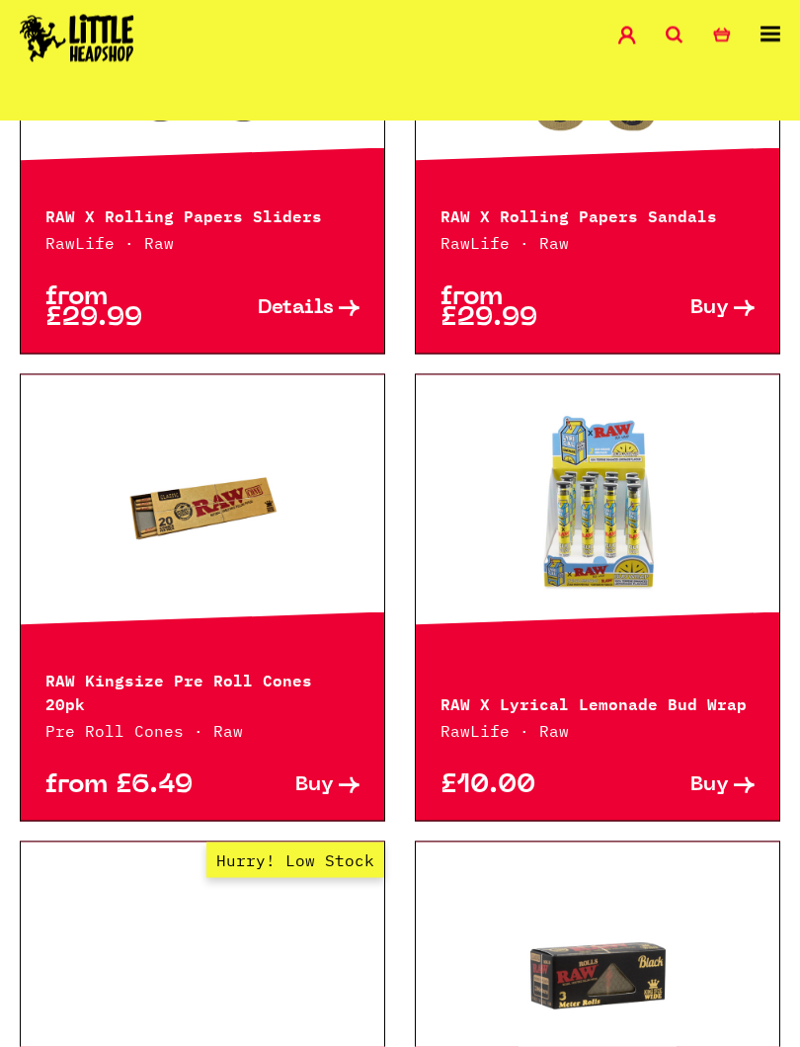
click at [627, 593] on link at bounding box center [598, 509] width 364 height 198
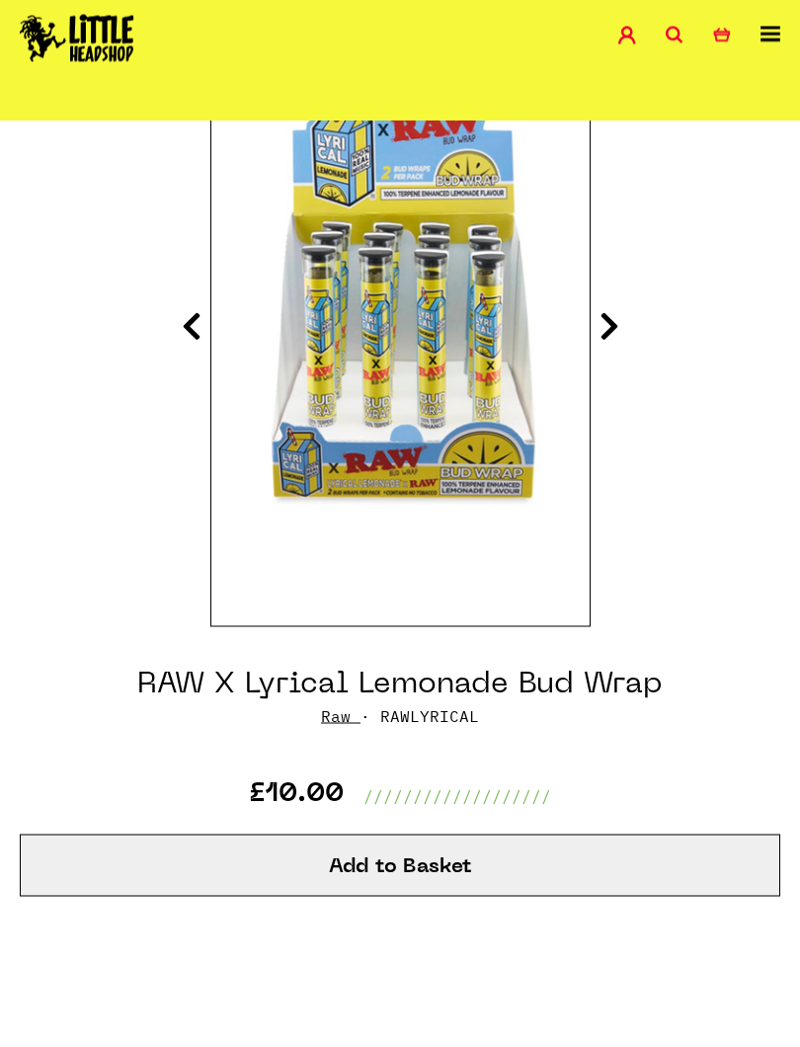
scroll to position [286, 0]
click at [545, 871] on button "Add to Basket" at bounding box center [400, 865] width 761 height 62
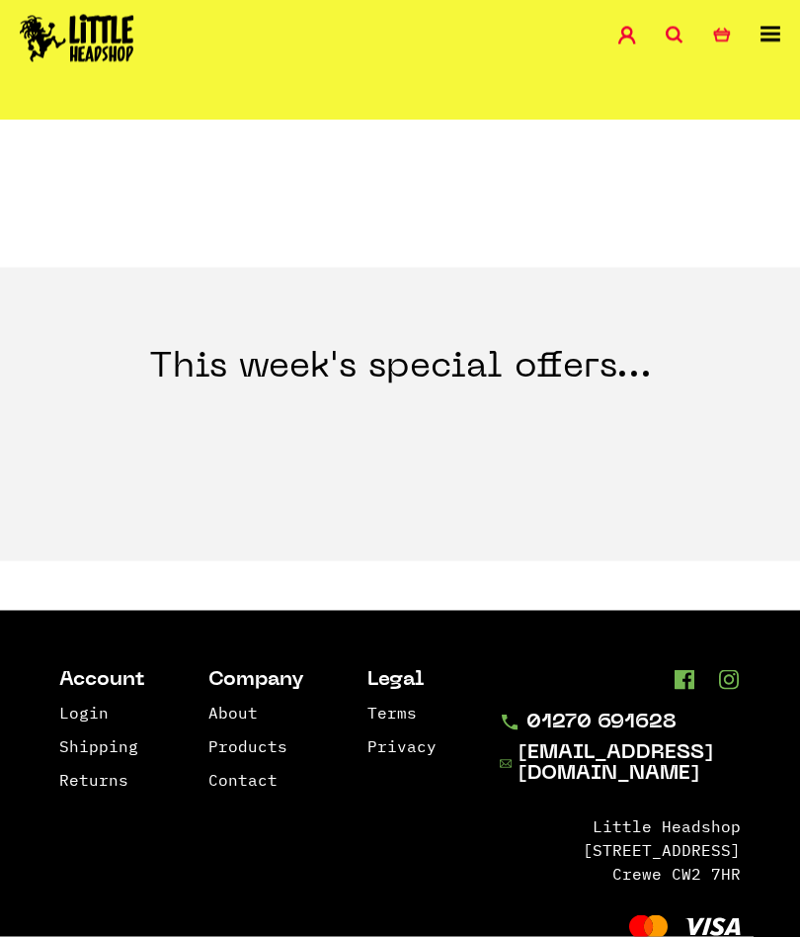
scroll to position [4038, 0]
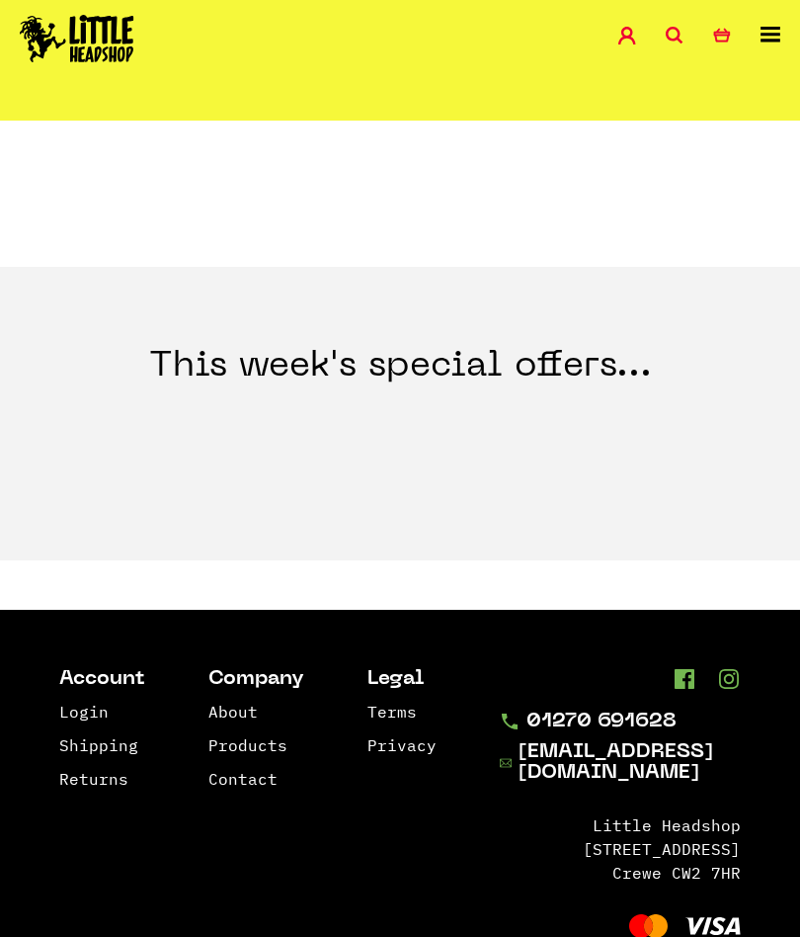
click at [601, 355] on h3 "This week's special offers..." at bounding box center [400, 349] width 800 height 165
click at [560, 381] on h3 "This week's special offers..." at bounding box center [400, 349] width 800 height 165
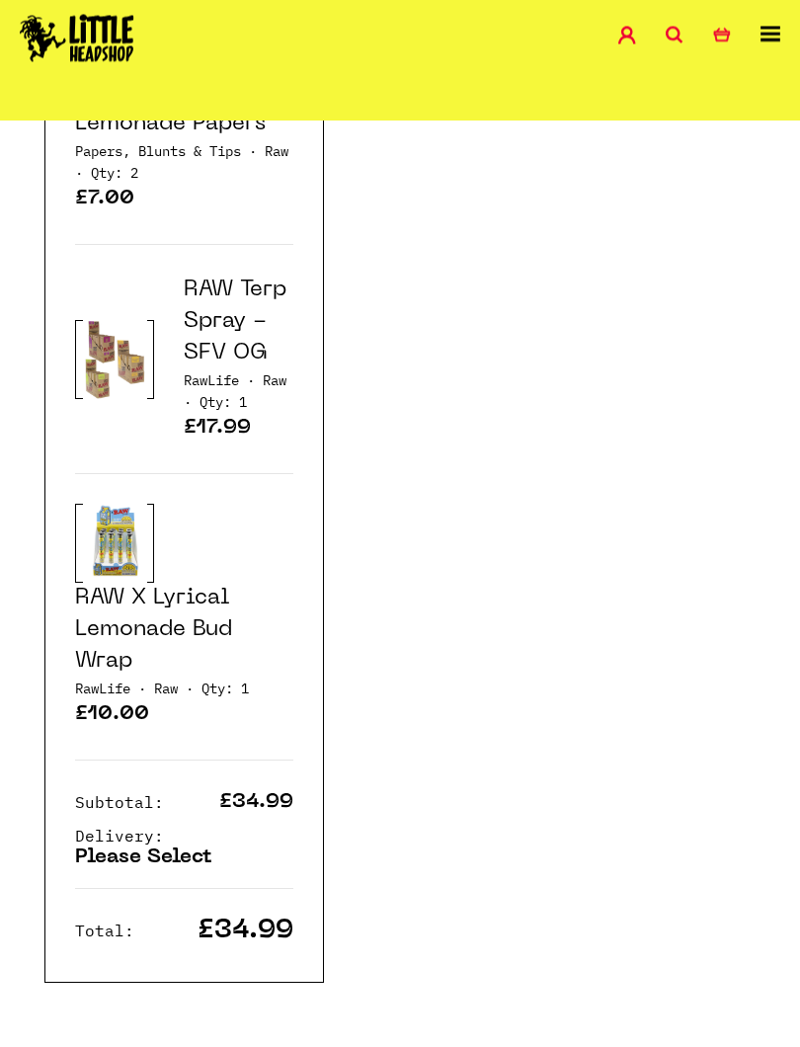
scroll to position [3174, 0]
click at [182, 856] on p "Please Select" at bounding box center [143, 858] width 137 height 21
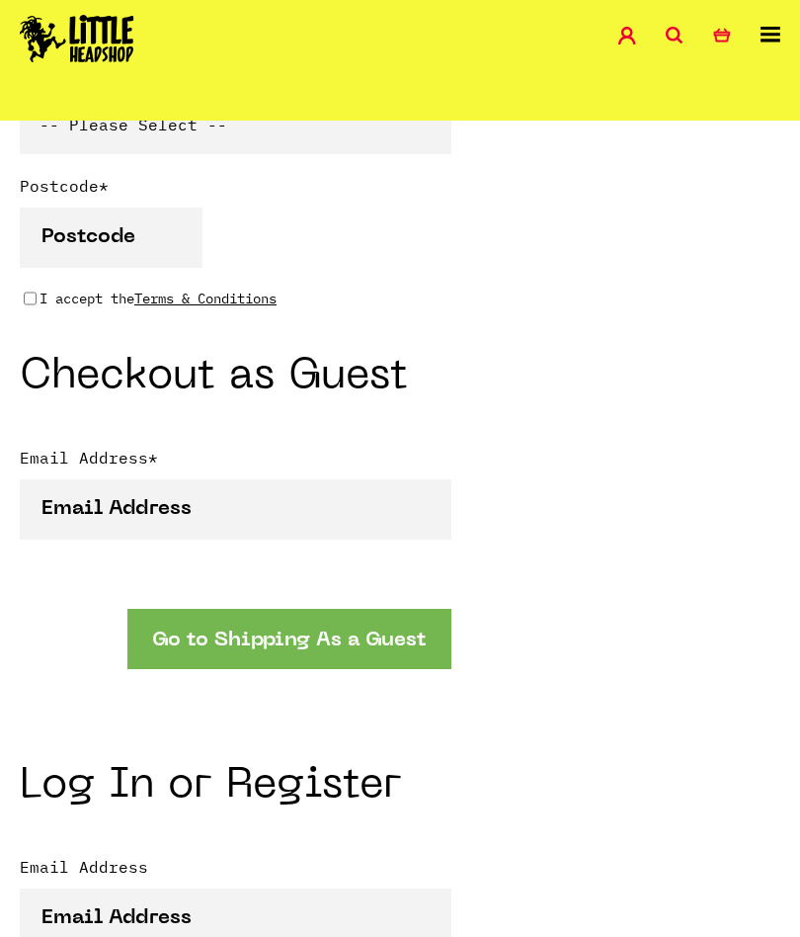
scroll to position [1530, 0]
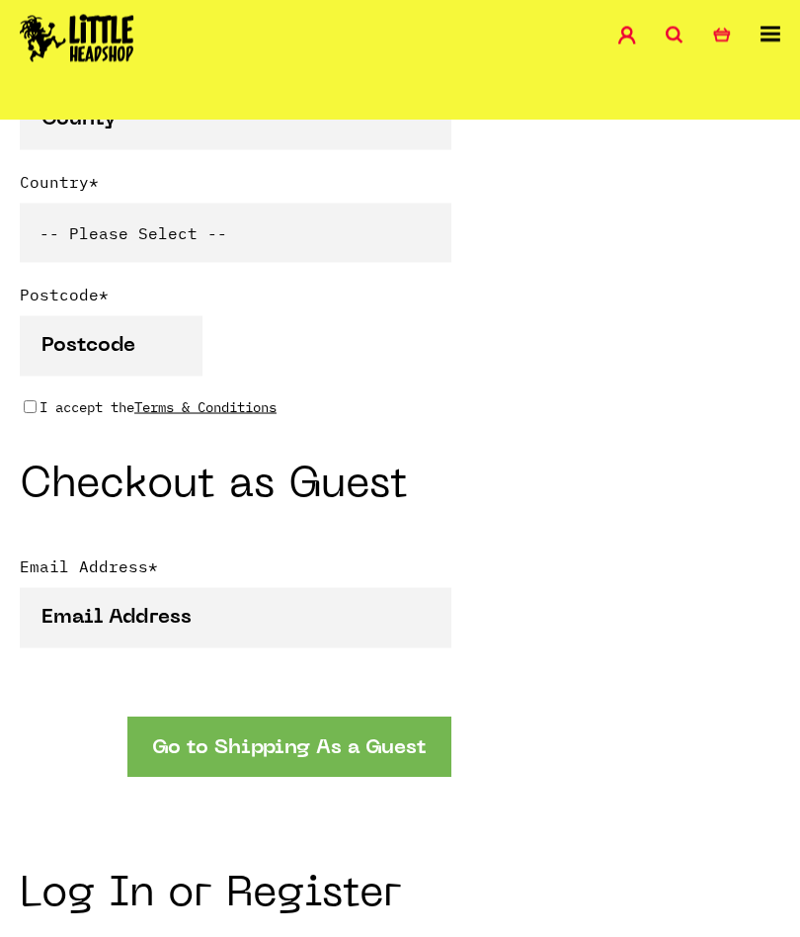
click at [679, 28] on icon at bounding box center [675, 36] width 18 height 18
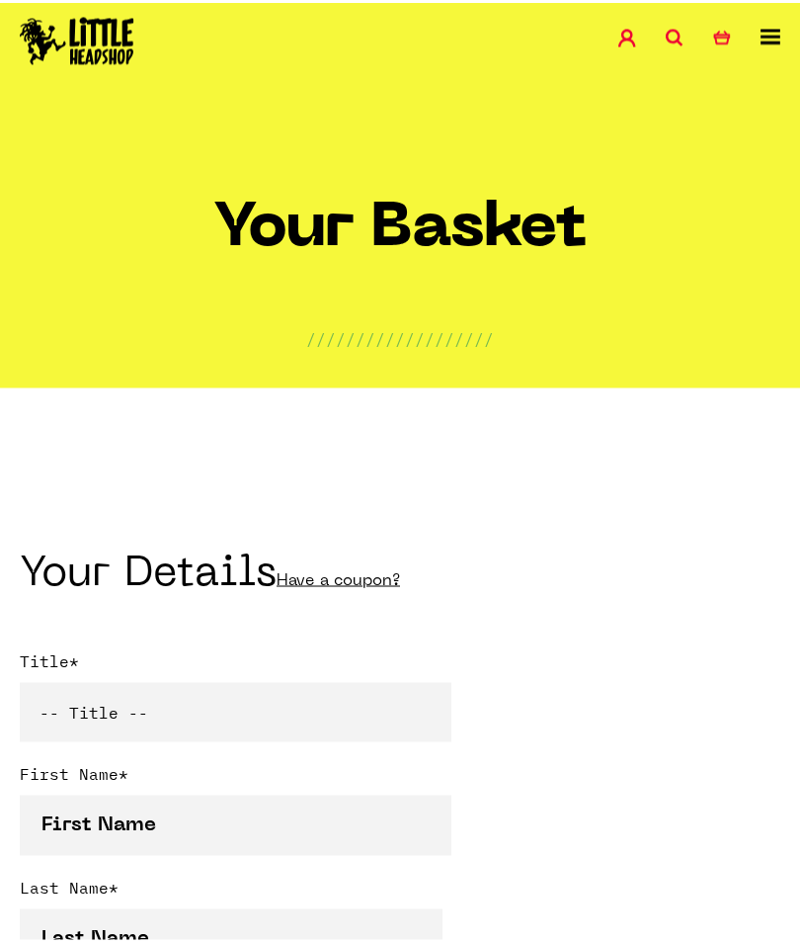
scroll to position [0, 0]
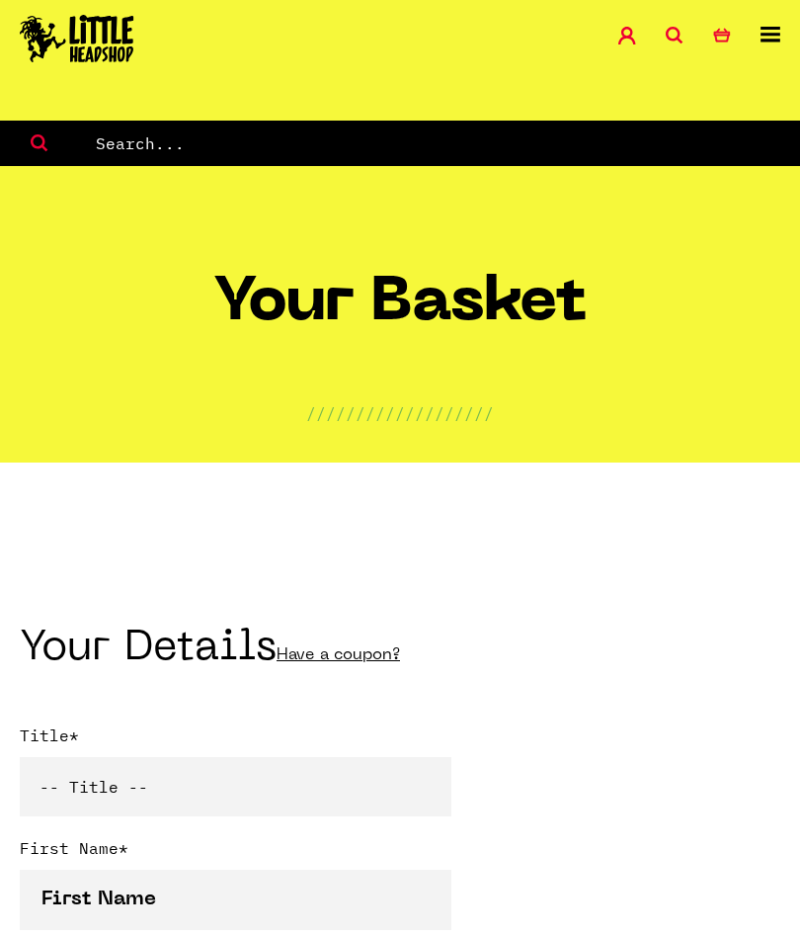
click at [351, 144] on input "text" at bounding box center [447, 143] width 707 height 26
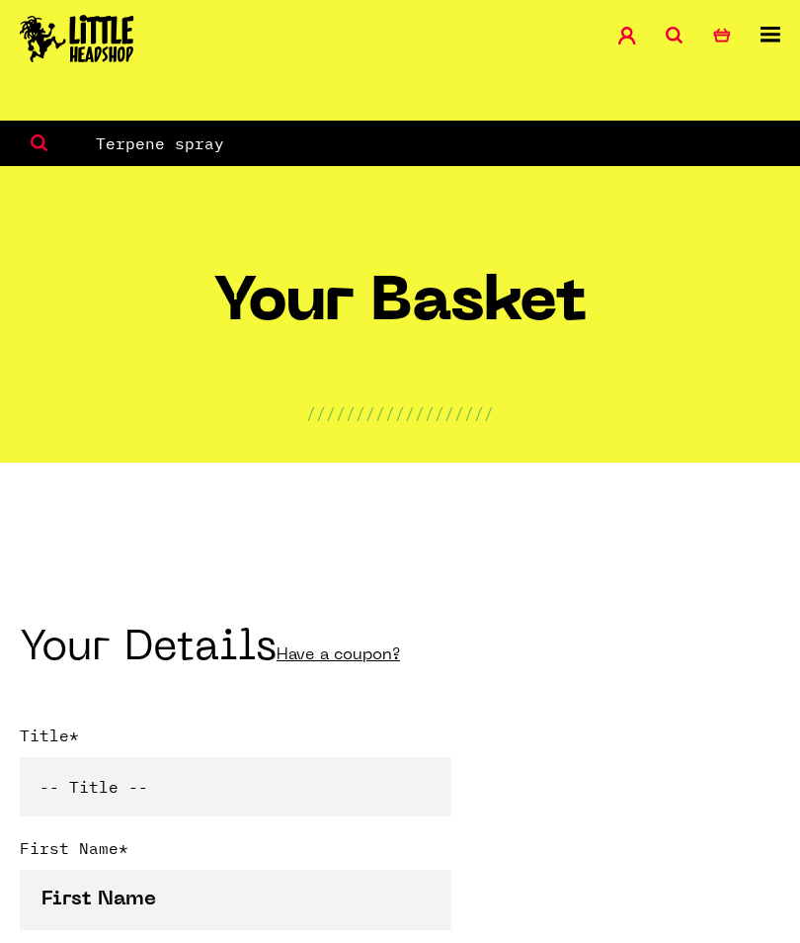
type input "Terpene spray"
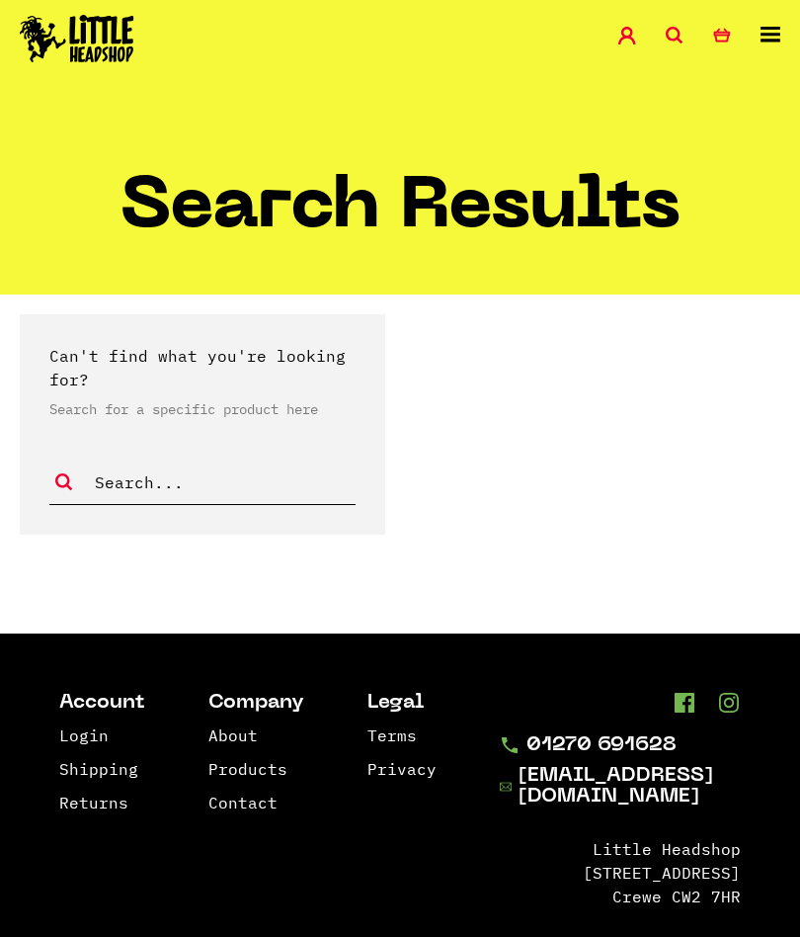
click at [228, 492] on input "text" at bounding box center [224, 482] width 262 height 26
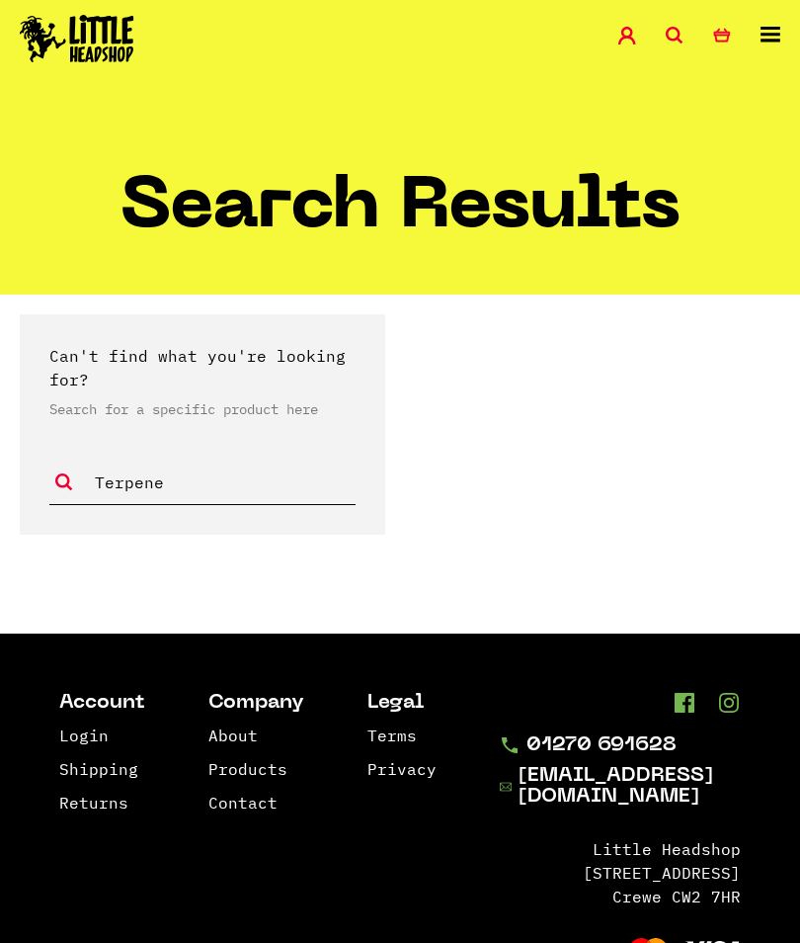
type input "Terpene"
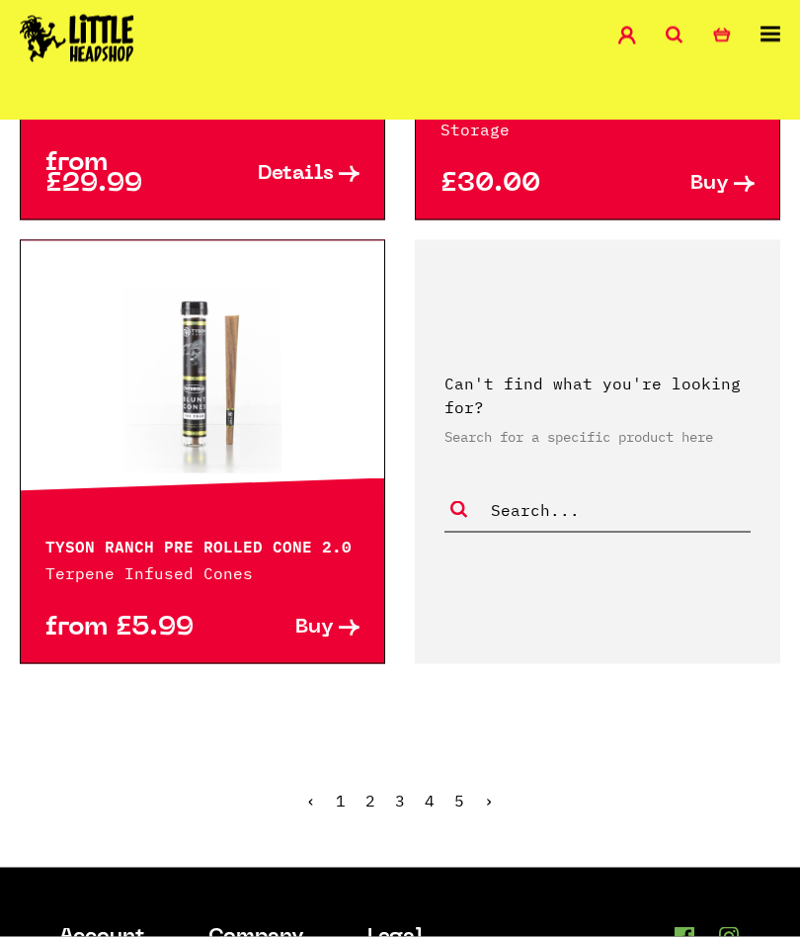
scroll to position [3357, 0]
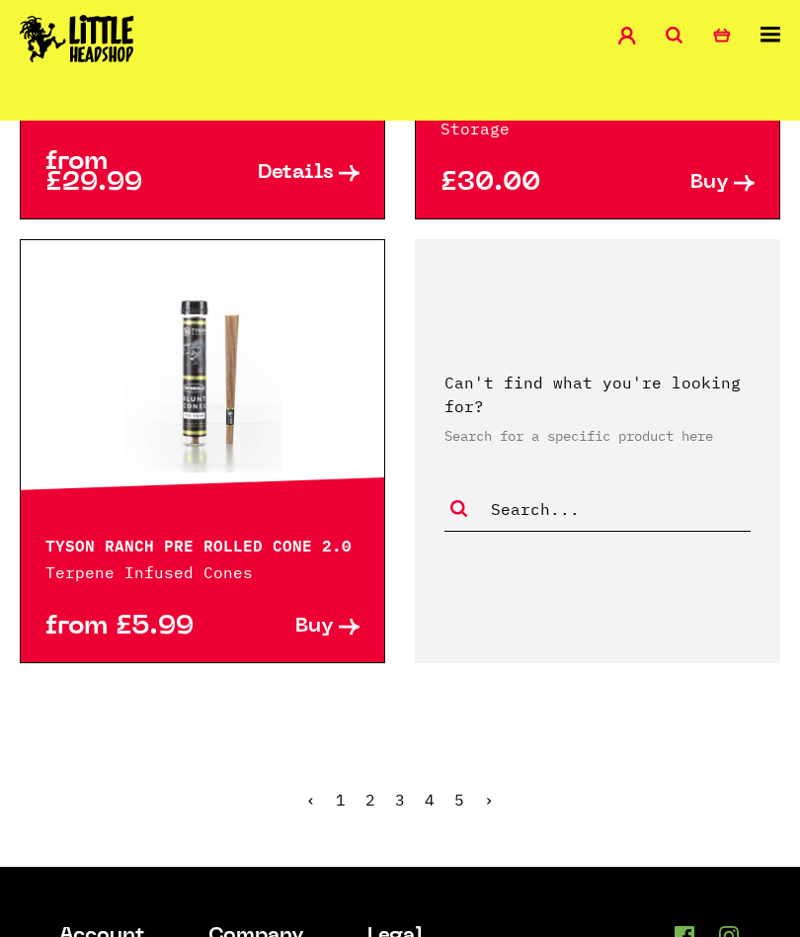
click at [492, 789] on link "›" at bounding box center [489, 799] width 10 height 20
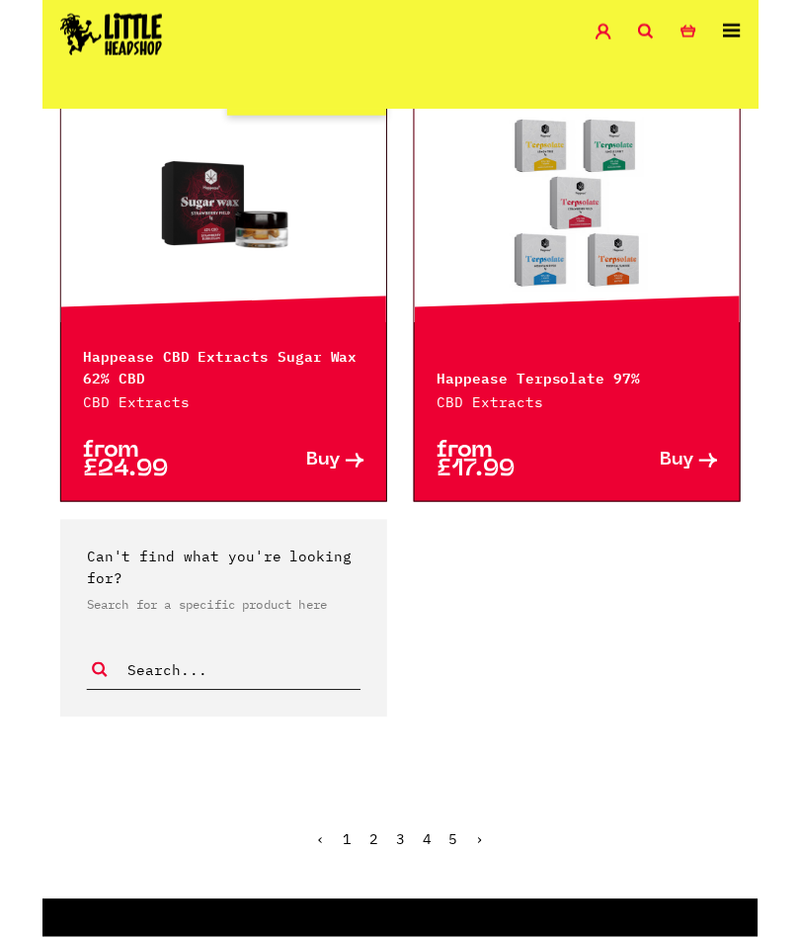
scroll to position [2970, 0]
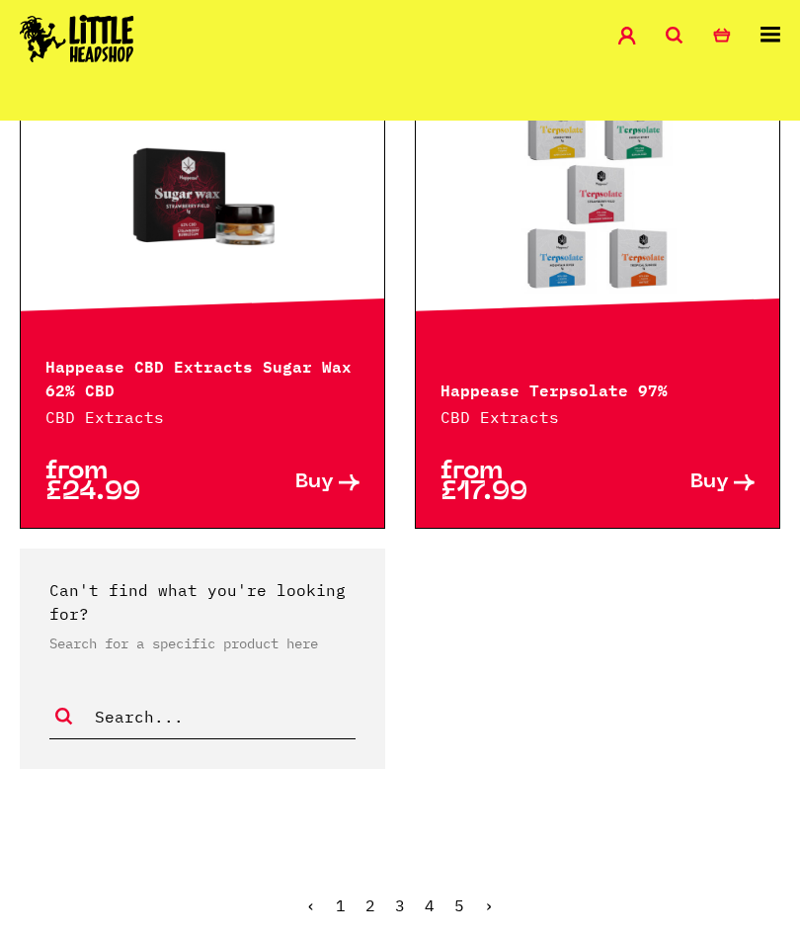
click at [491, 895] on link "›" at bounding box center [489, 905] width 10 height 20
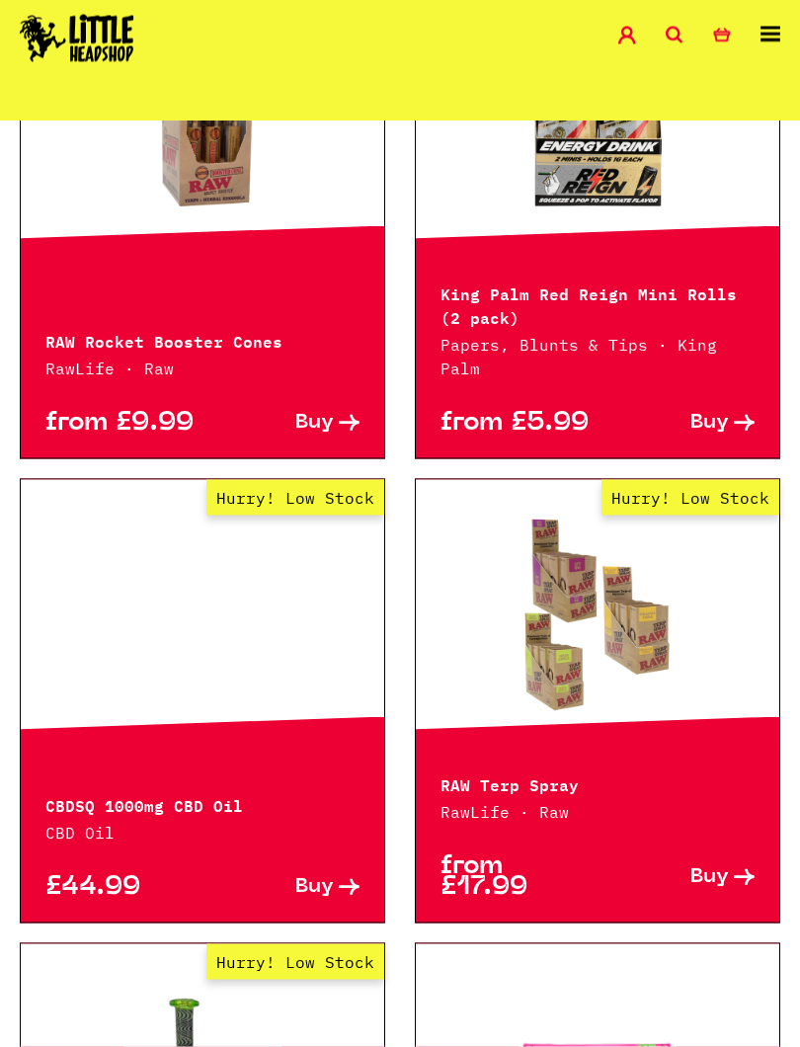
scroll to position [2043, 0]
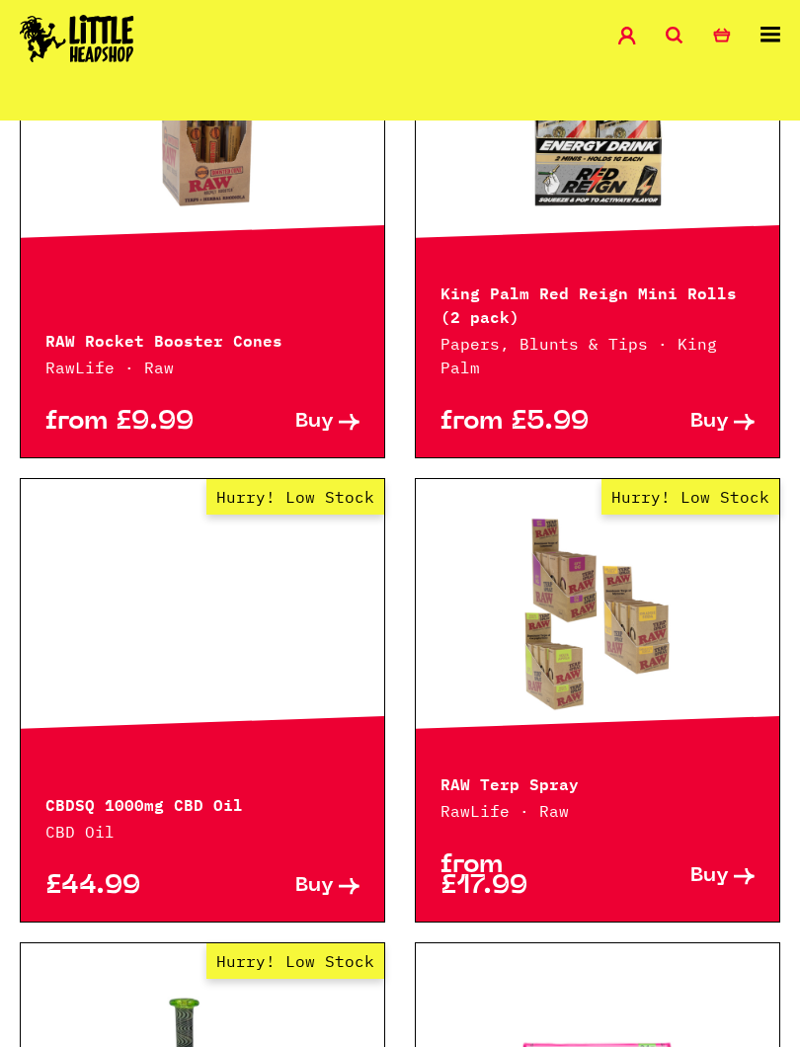
click at [610, 649] on link "Hurry! Low Stock" at bounding box center [598, 613] width 364 height 198
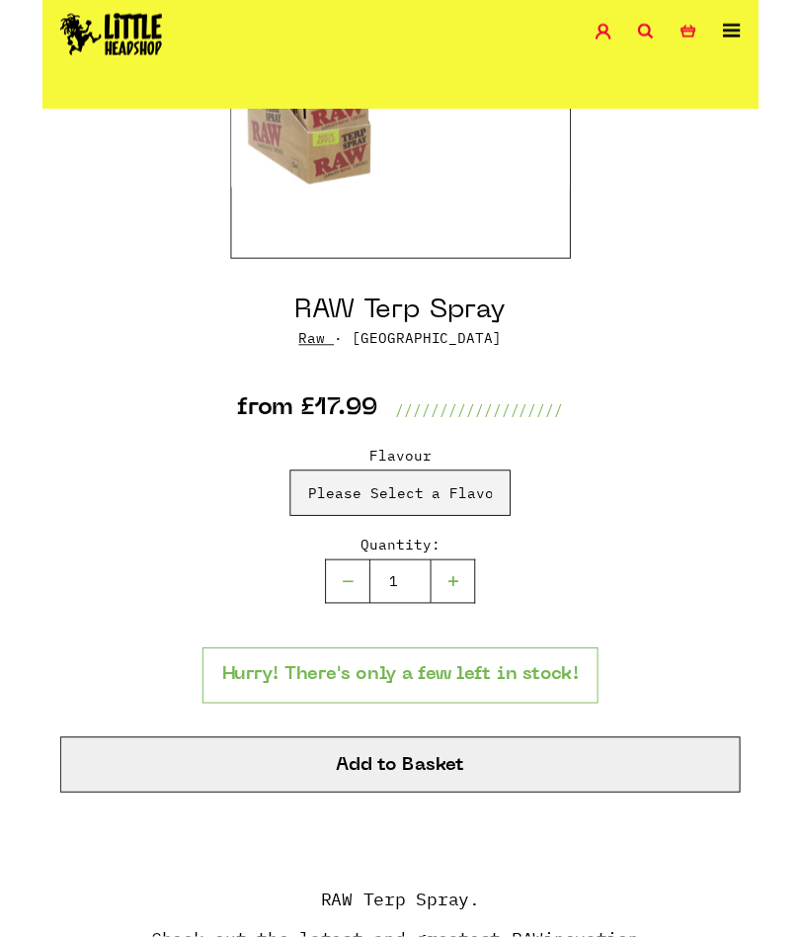
scroll to position [620, 0]
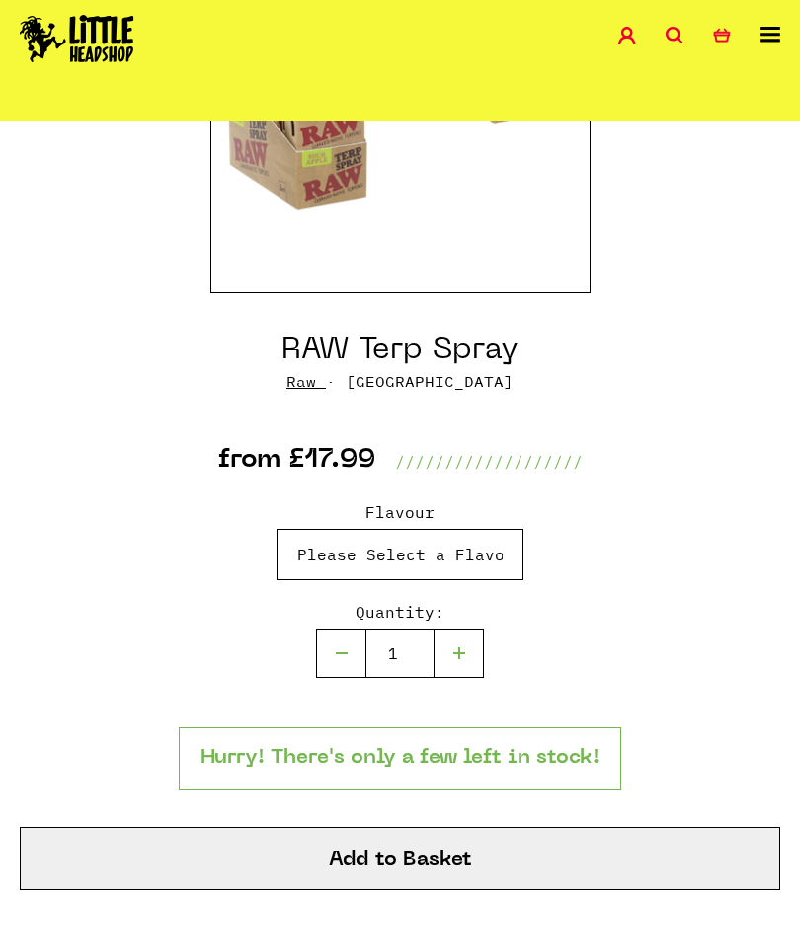
click at [478, 553] on select "Please Select a Flavour Sour Apple - £17.99 Orange Soda - £17.99 SFV OG - £17.9…" at bounding box center [400, 554] width 247 height 51
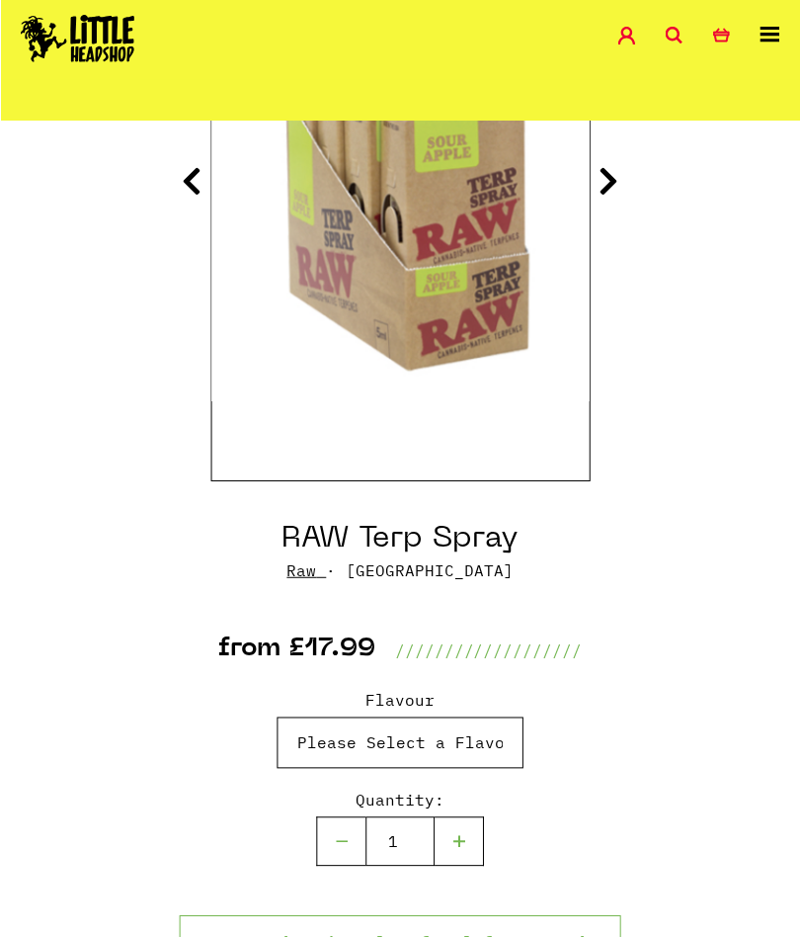
scroll to position [431, 0]
click at [502, 739] on select "Please Select a Flavour Sour Apple - £17.99 Orange Soda - £17.99 SFV OG - £17.9…" at bounding box center [400, 742] width 247 height 51
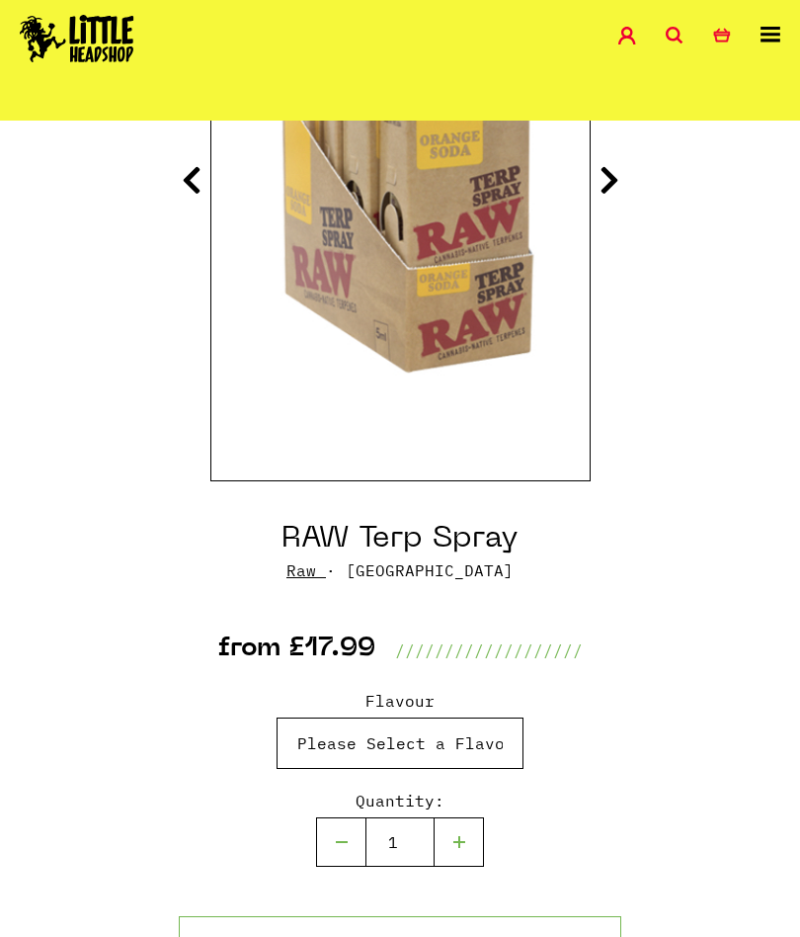
select select "1310"
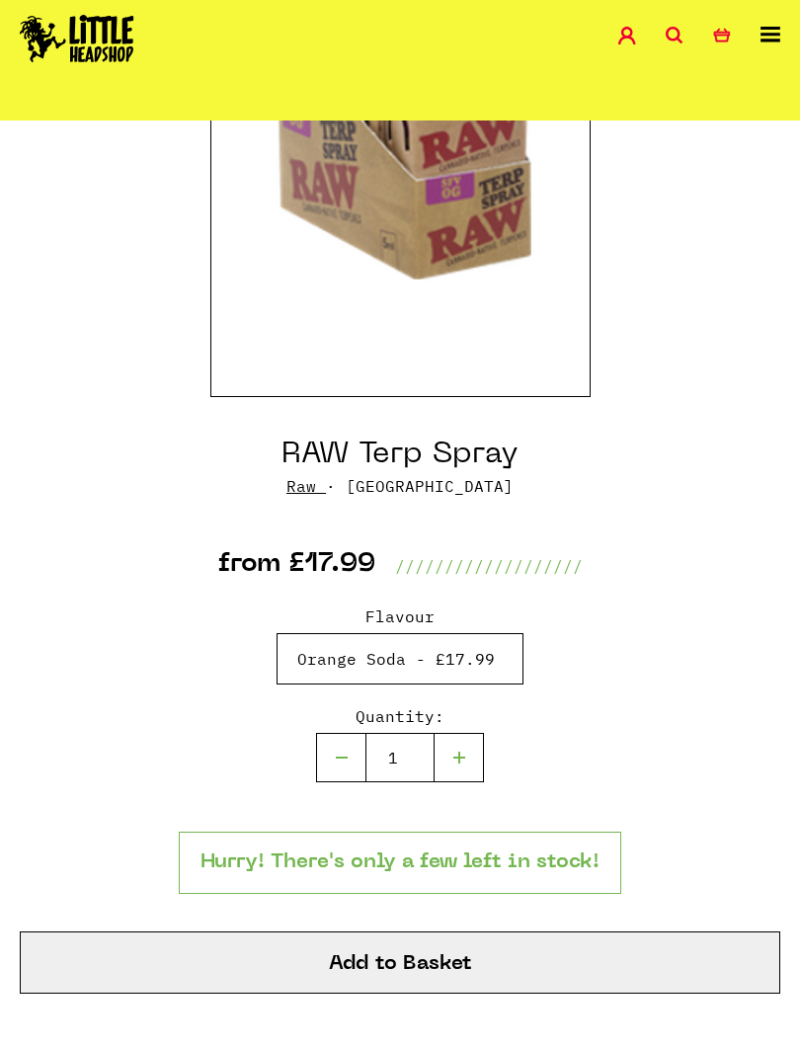
scroll to position [517, 0]
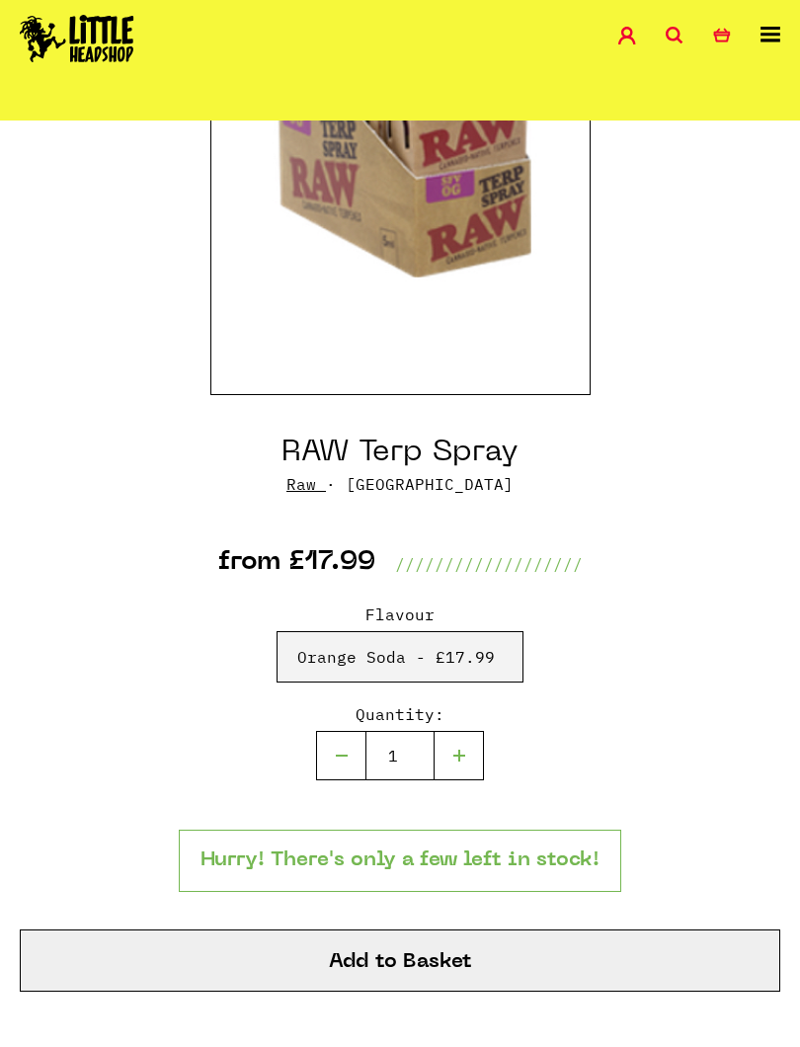
click at [474, 936] on button "Add to Basket" at bounding box center [400, 961] width 761 height 62
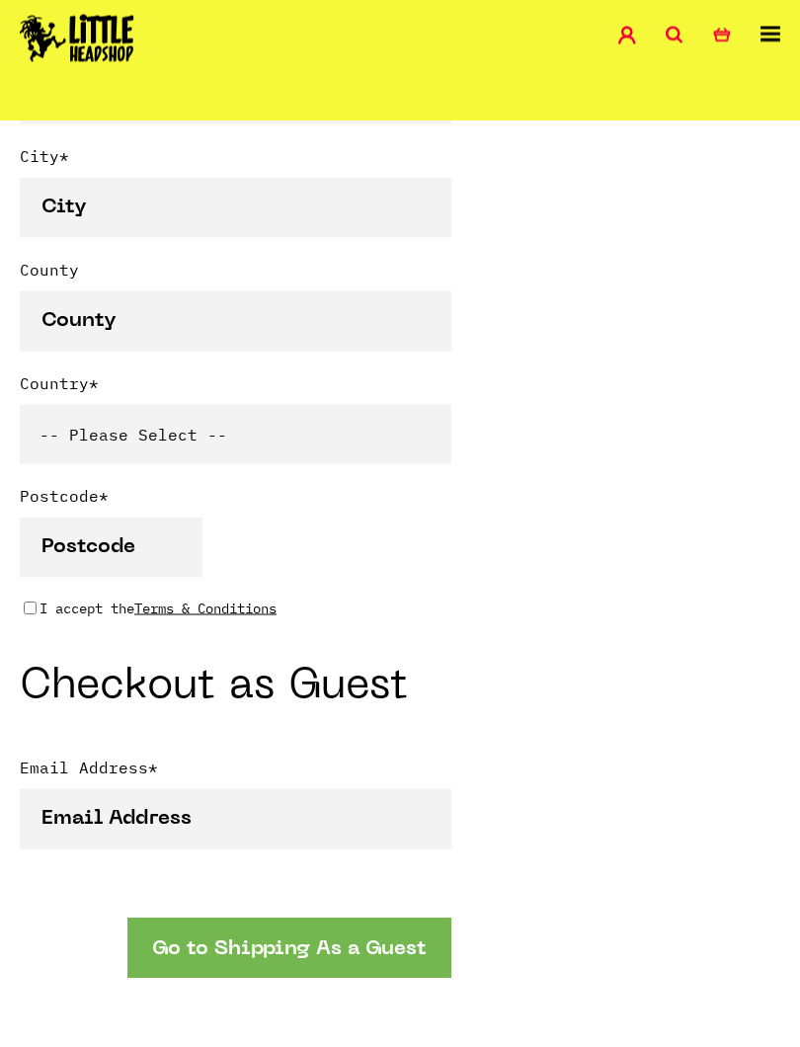
scroll to position [1363, 0]
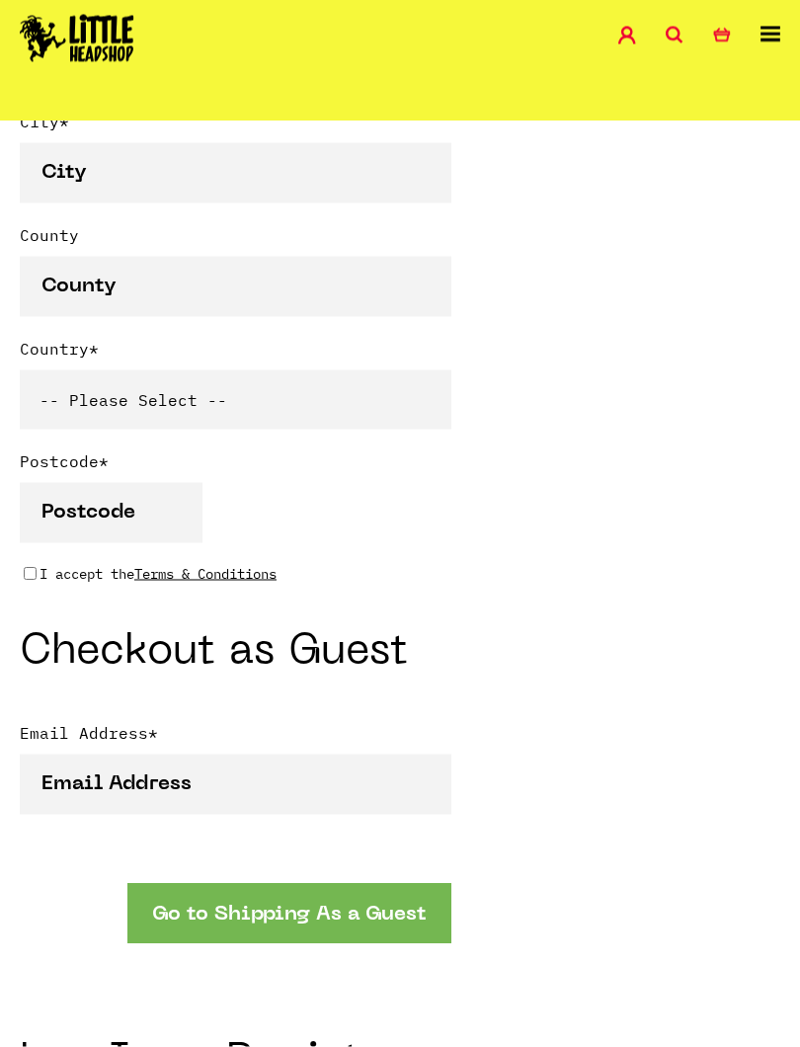
click at [360, 911] on button "Go to Shipping As a Guest" at bounding box center [289, 914] width 324 height 60
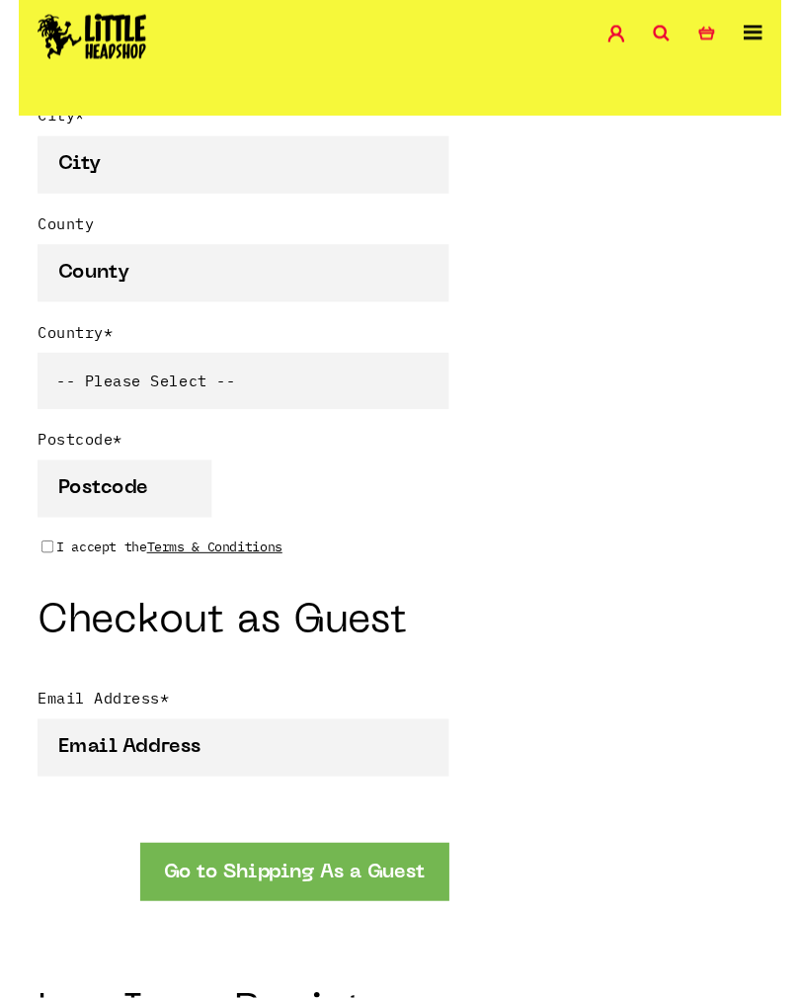
scroll to position [488, 0]
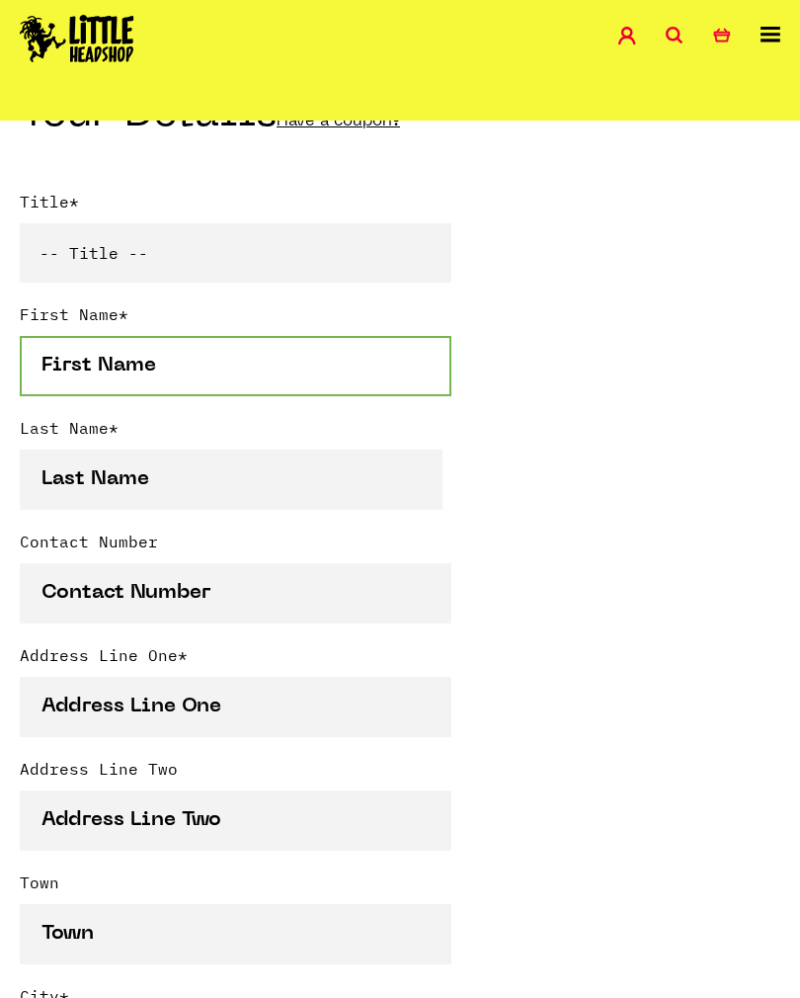
type input "P"
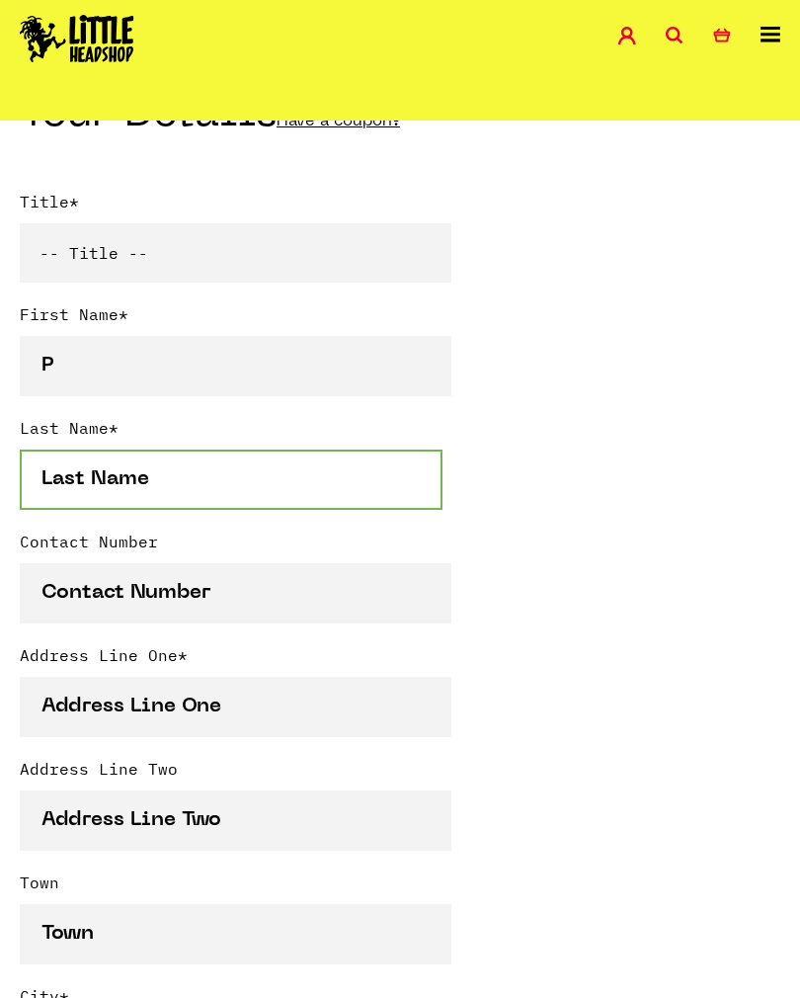
type input "[PERSON_NAME]"
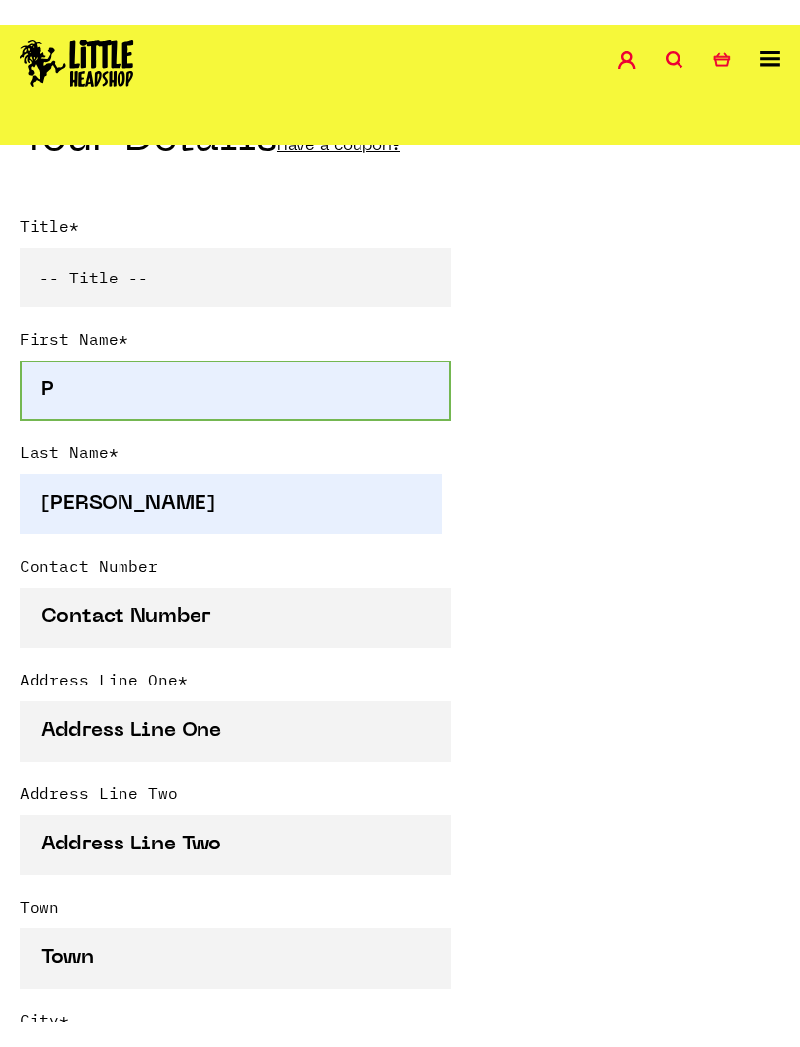
scroll to position [489, 0]
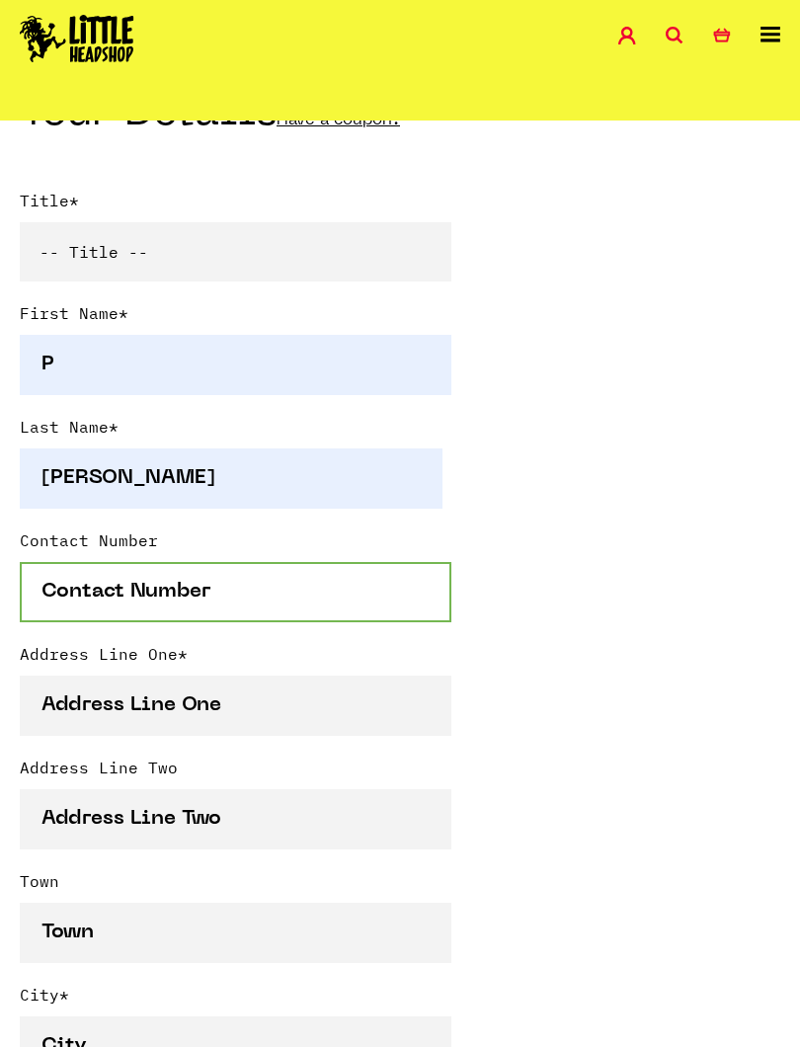
type input "07956826960"
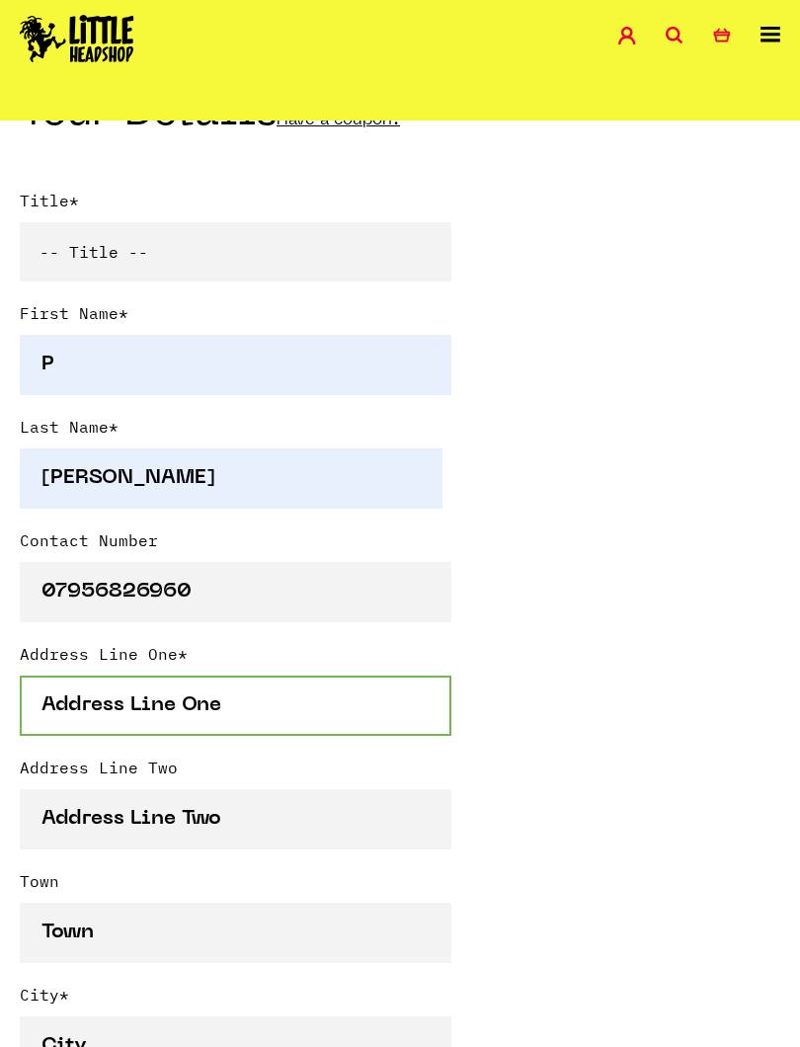
type input "[STREET_ADDRESS]"
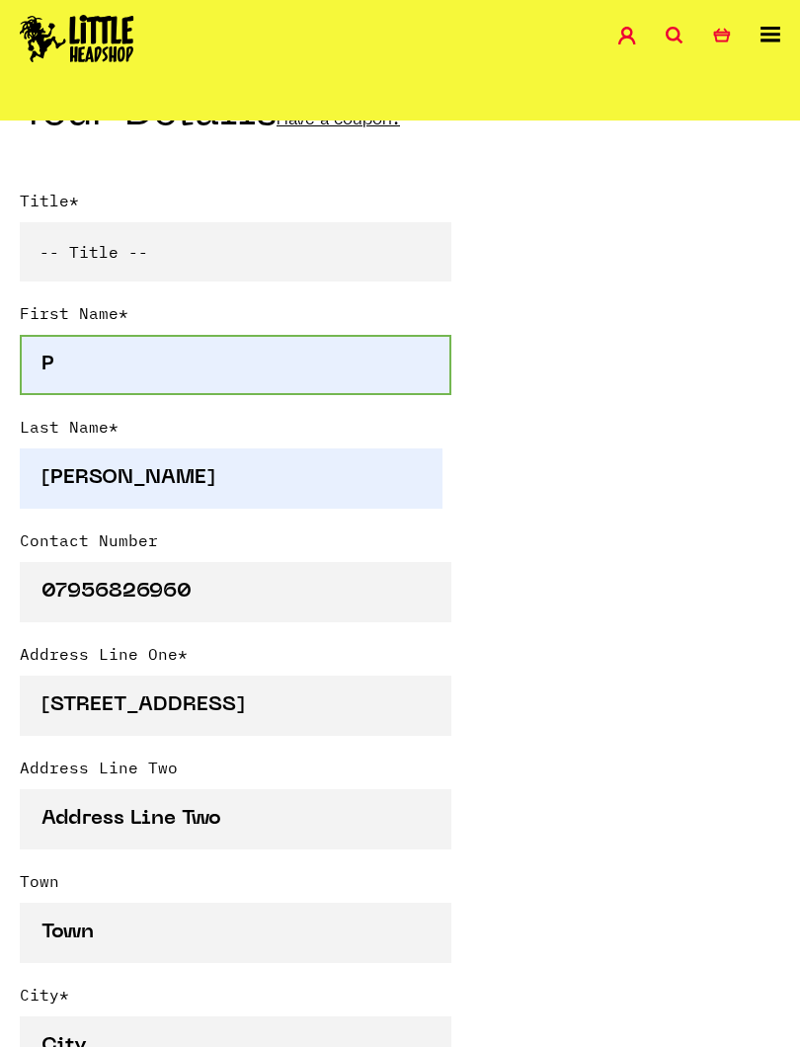
type input "Plaistow"
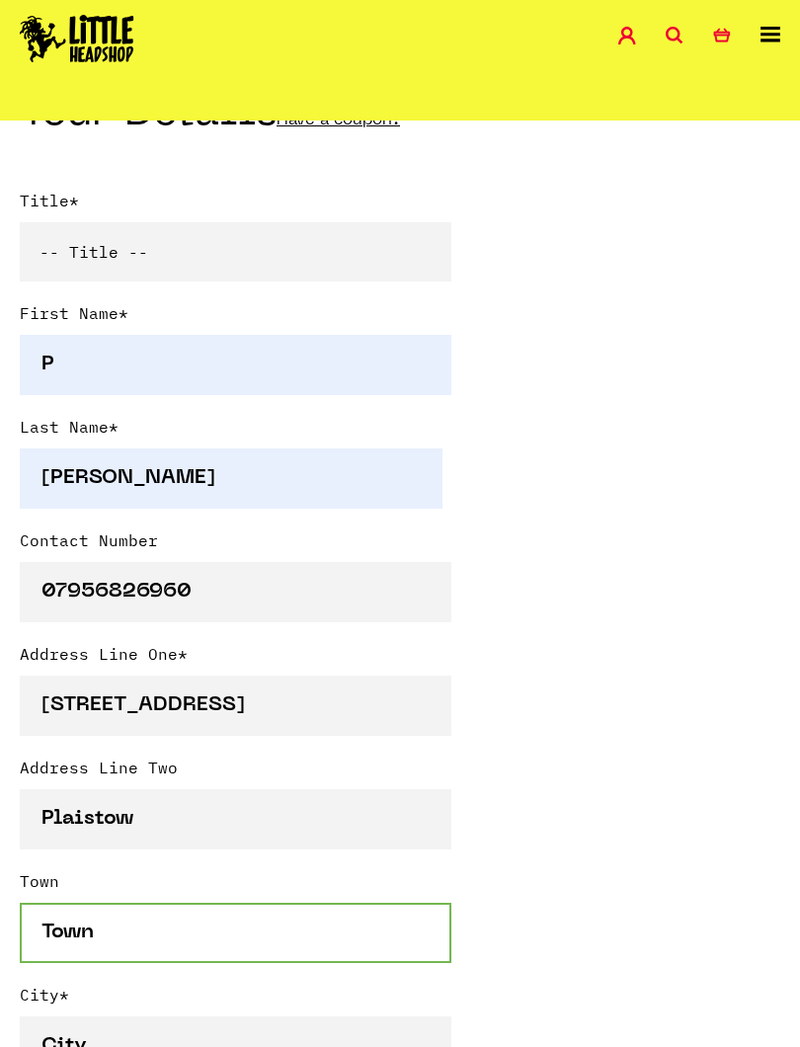
type input "[GEOGRAPHIC_DATA]"
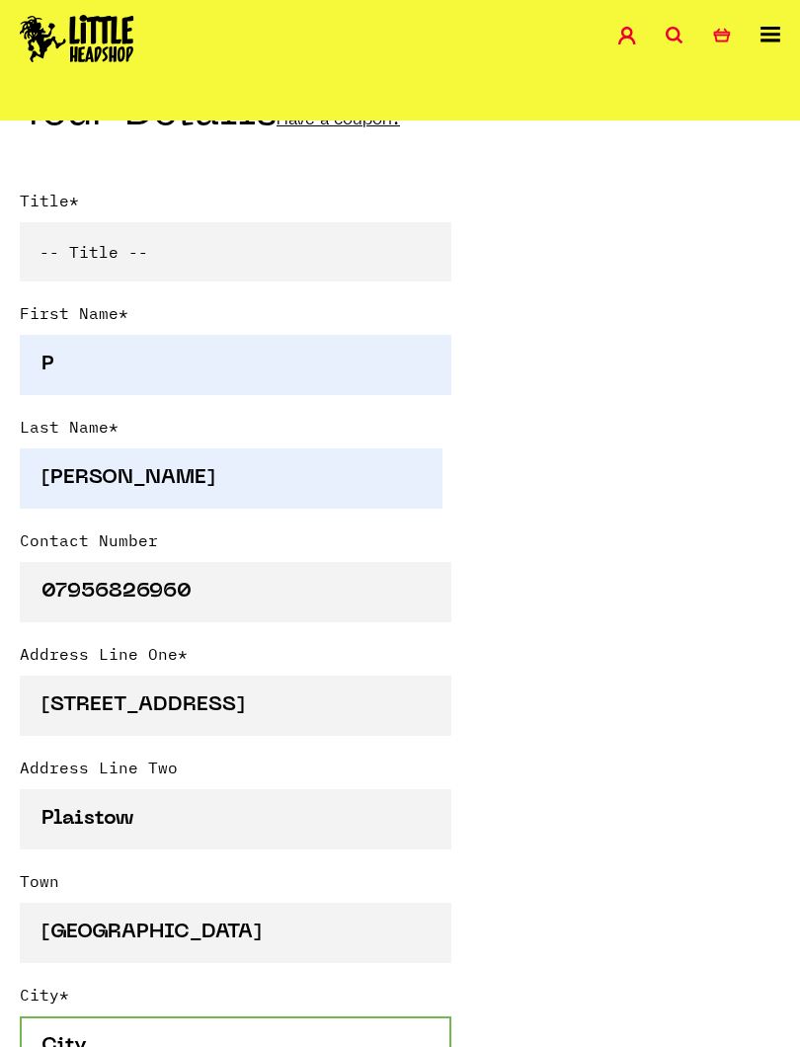
type input "[GEOGRAPHIC_DATA]"
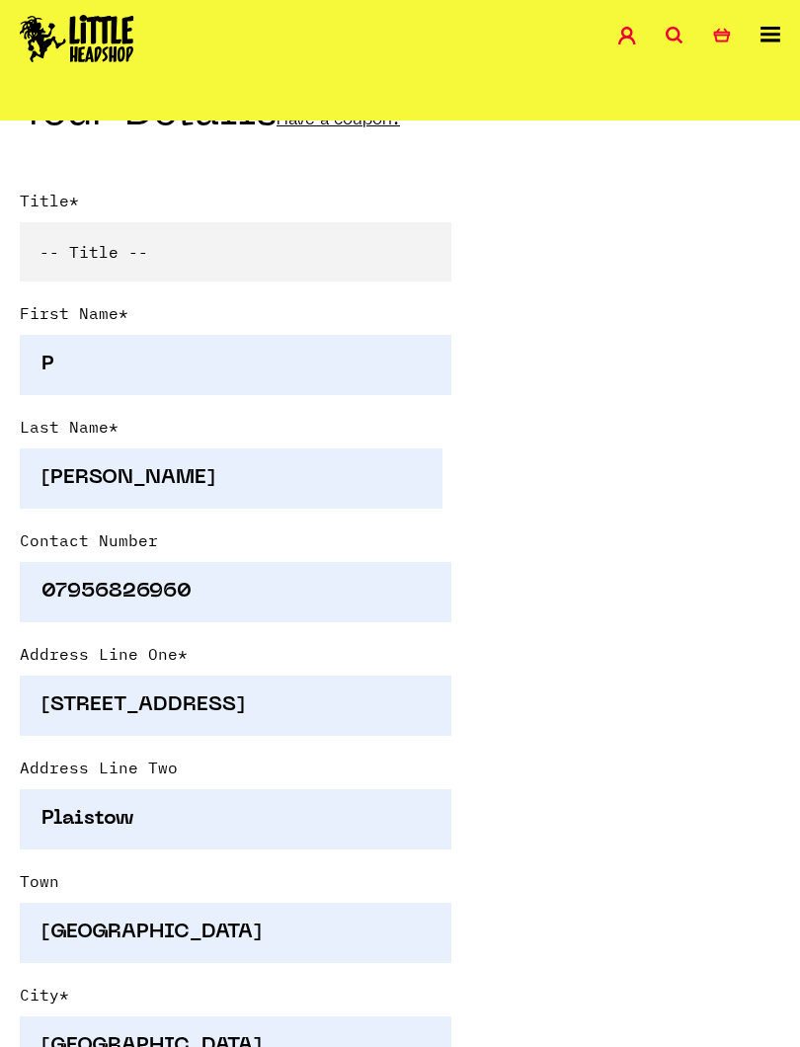
select select "826"
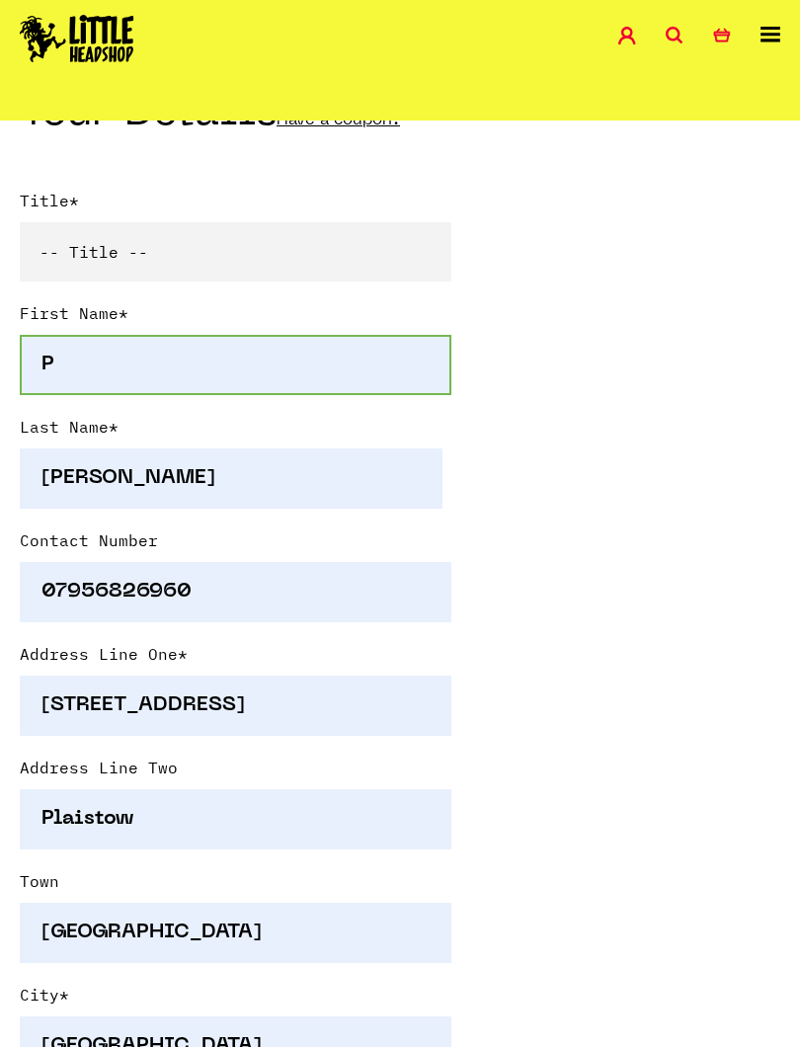
type input "E13 9BS"
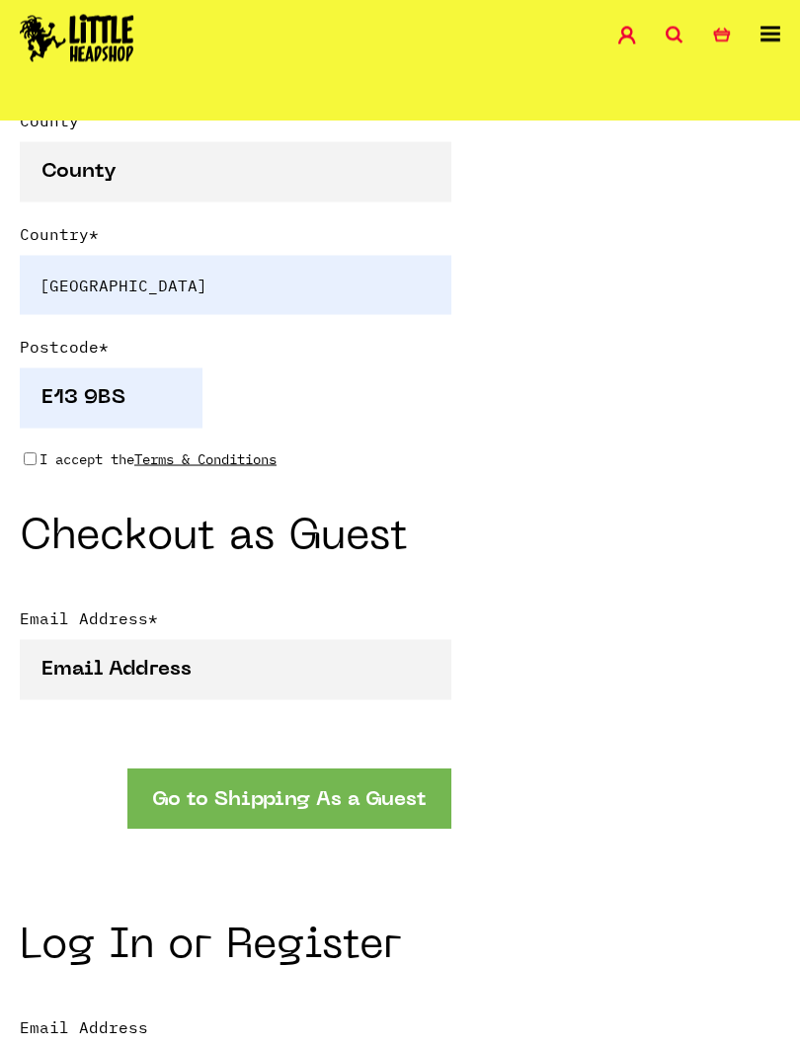
scroll to position [1478, 0]
type input "P"
click at [44, 468] on p "I accept the Terms & Conditions" at bounding box center [158, 459] width 237 height 22
click at [37, 466] on input "I accept the Terms & Conditions" at bounding box center [30, 459] width 13 height 16
checkbox input "true"
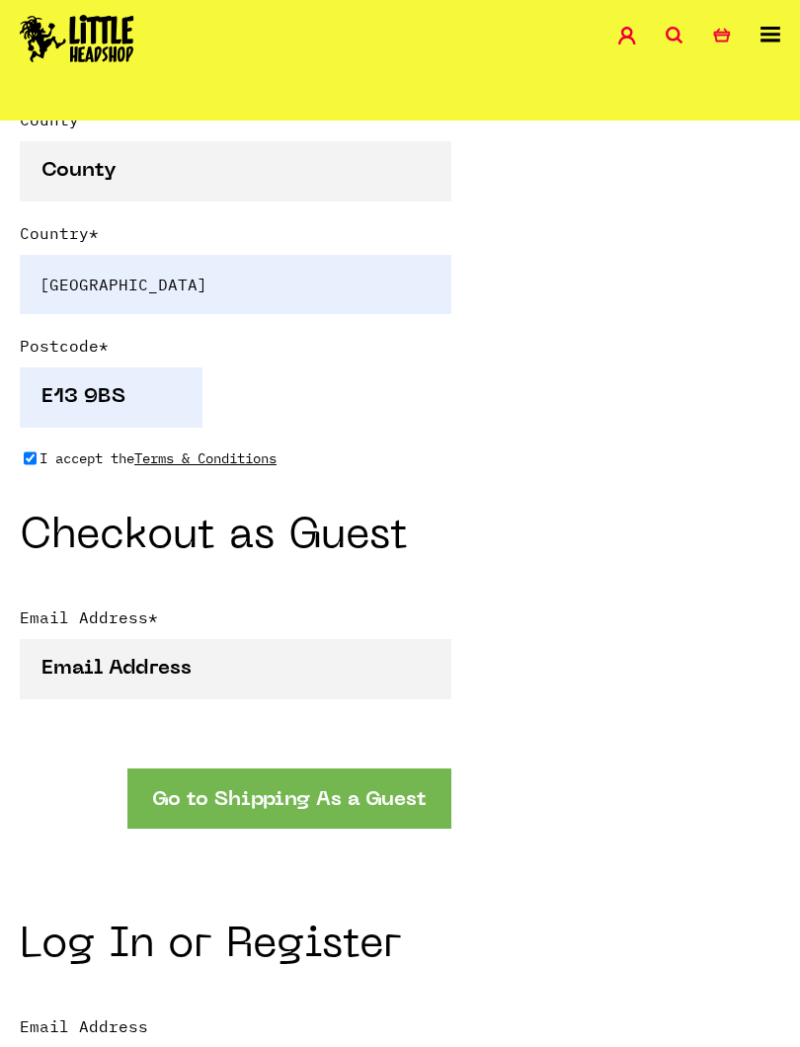
click at [394, 800] on button "Go to Shipping As a Guest" at bounding box center [289, 799] width 324 height 60
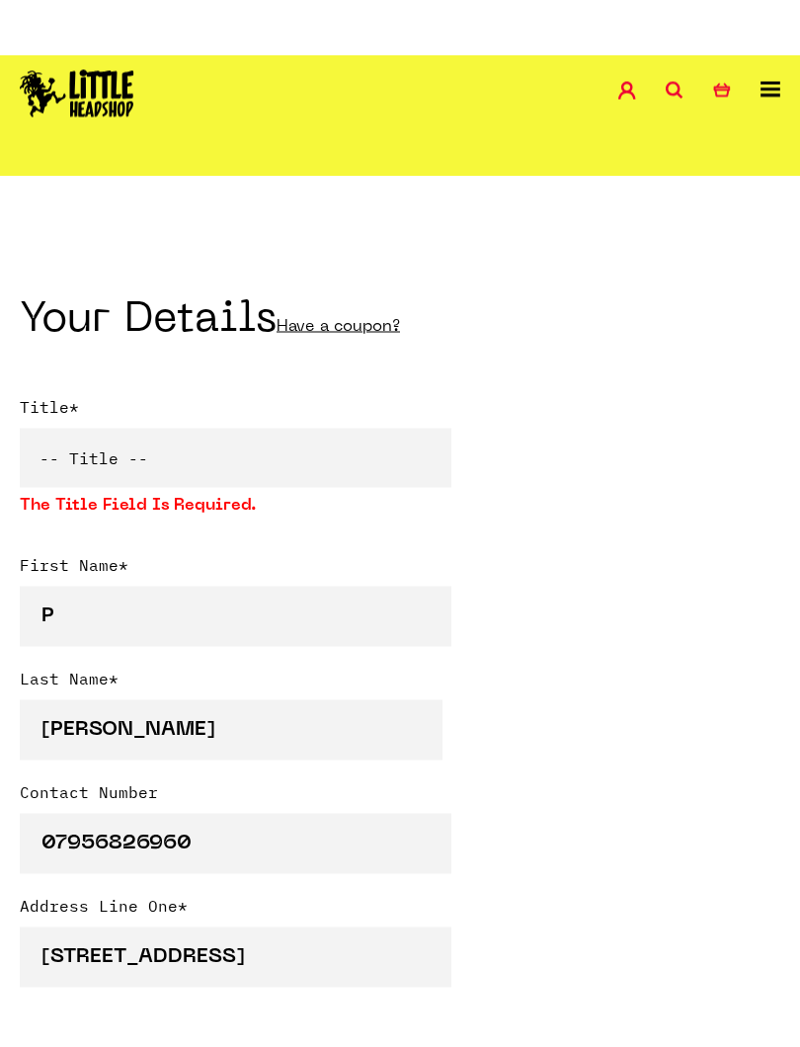
scroll to position [334, 0]
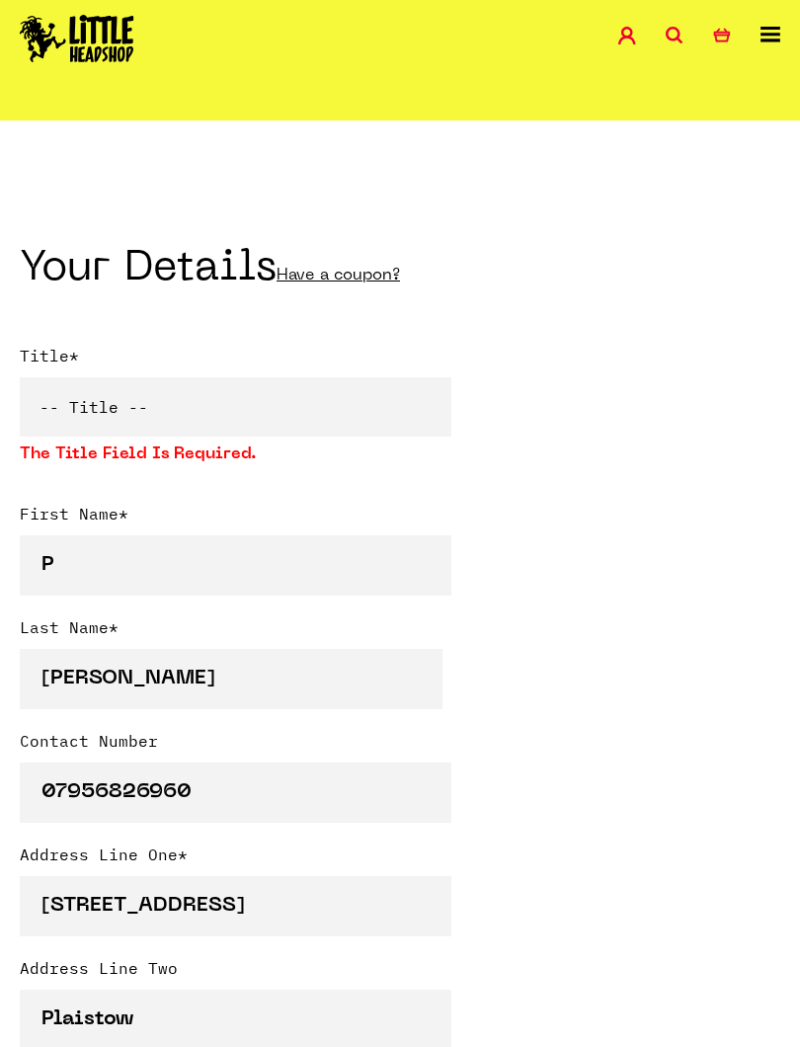
click at [314, 419] on select "-- Title -- Mr Mrs Ms Miss Dr Prof" at bounding box center [236, 406] width 432 height 59
select select "mr"
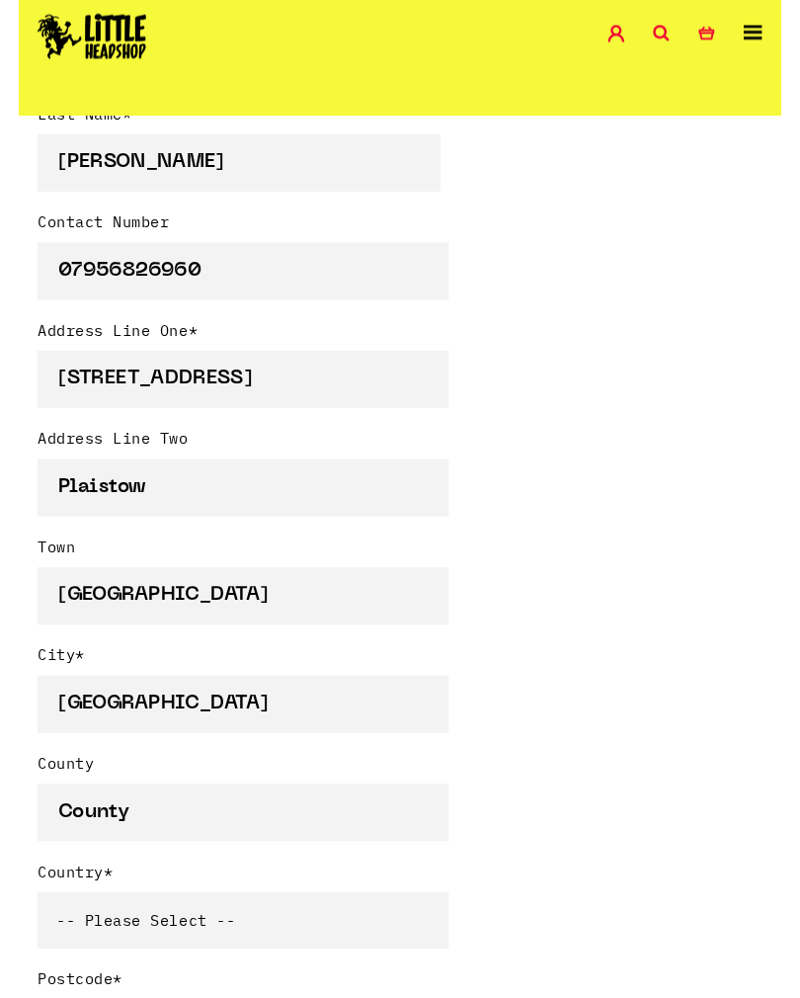
scroll to position [844, 0]
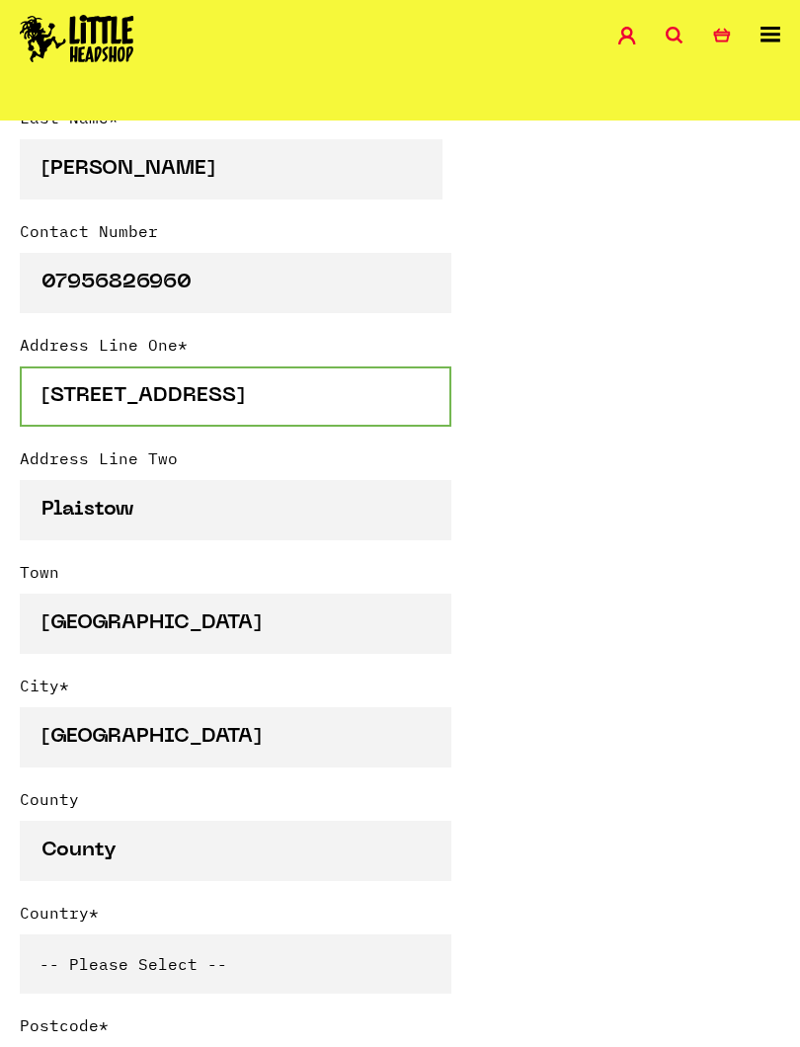
click at [381, 394] on input "39 Credon Road" at bounding box center [236, 397] width 432 height 60
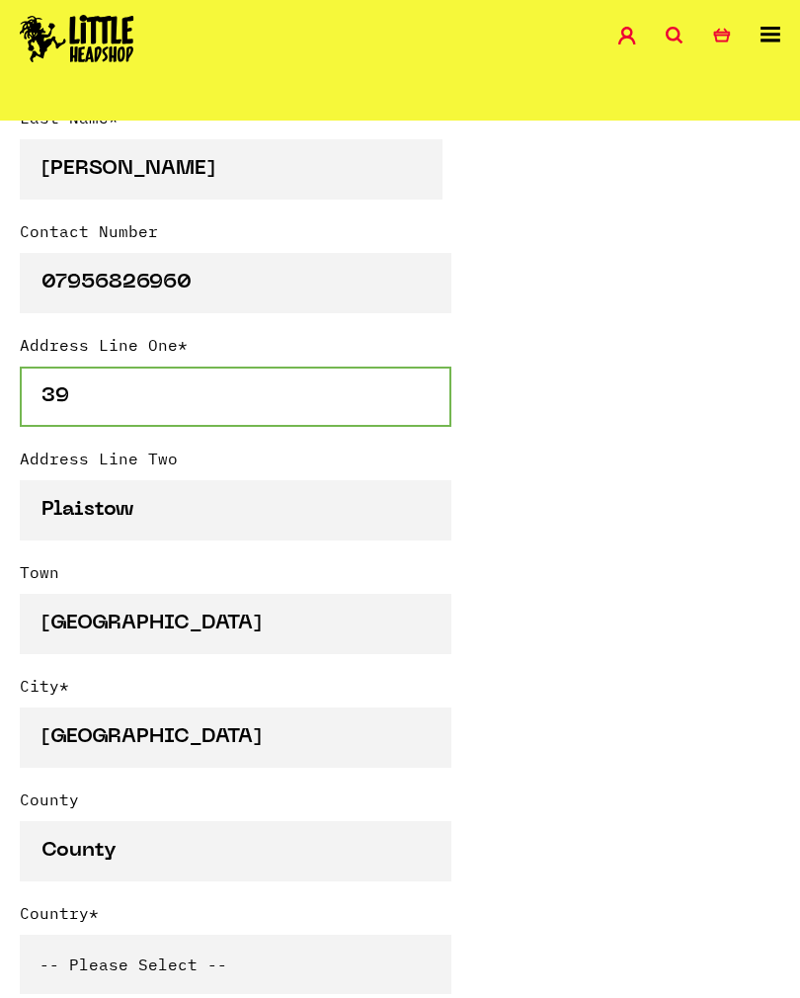
type input "3"
type input "Ground Floor Flat"
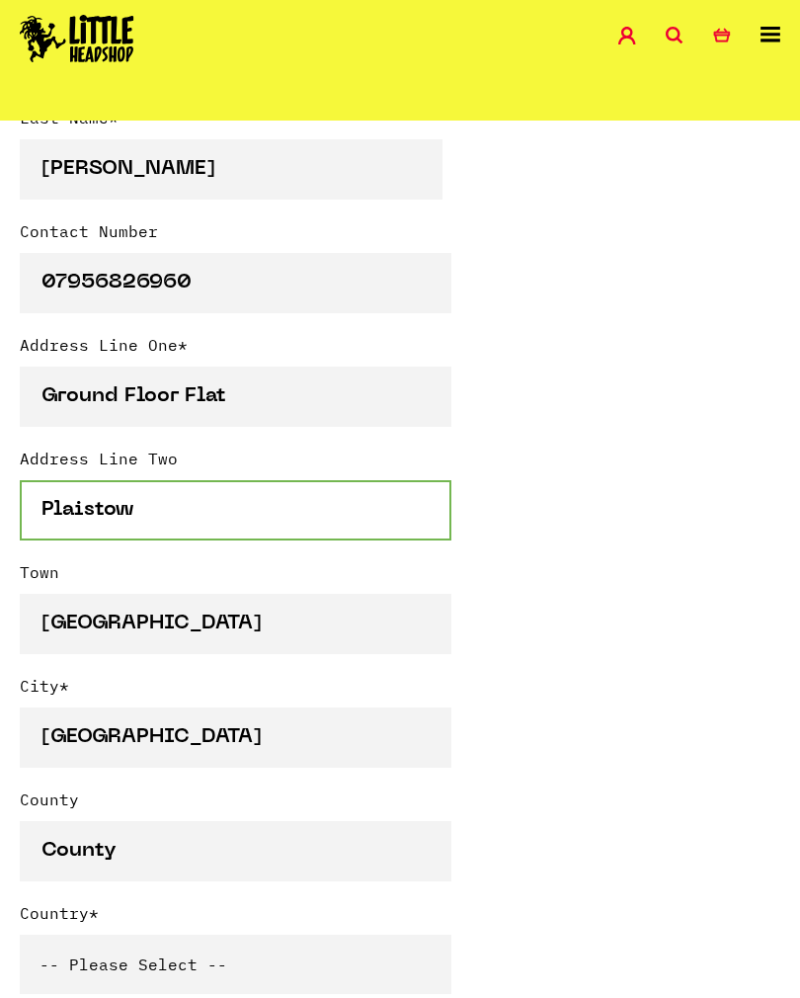
click at [321, 508] on input "Plaistow" at bounding box center [236, 510] width 432 height 60
type input "P"
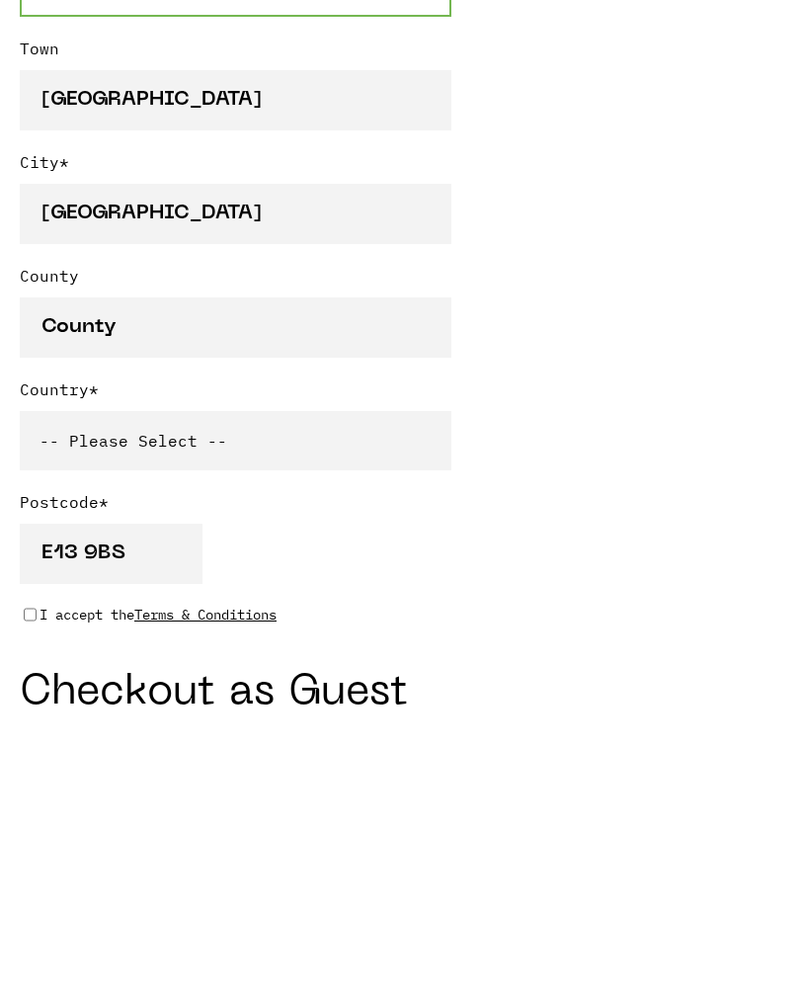
type input "[STREET_ADDRESS][PERSON_NAME]"
click at [373, 678] on select "-- Please Select -- United Kingdom Sweden Spain Slovenia Romania Portugal Polan…" at bounding box center [236, 707] width 432 height 59
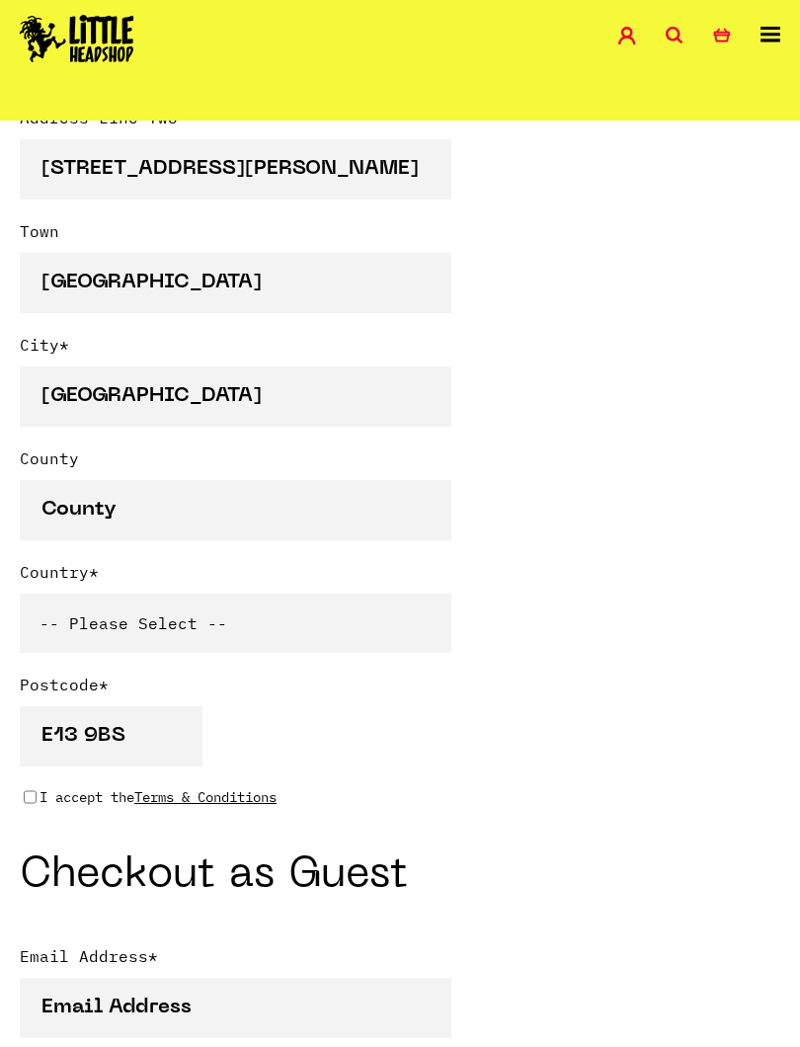
scroll to position [1222, 0]
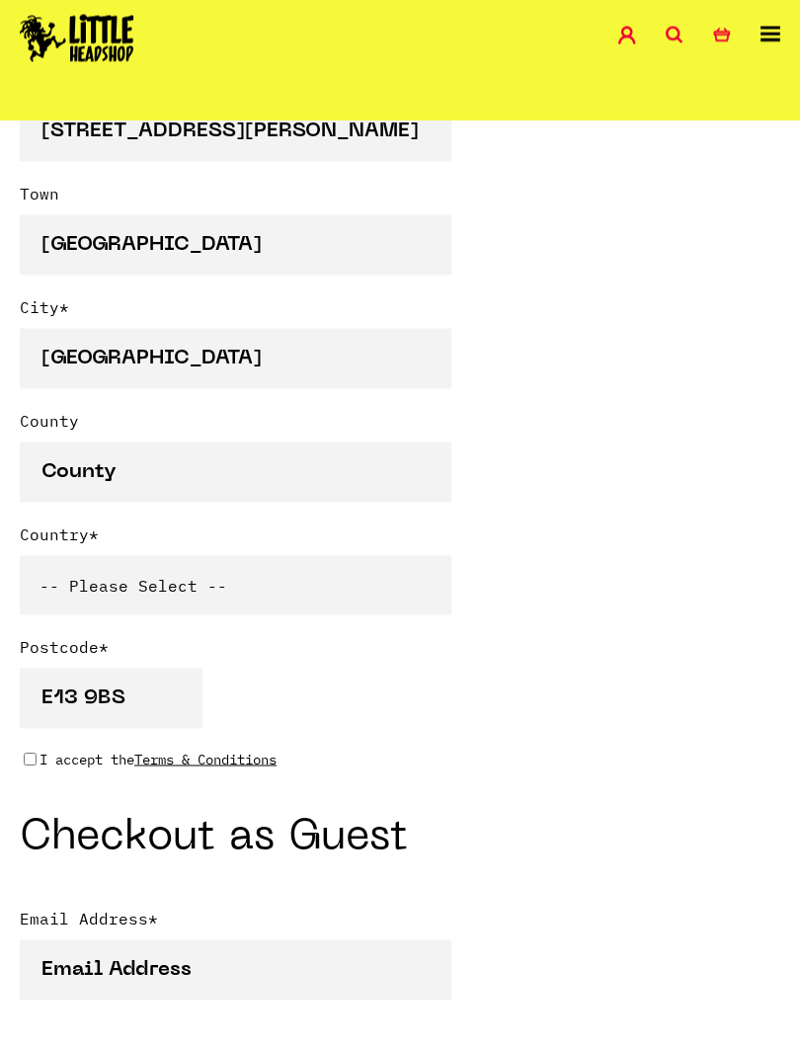
click at [302, 591] on select "-- Please Select -- United Kingdom Sweden Spain Slovenia Romania Portugal Polan…" at bounding box center [236, 585] width 432 height 59
select select "826"
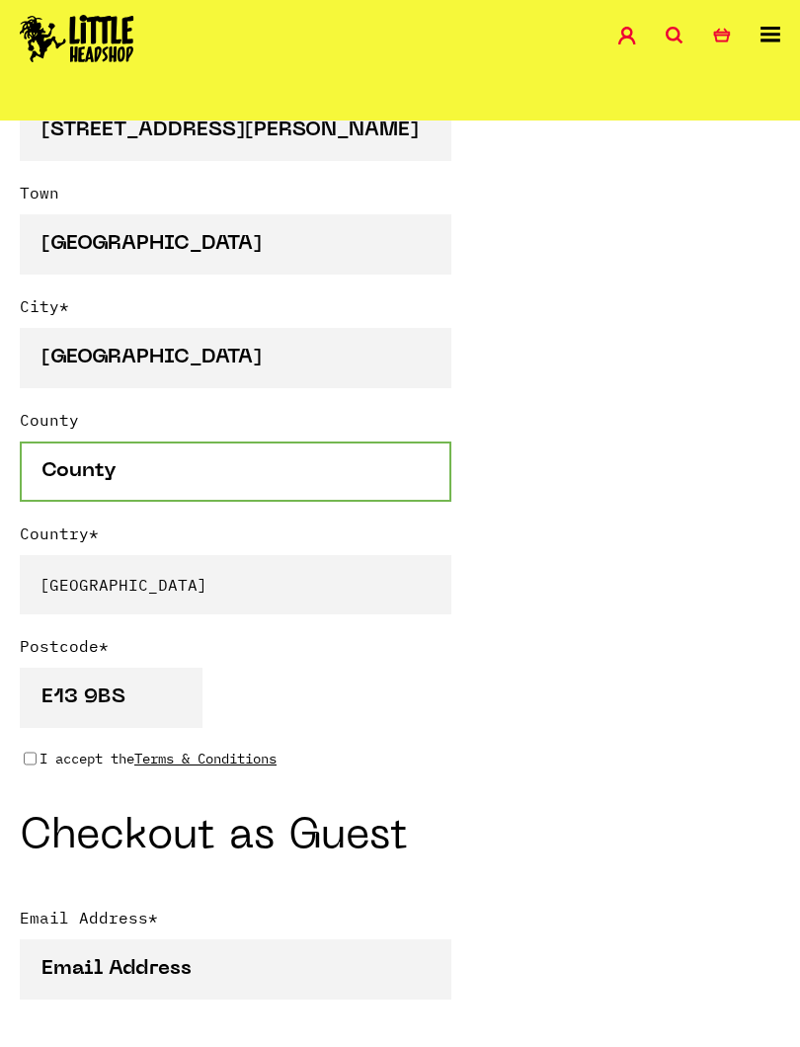
click at [352, 458] on input "County" at bounding box center [236, 472] width 432 height 60
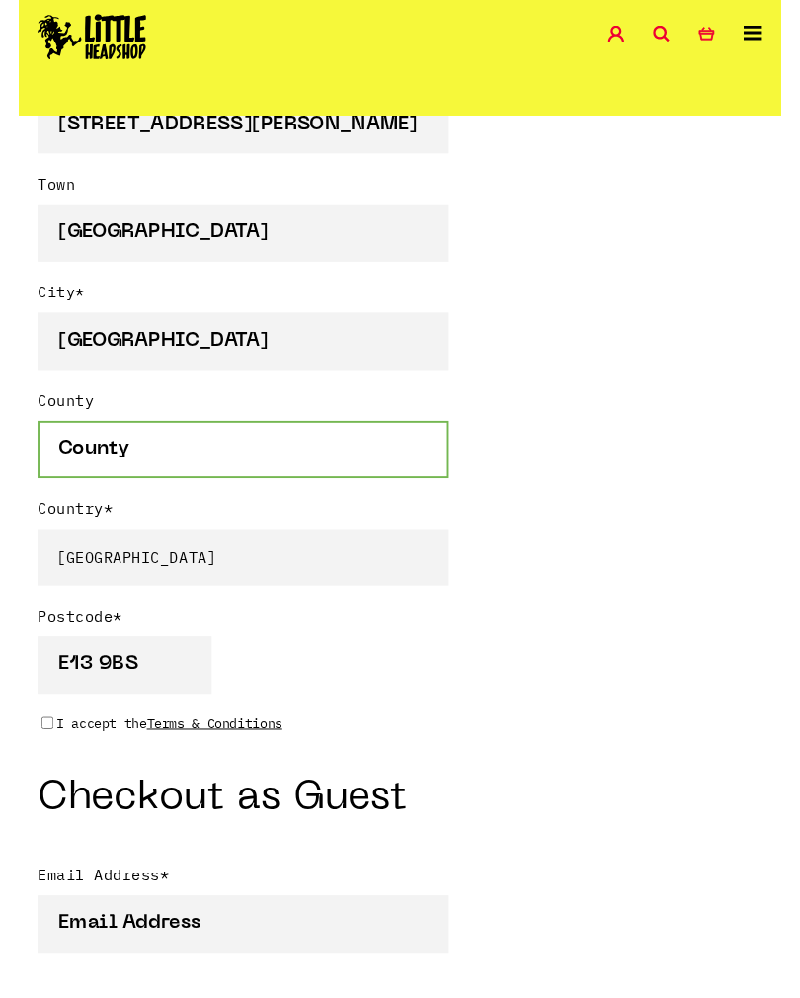
scroll to position [1222, 0]
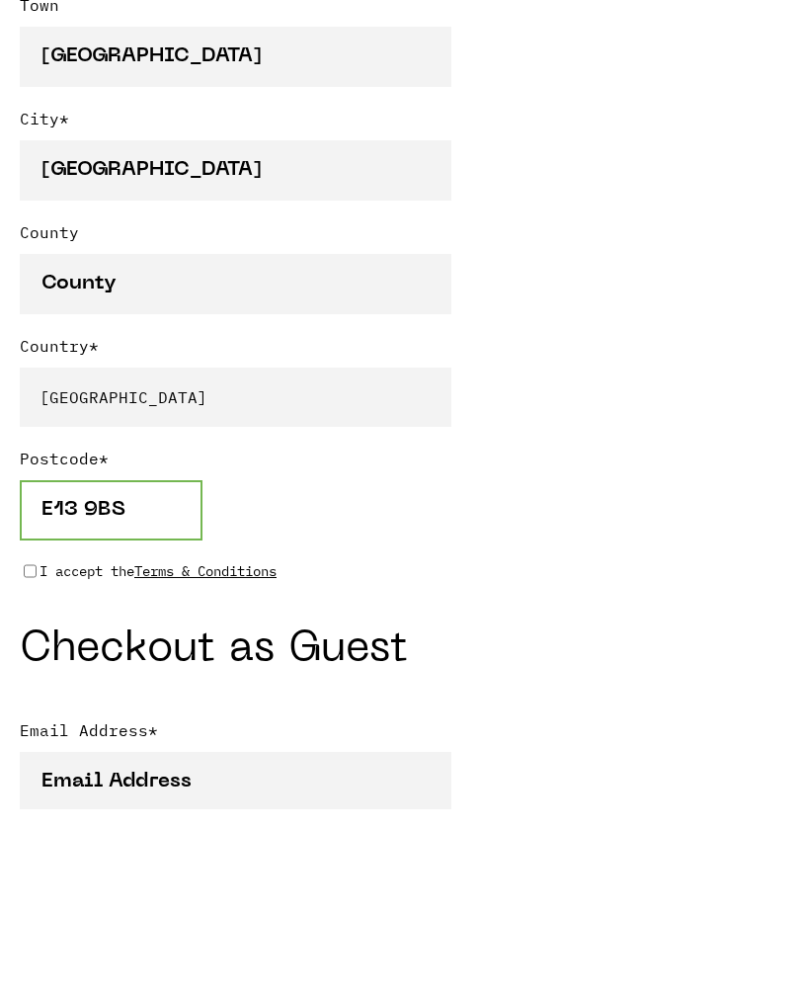
click at [159, 669] on input "E13 9BS" at bounding box center [111, 699] width 183 height 60
type input "E11 4RJ"
click at [36, 752] on input "I accept the Terms & Conditions" at bounding box center [30, 760] width 13 height 16
checkbox input "true"
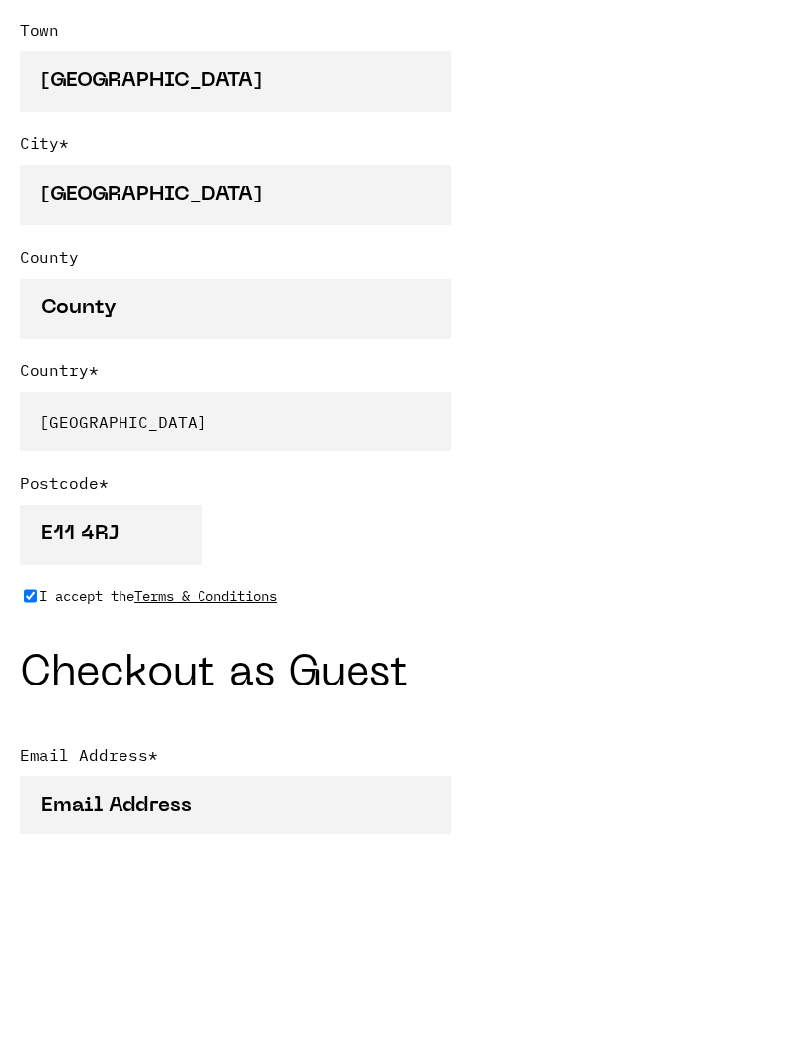
scroll to position [1412, 0]
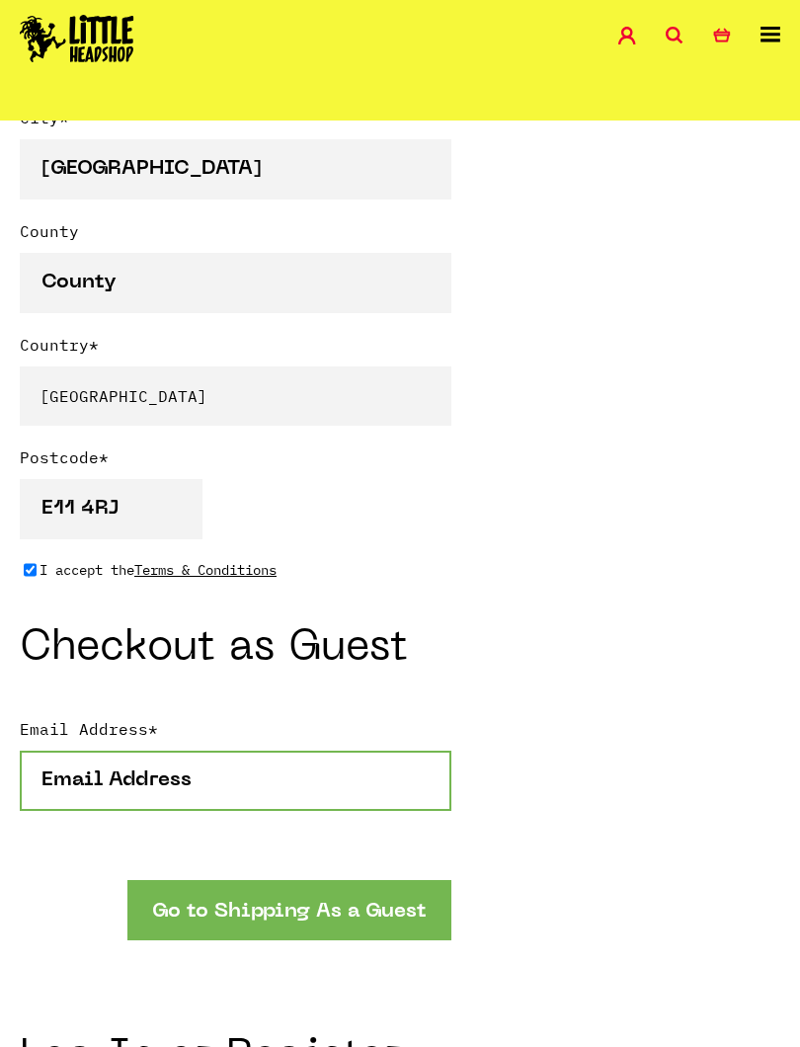
click at [318, 770] on input "Email Address *" at bounding box center [236, 781] width 432 height 60
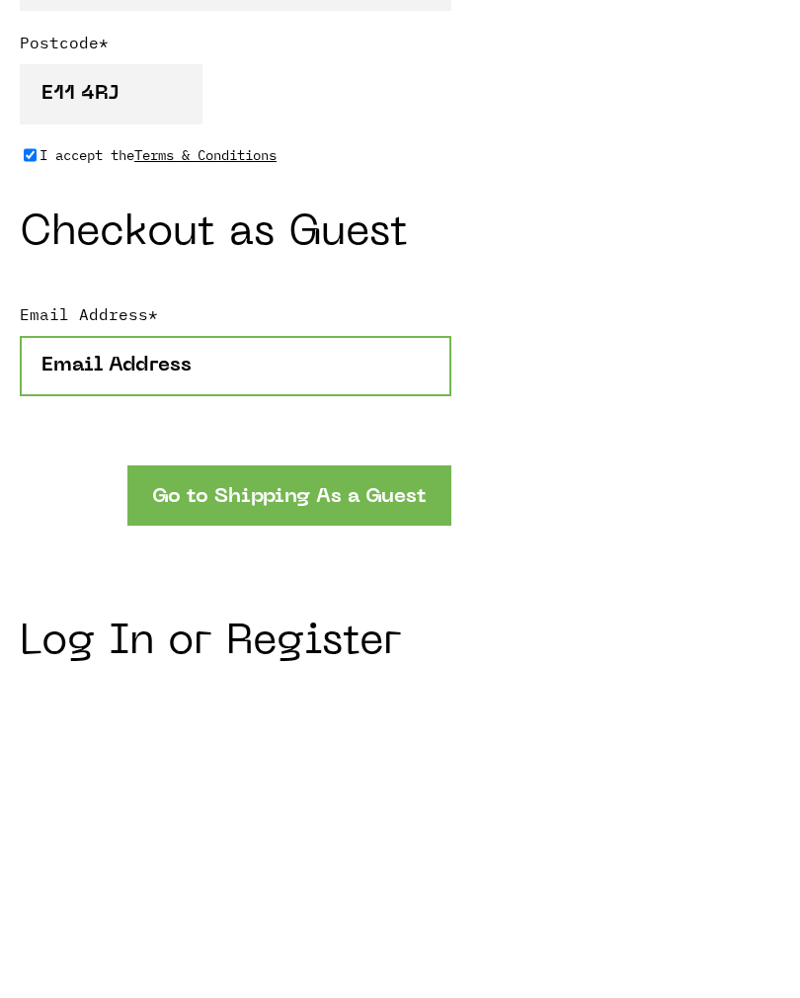
scroll to position [1560, 0]
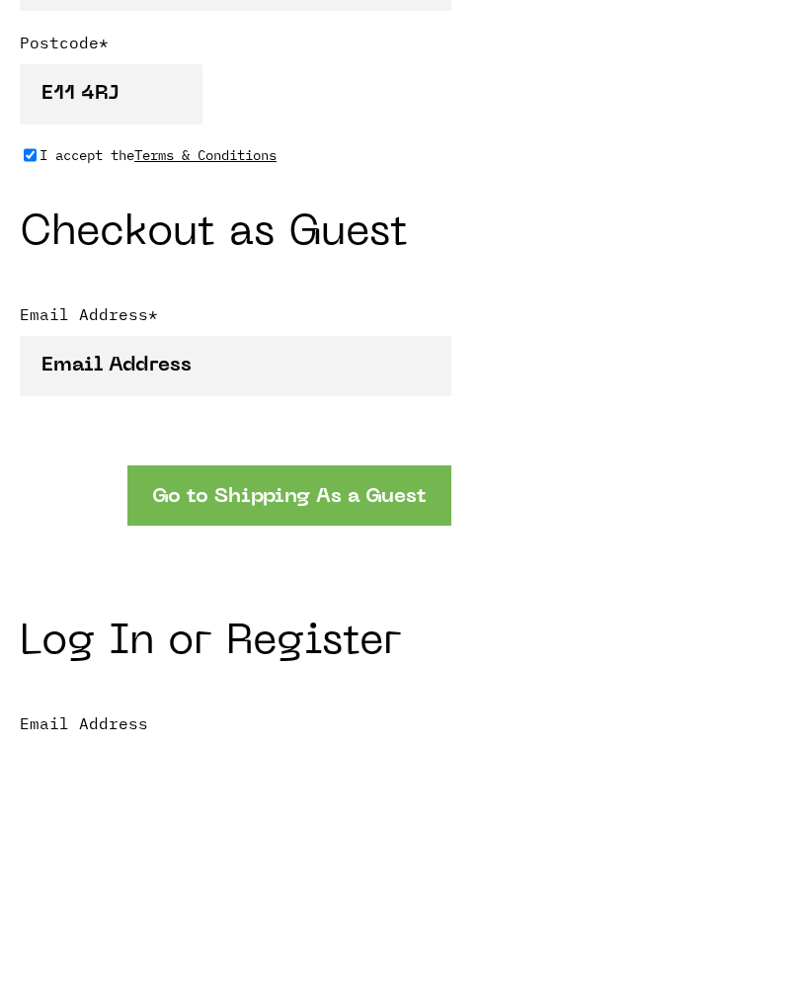
type input "[GEOGRAPHIC_DATA]"
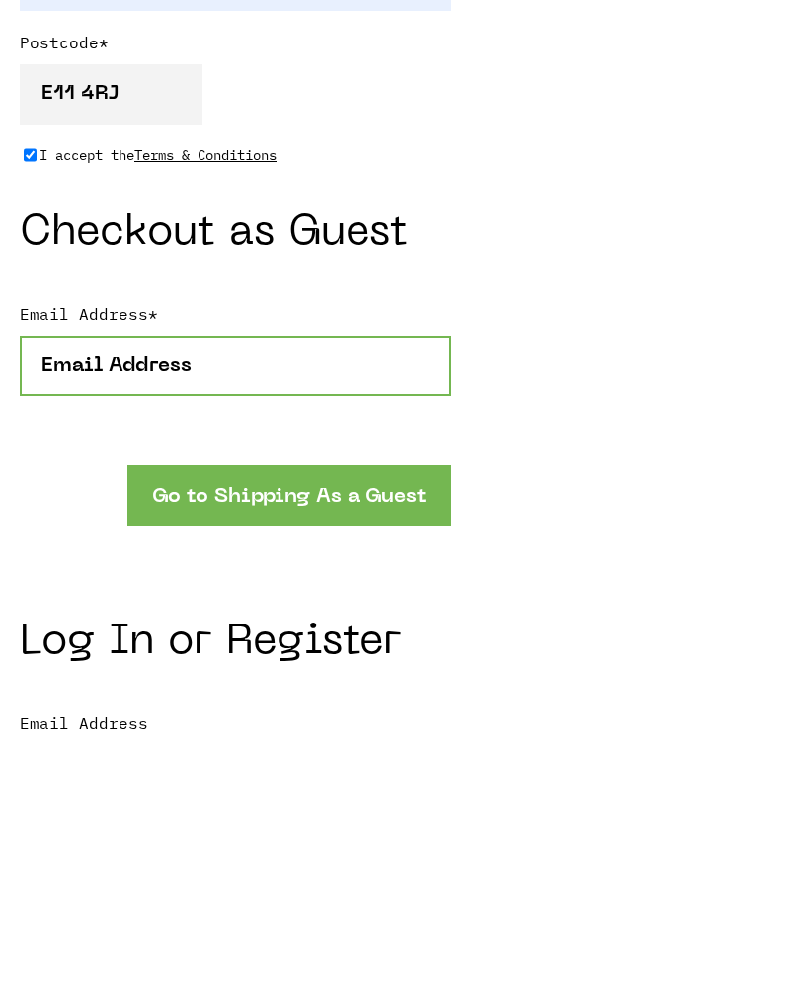
type input "[EMAIL_ADDRESS][DOMAIN_NAME]"
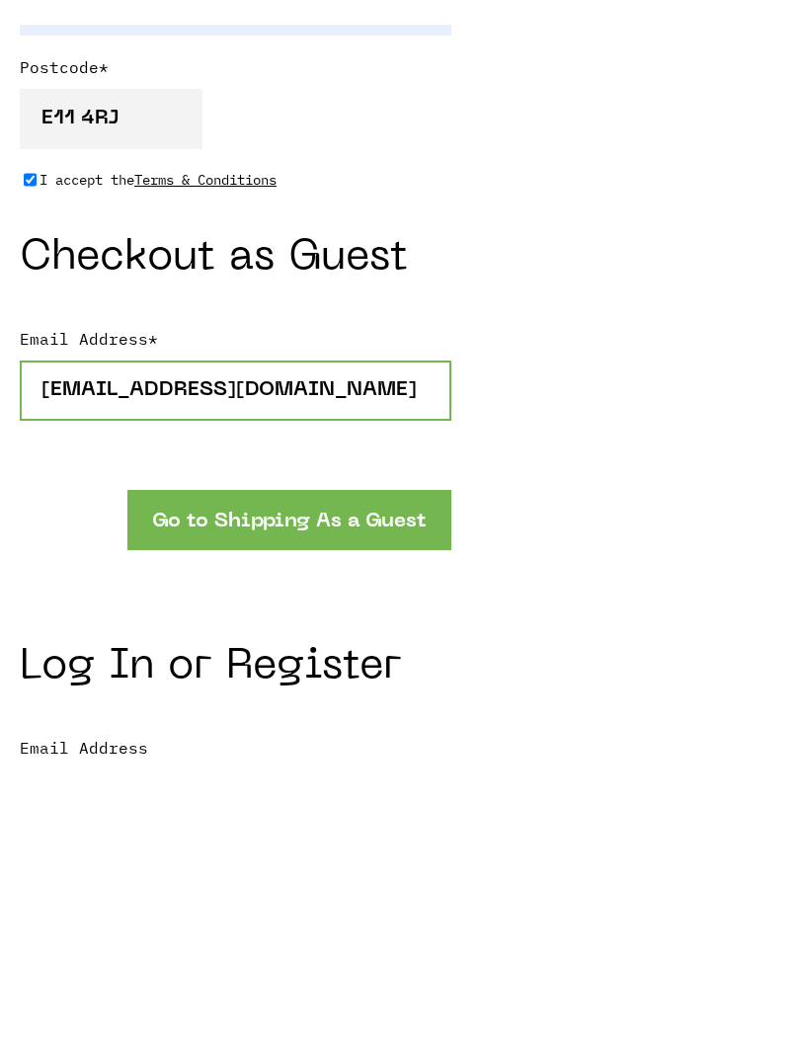
scroll to position [1828, 0]
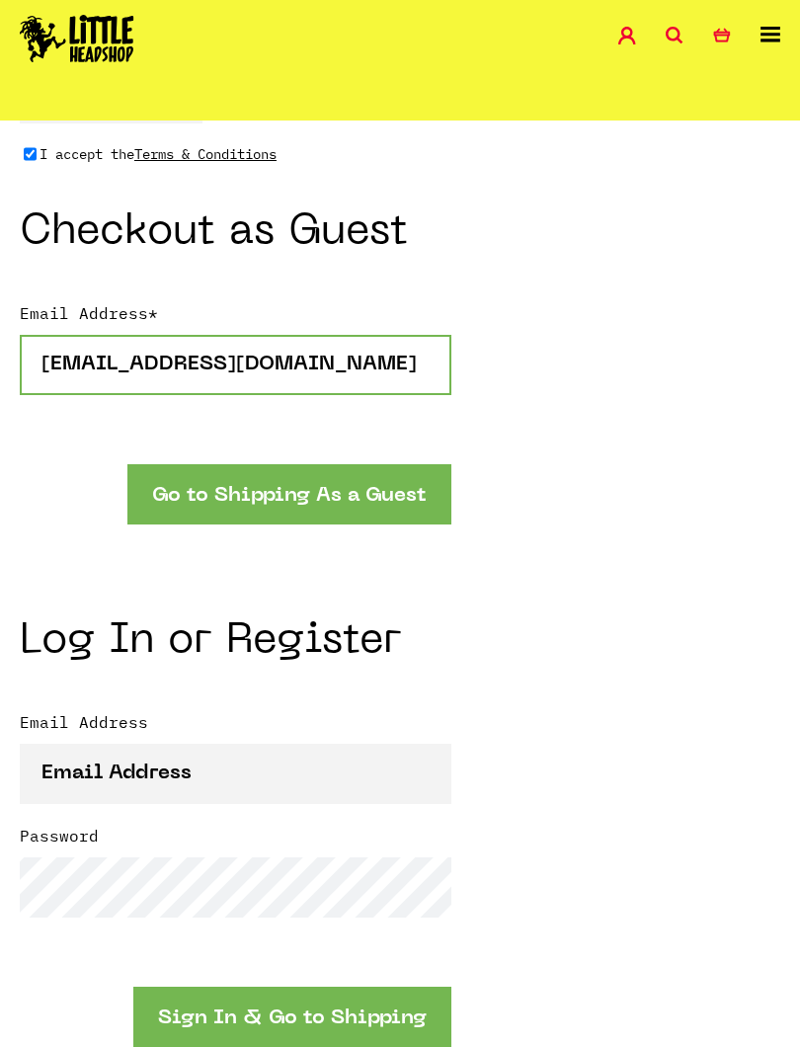
type input "[EMAIL_ADDRESS][DOMAIN_NAME]"
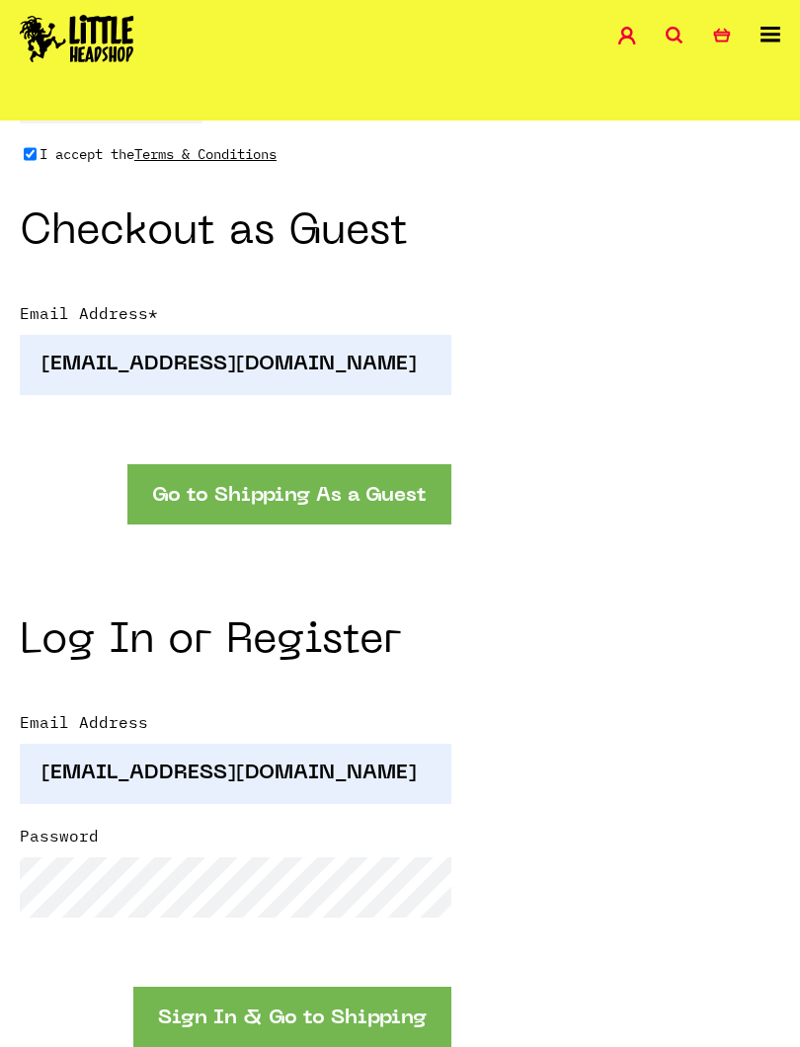
click at [353, 487] on button "Go to Shipping As a Guest" at bounding box center [289, 494] width 324 height 60
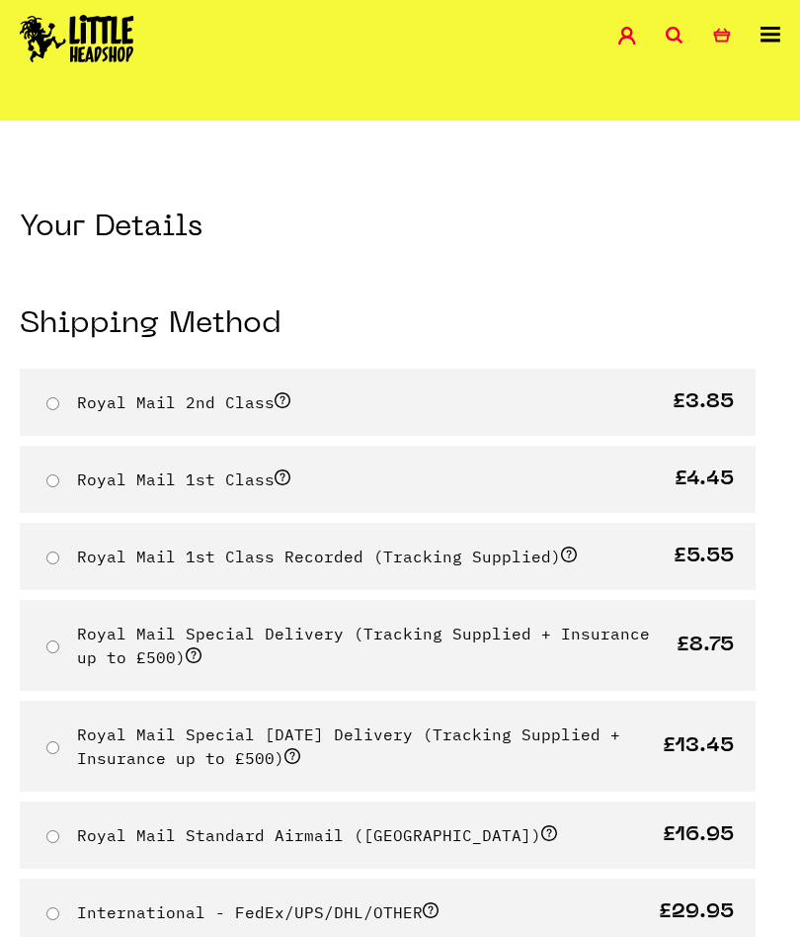
click at [53, 478] on input "Royal Mail 1st Class" at bounding box center [52, 480] width 13 height 13
radio input "true"
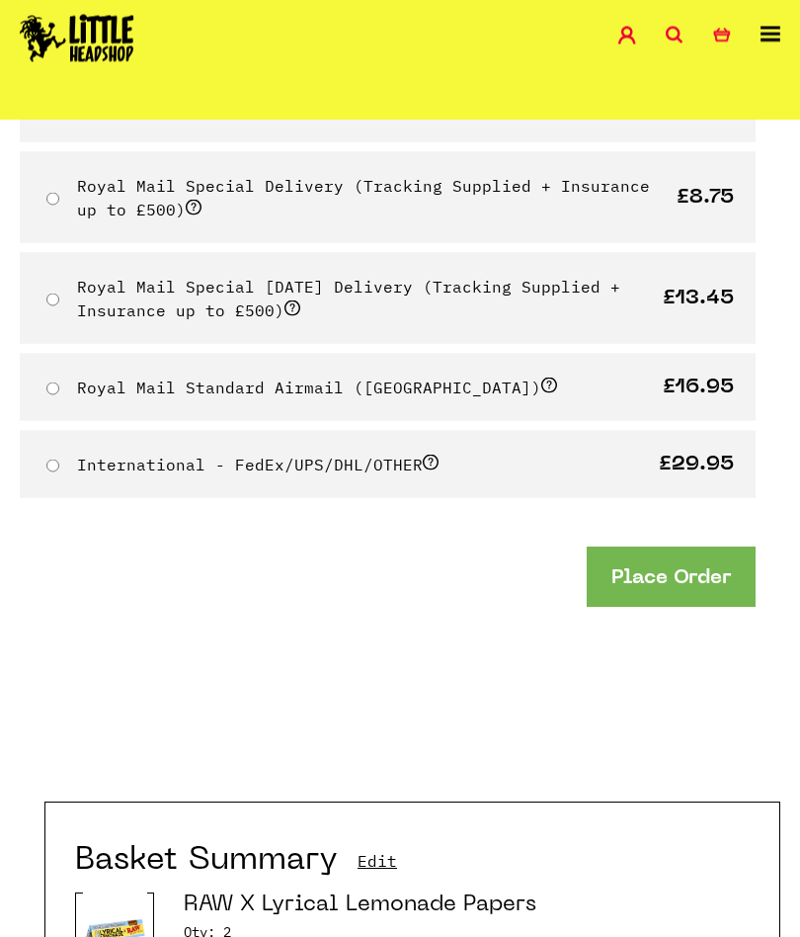
scroll to position [399, 0]
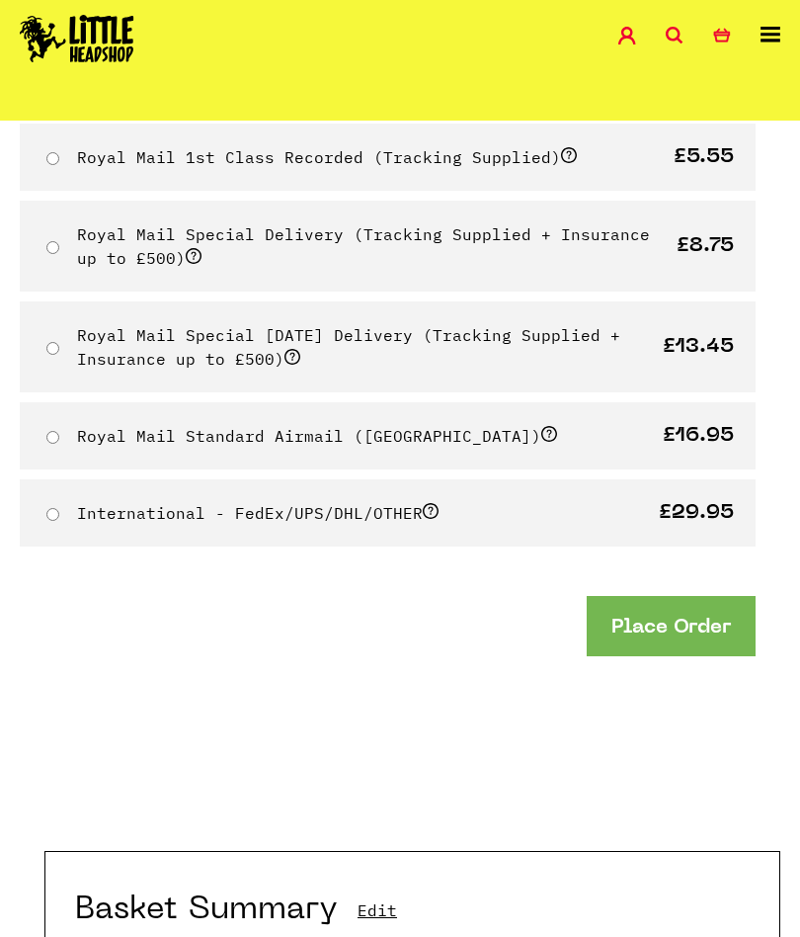
click at [693, 631] on button "Place Order" at bounding box center [671, 626] width 169 height 60
